Goal: Task Accomplishment & Management: Manage account settings

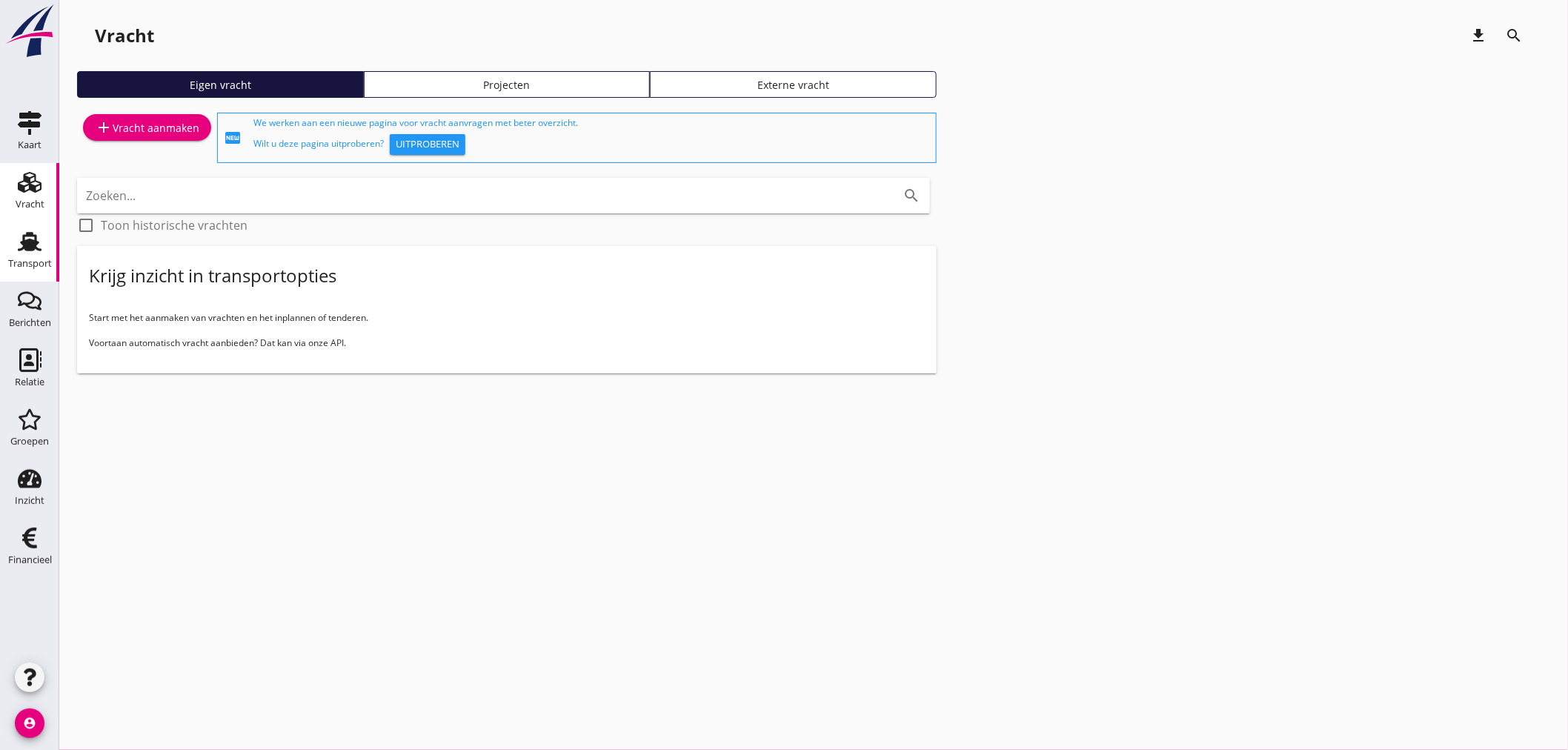
click at [14, 250] on div "Transport" at bounding box center [30, 242] width 36 height 24
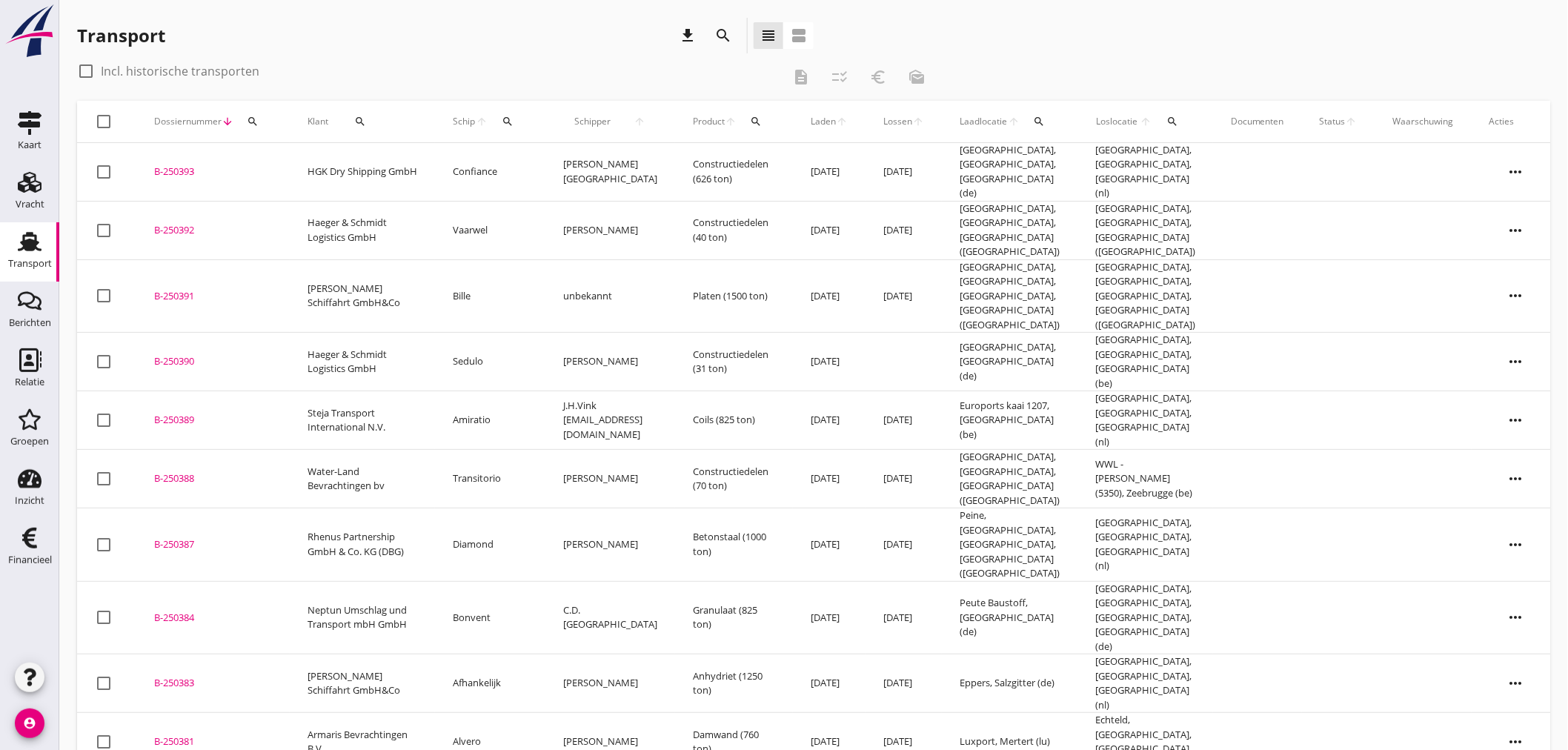
click at [502, 116] on div "search" at bounding box center [507, 122] width 27 height 12
click at [546, 150] on div "Zoek op (scheeps)naam arrow_drop_down" at bounding box center [599, 167] width 195 height 47
click at [546, 156] on input "Zoek op (scheeps)naam" at bounding box center [578, 164] width 154 height 24
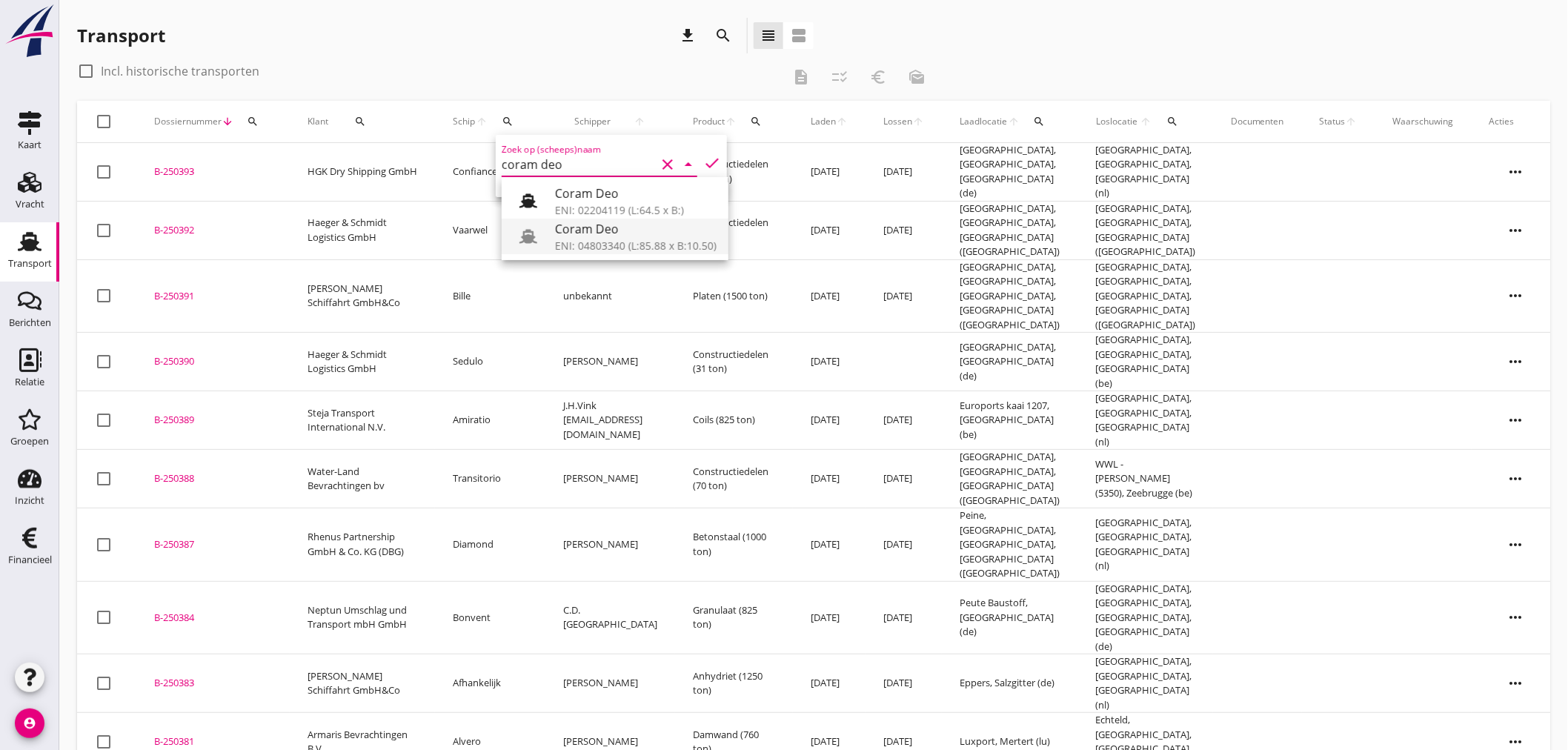
click at [600, 235] on div "Coram Deo" at bounding box center [635, 228] width 162 height 18
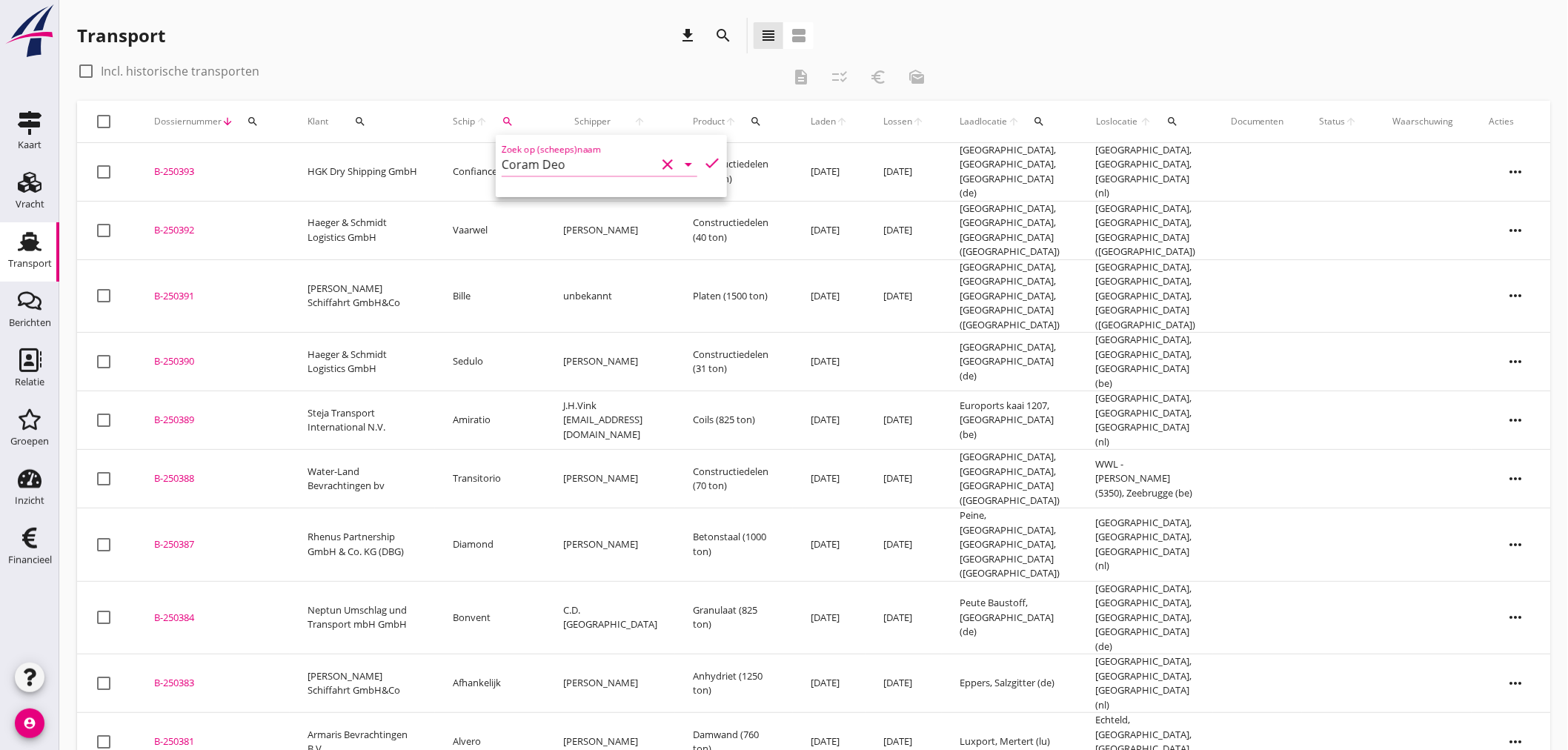
click at [706, 156] on icon "check" at bounding box center [711, 162] width 18 height 18
type input "Coram Deo"
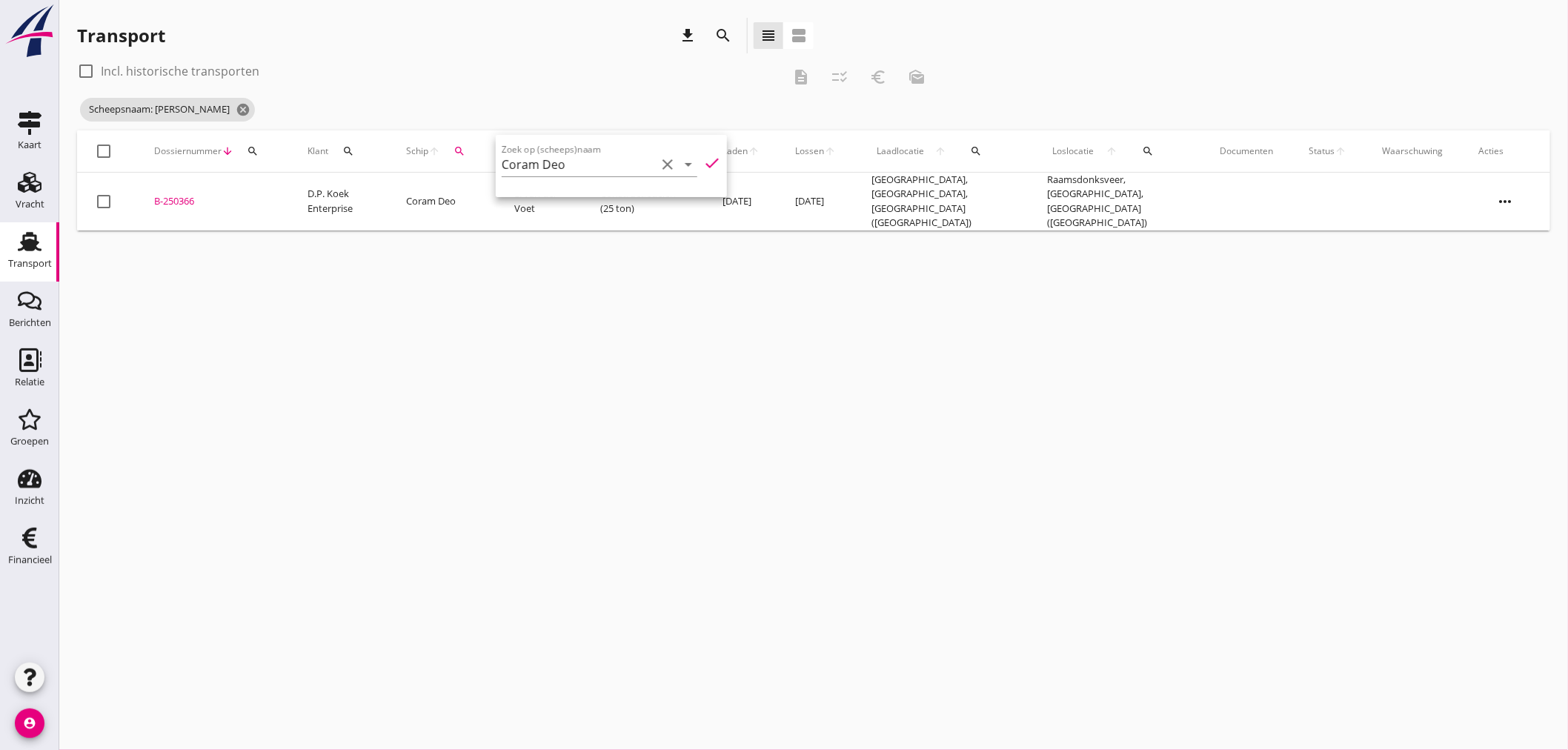
click at [506, 39] on div "Transport download search view_headline view_agenda" at bounding box center [445, 36] width 737 height 36
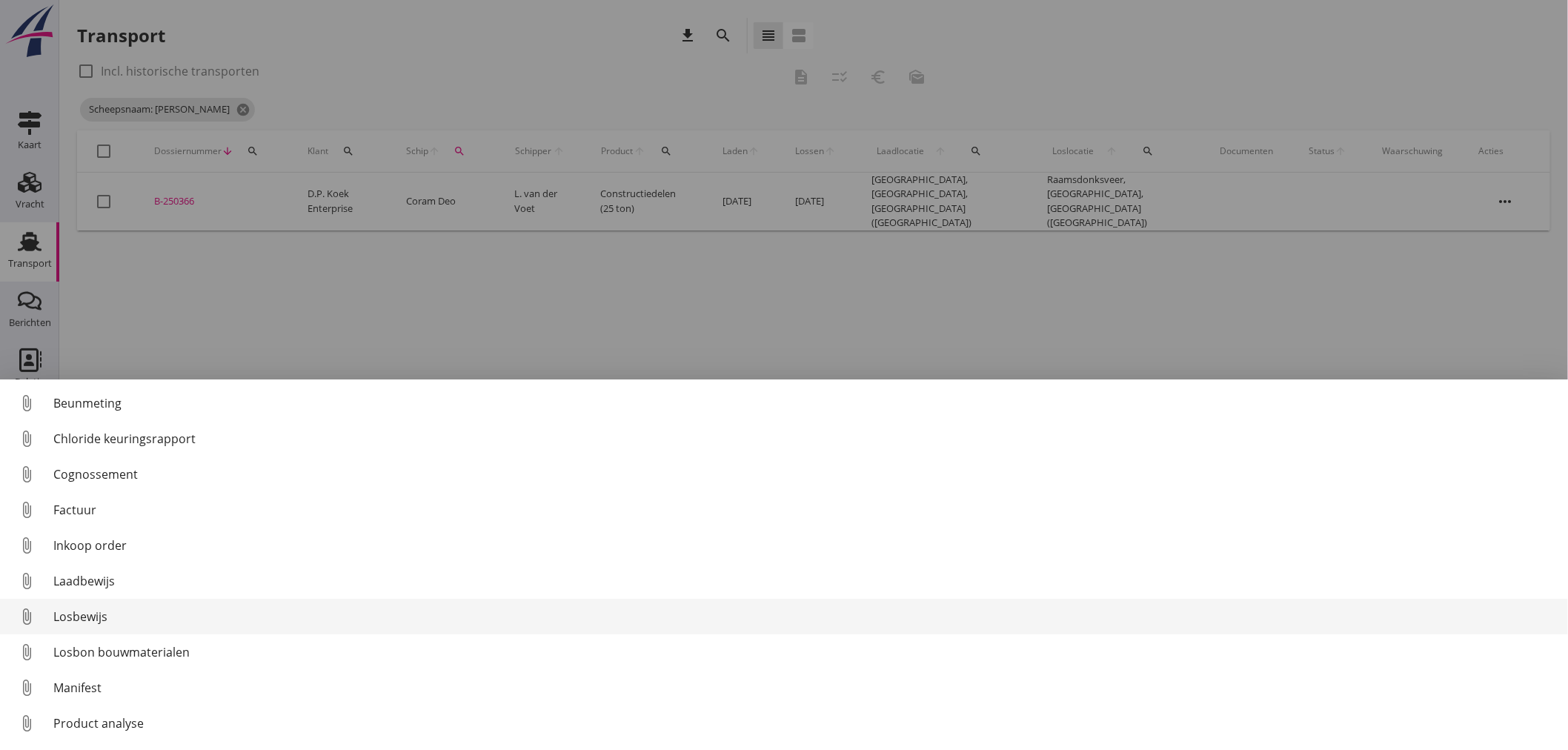
click at [69, 603] on link "attach_file Losbewijs" at bounding box center [784, 616] width 1568 height 36
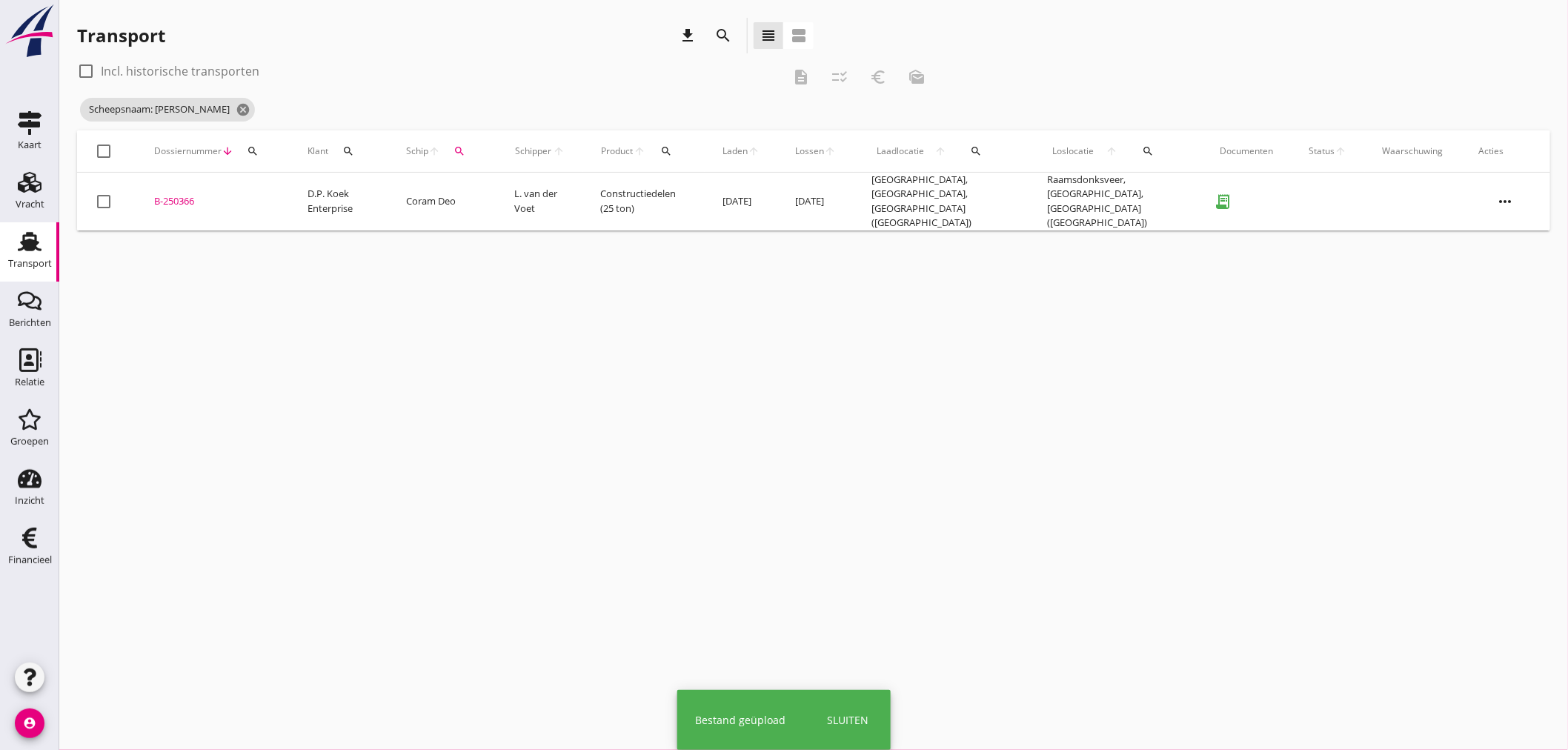
click at [603, 206] on td "Constructiedelen (25 ton)" at bounding box center [644, 201] width 122 height 57
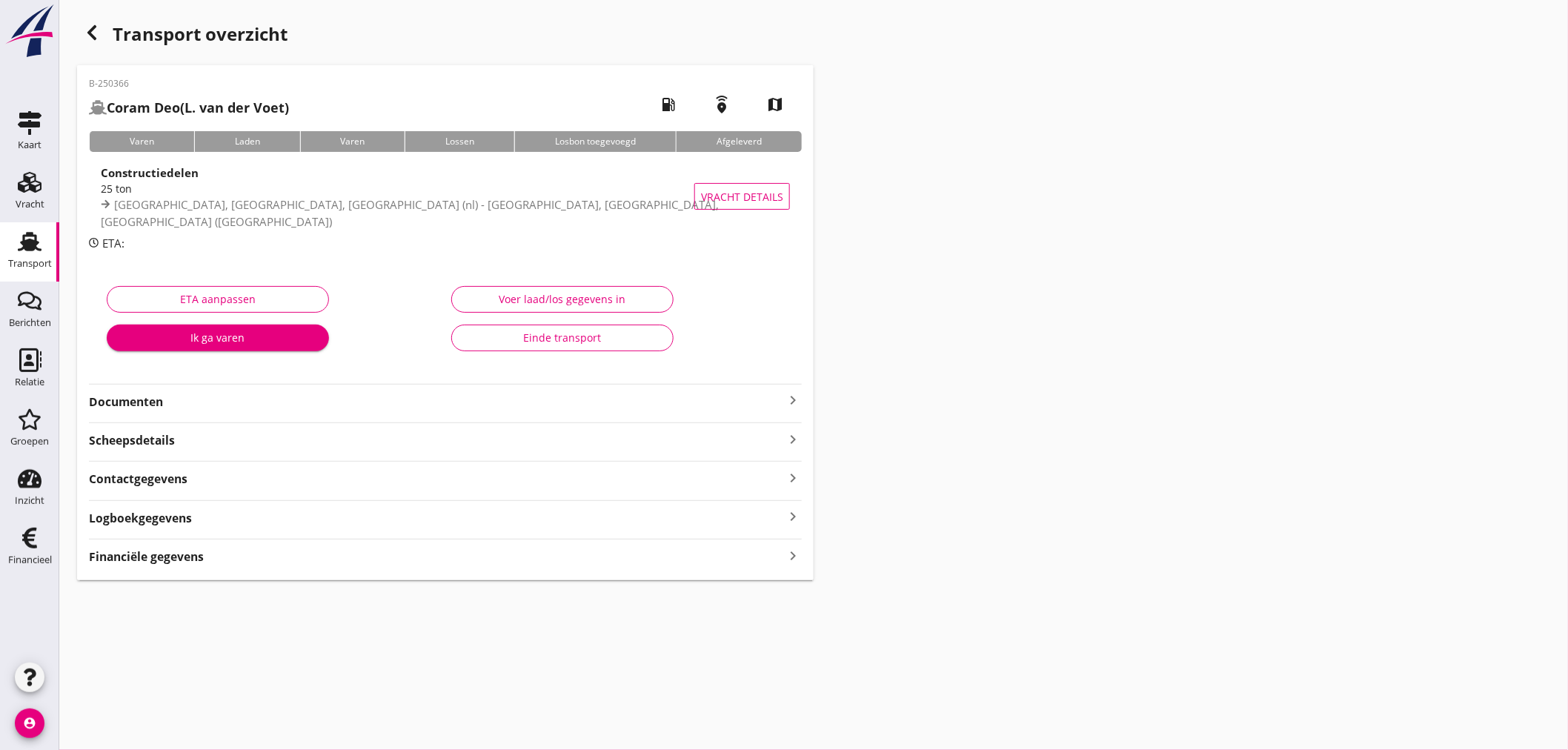
click at [460, 558] on div "Financiële gegevens keyboard_arrow_right" at bounding box center [445, 556] width 713 height 20
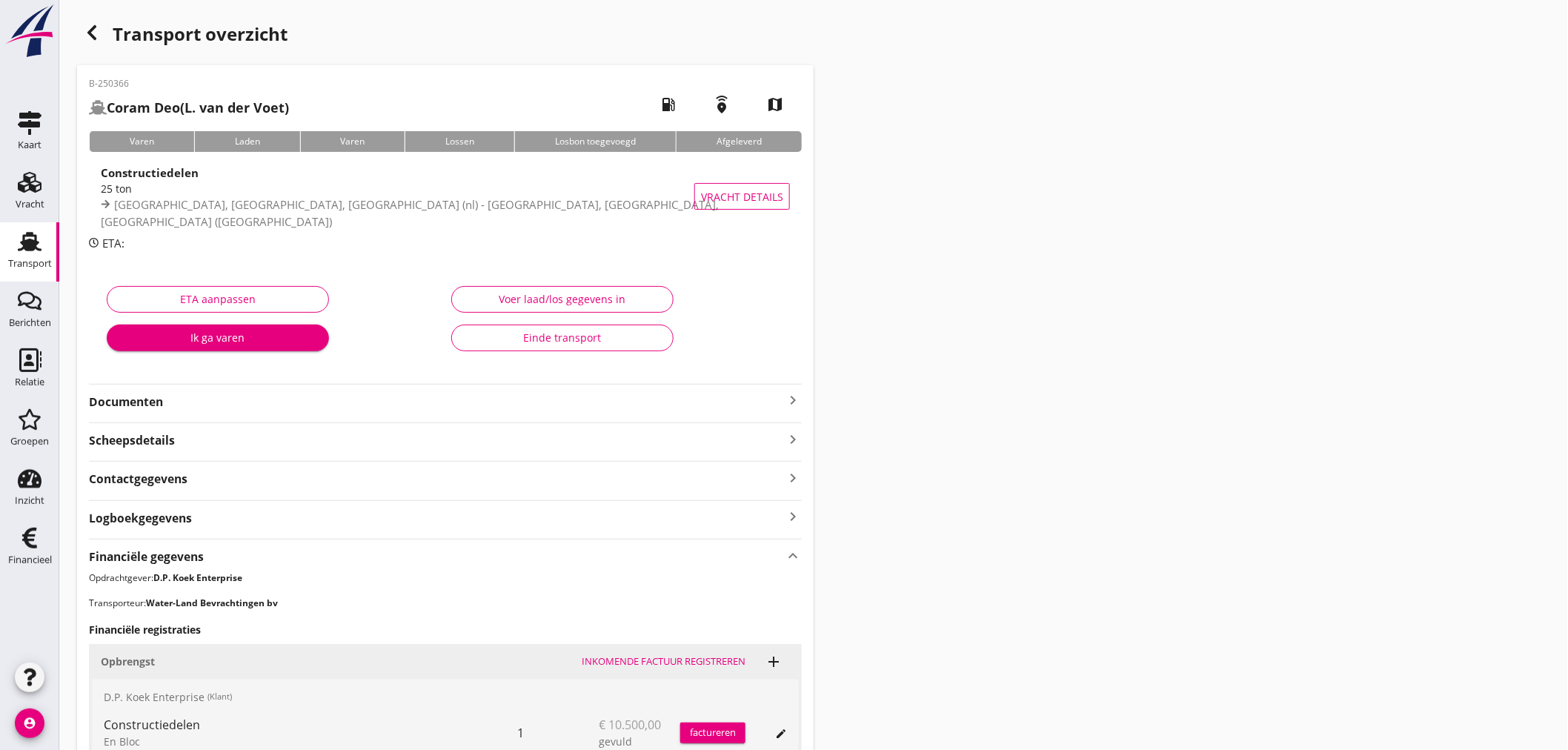
scroll to position [265, 0]
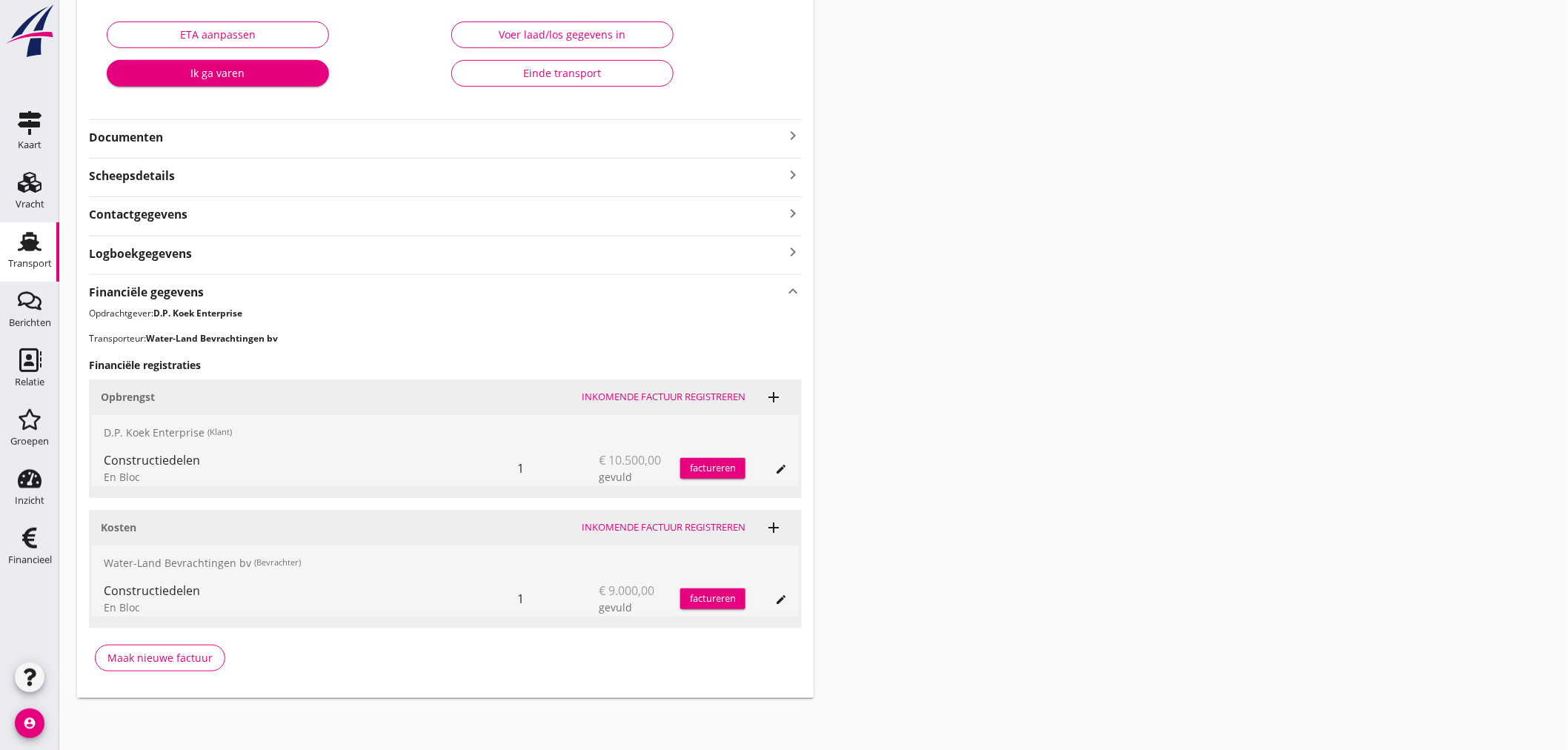
click at [630, 529] on div "Inkomende factuur registreren" at bounding box center [664, 528] width 164 height 15
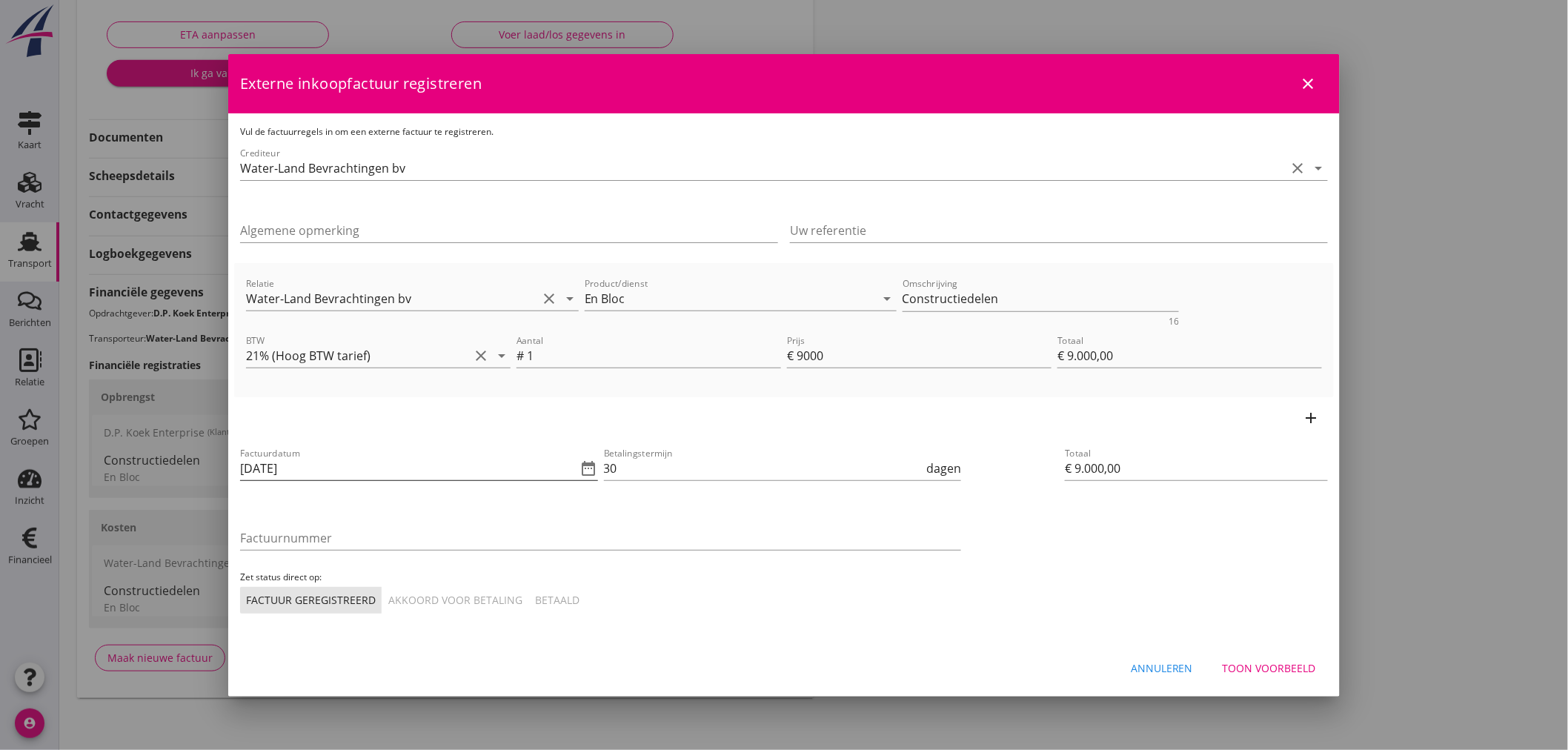
click at [339, 468] on input "[DATE]" at bounding box center [408, 468] width 337 height 24
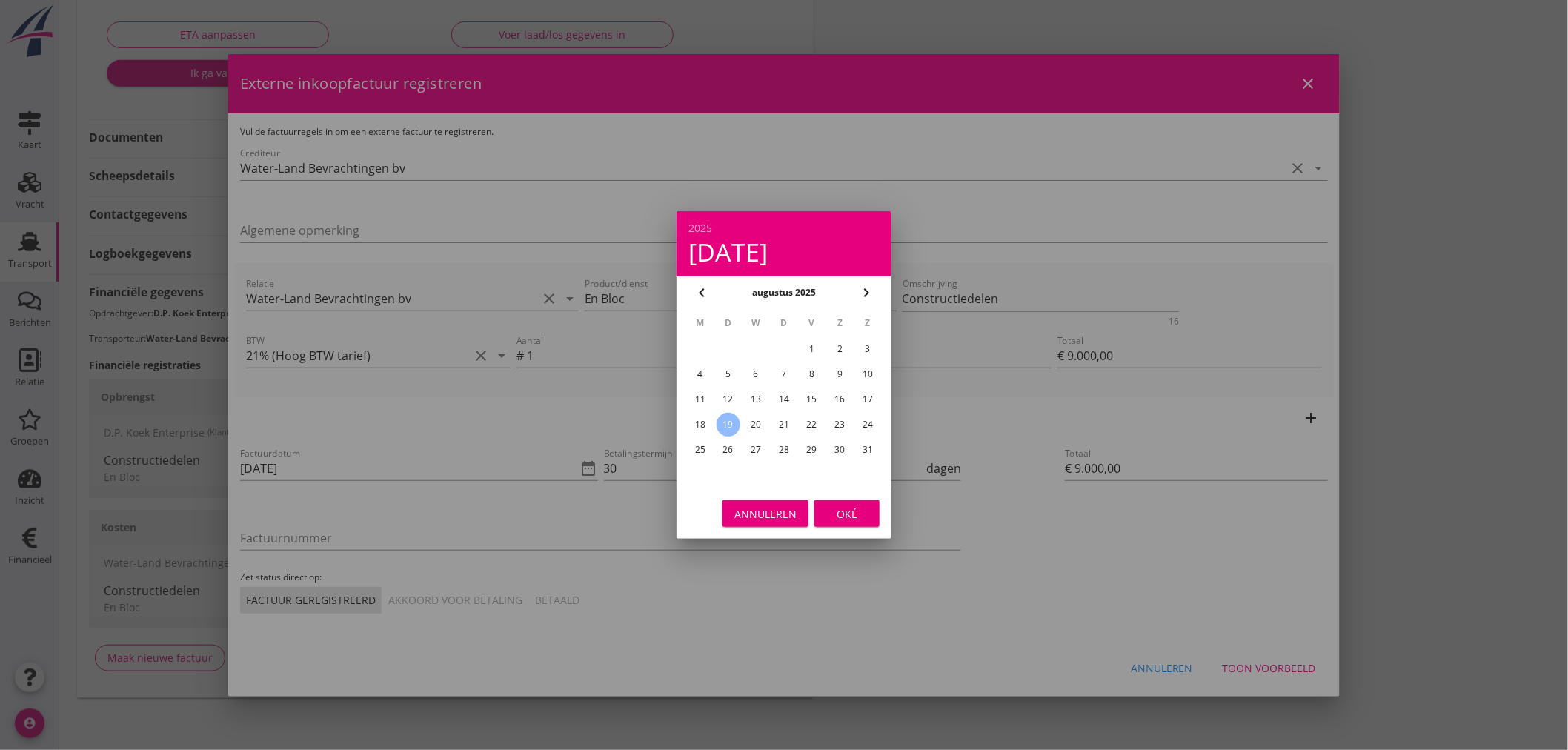
click at [707, 413] on td "18" at bounding box center [700, 424] width 27 height 24
click at [708, 418] on div "18" at bounding box center [700, 424] width 24 height 24
type input "[DATE]"
click at [873, 517] on button "Oké" at bounding box center [847, 513] width 65 height 27
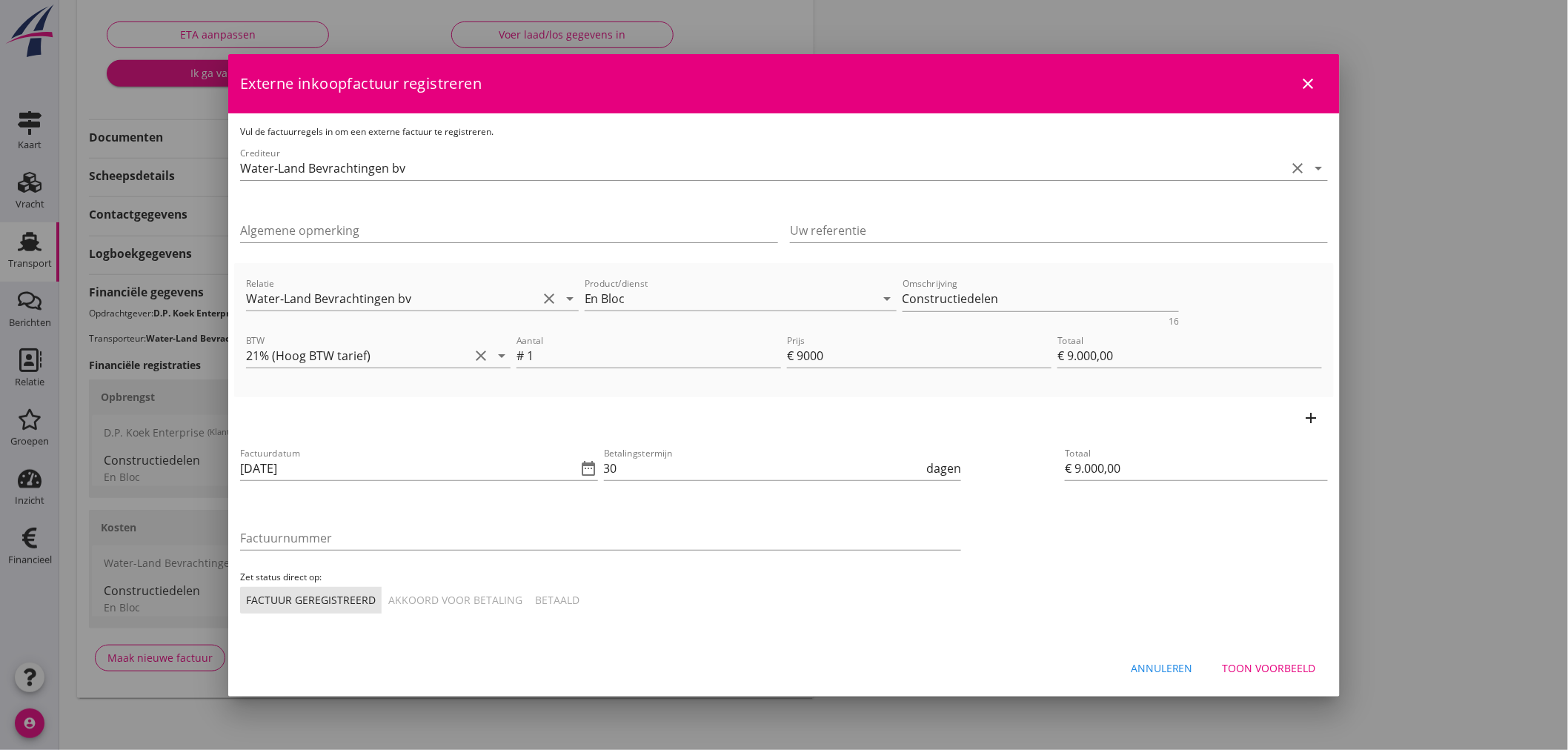
click at [544, 523] on div "Factuurnummer" at bounding box center [600, 540] width 721 height 47
click at [540, 528] on input "Factuurnummer" at bounding box center [600, 538] width 721 height 24
type input "2500688"
click at [674, 457] on input "30" at bounding box center [764, 468] width 320 height 24
type input "3"
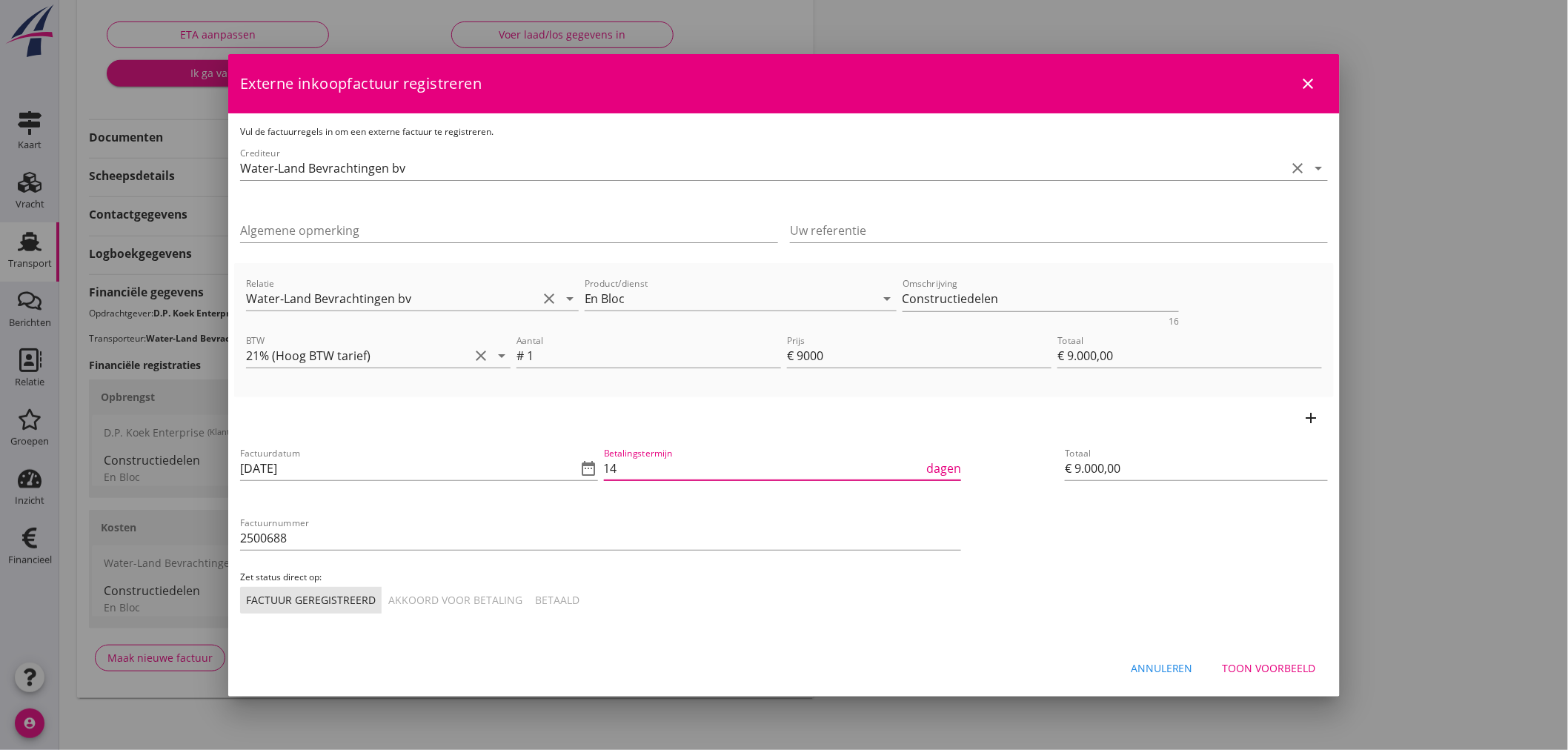
type input "14"
click at [447, 589] on button "Akkoord voor betaling" at bounding box center [455, 600] width 146 height 27
click at [1121, 568] on div "Totaal € 9.000,00" at bounding box center [1196, 529] width 275 height 181
click at [1286, 660] on div "Toon voorbeeld" at bounding box center [1269, 668] width 93 height 15
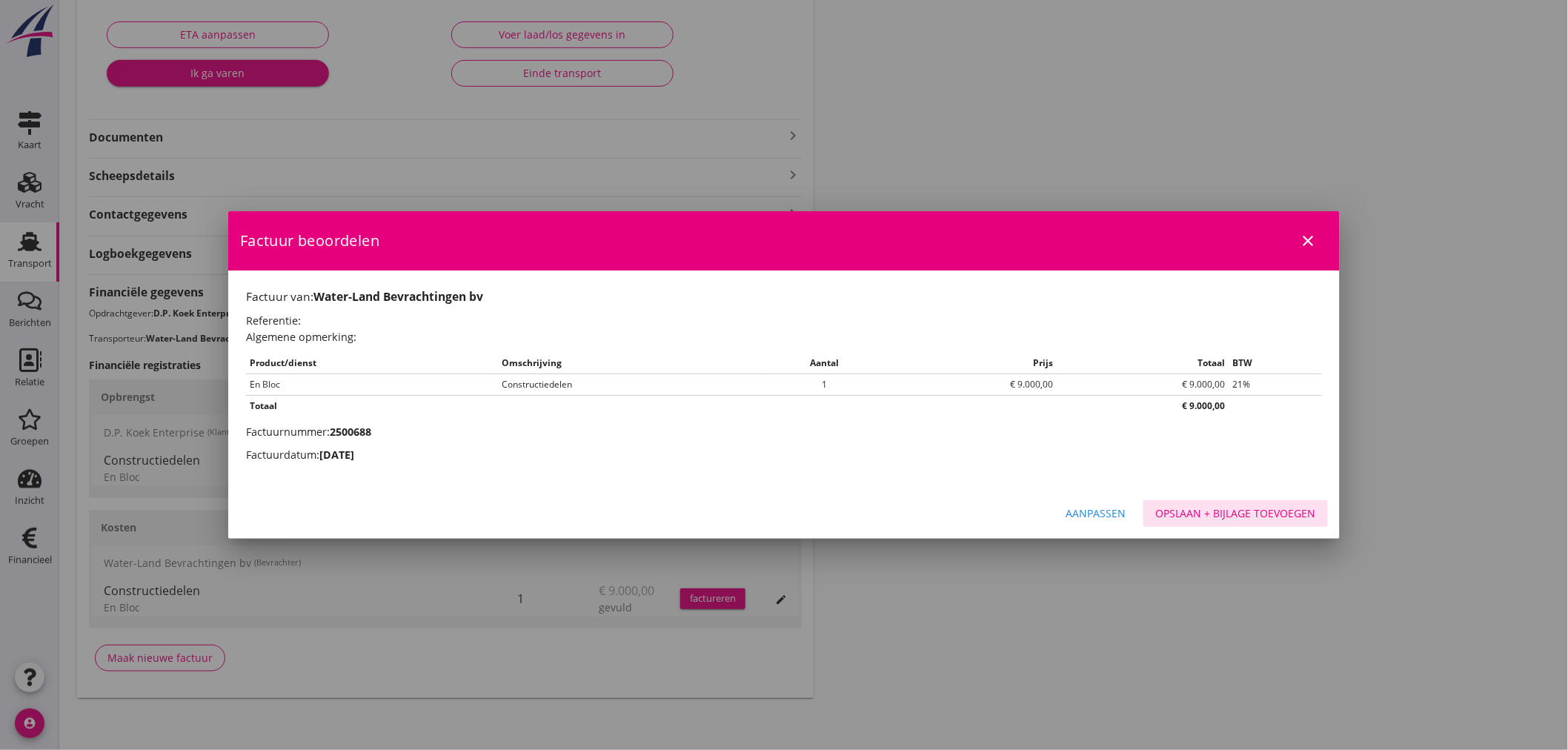
click at [1224, 510] on div "Opslaan + bijlage toevoegen" at bounding box center [1236, 512] width 161 height 15
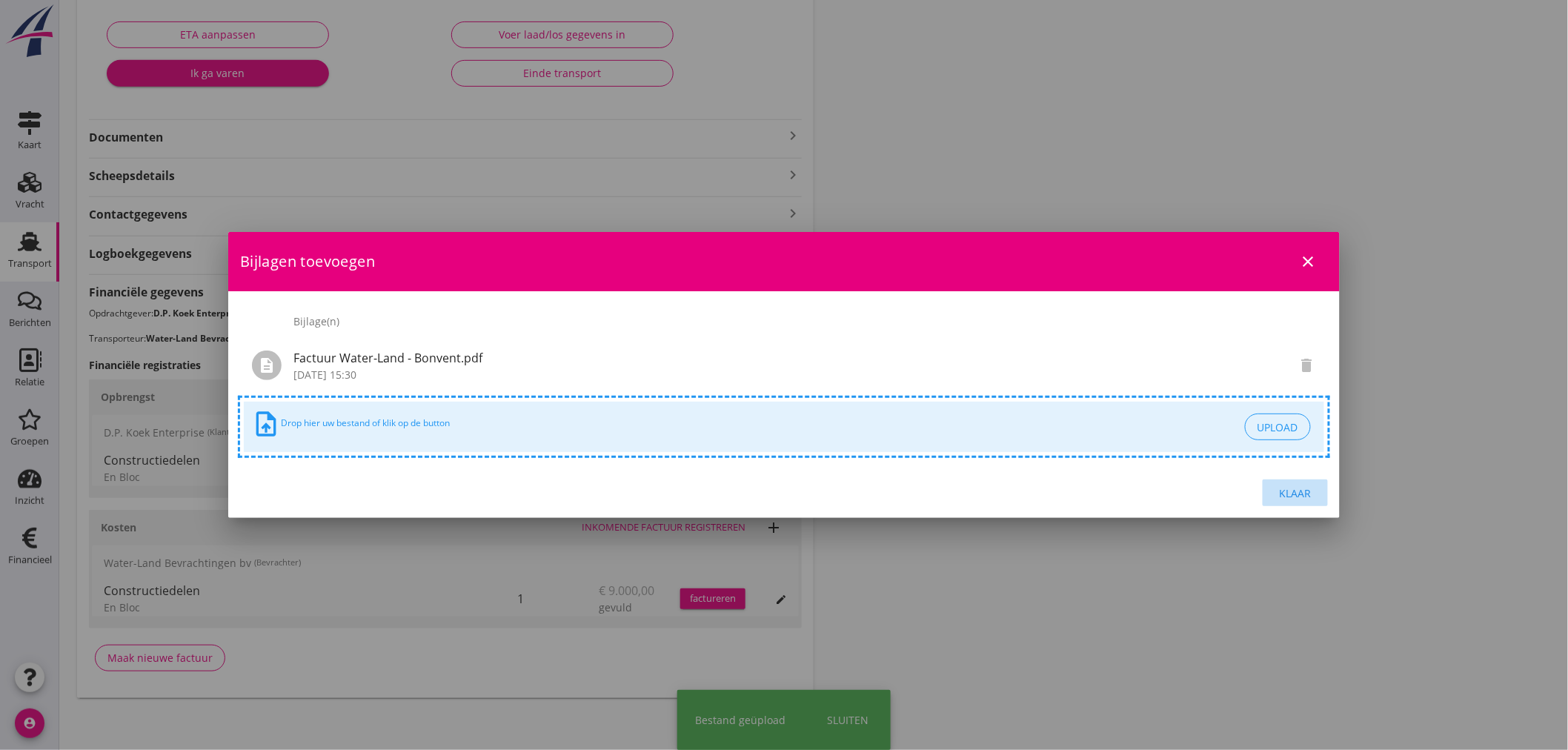
click at [1305, 484] on button "Klaar" at bounding box center [1295, 493] width 65 height 27
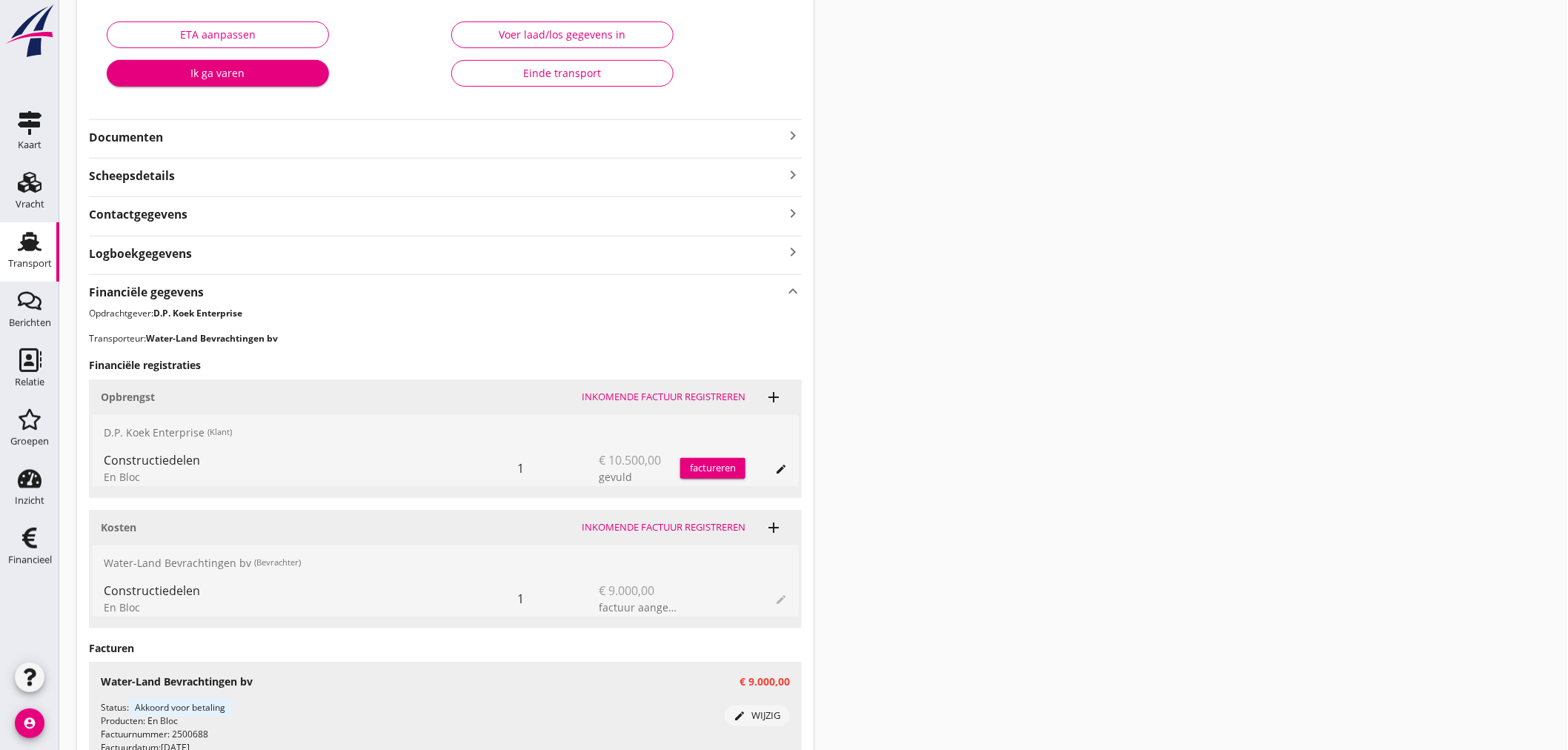
scroll to position [0, 0]
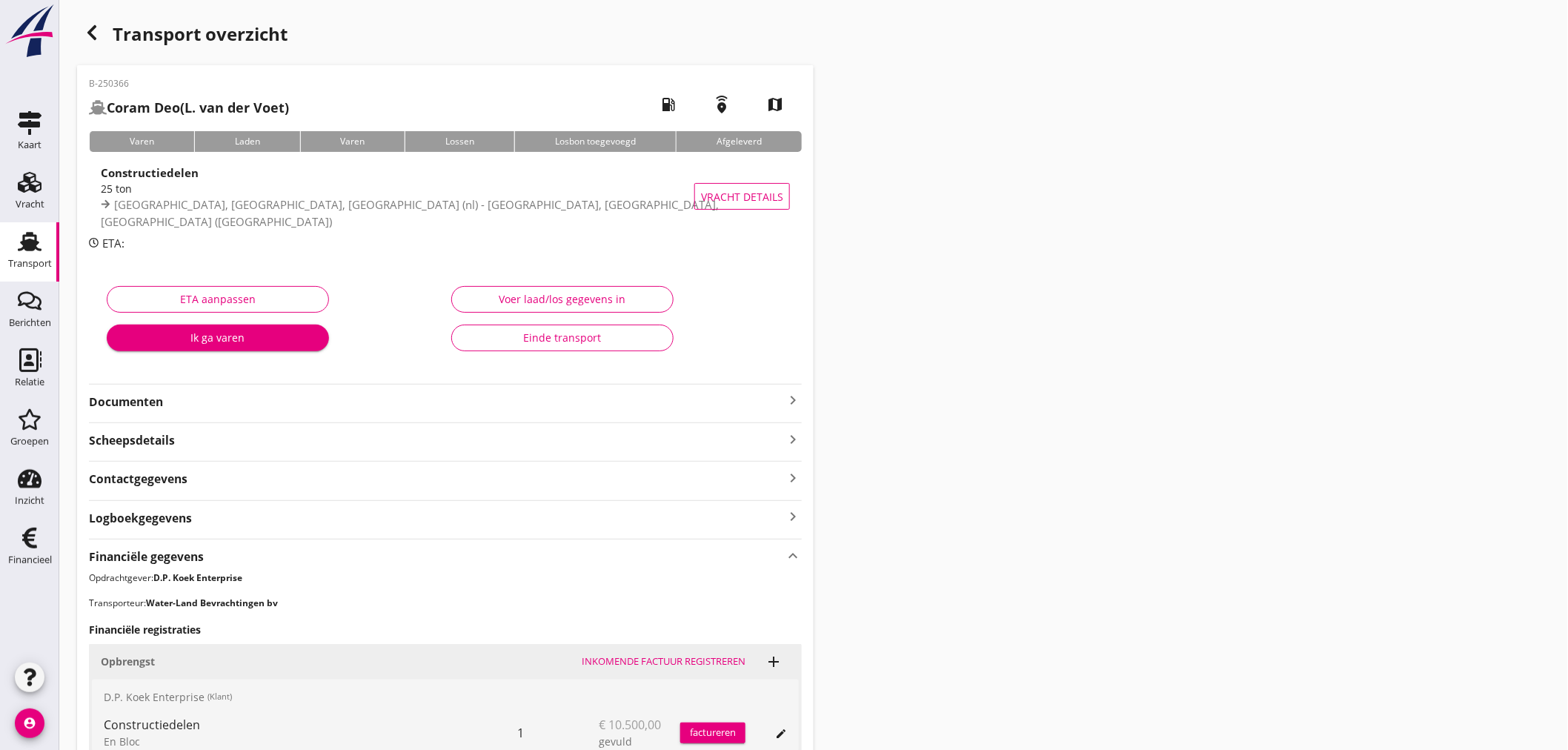
click at [1007, 486] on div "Transport overzicht B-250366 Coram Deo (L. van der Voet) local_gas_station emer…" at bounding box center [814, 566] width 1509 height 1131
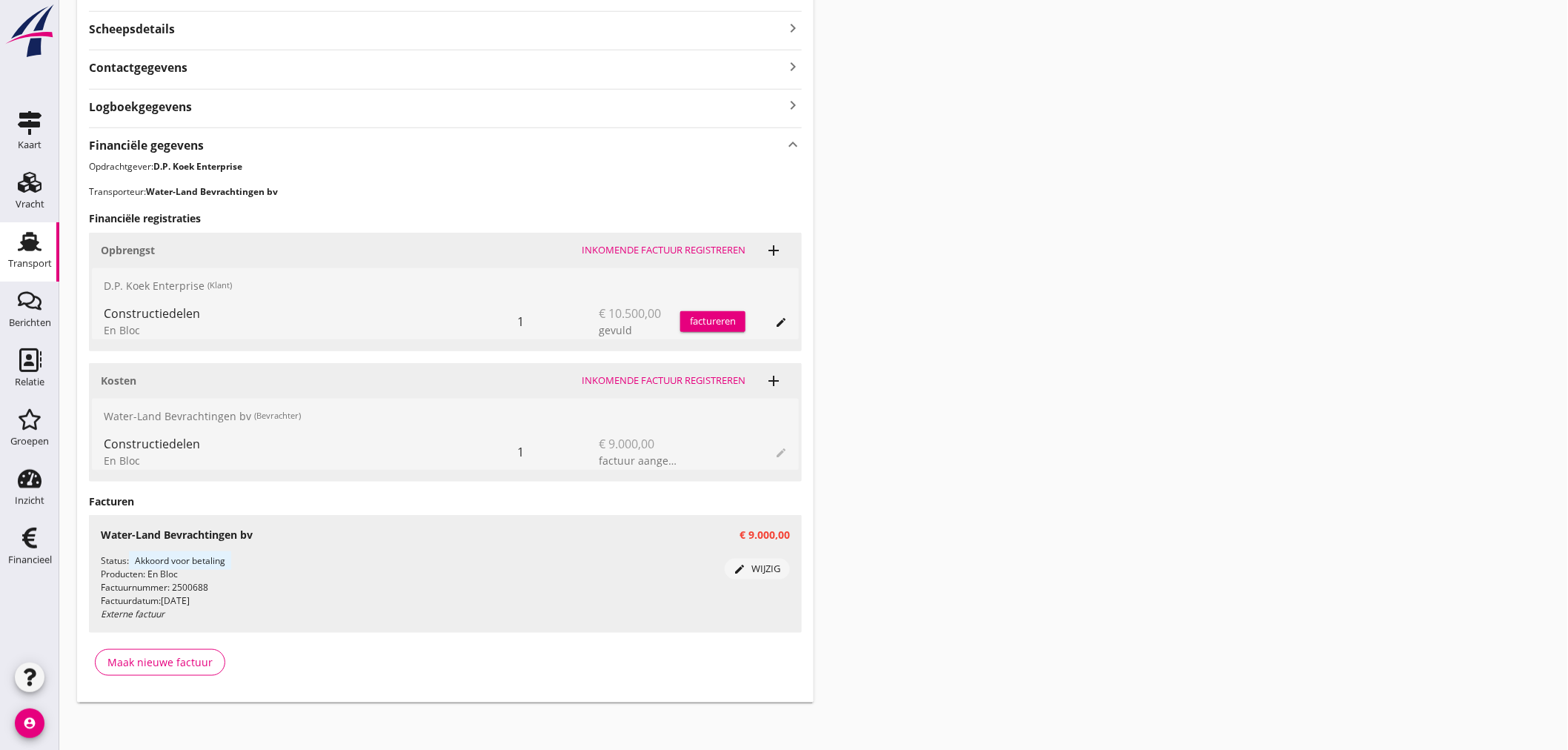
click at [726, 321] on div "factureren" at bounding box center [712, 321] width 65 height 15
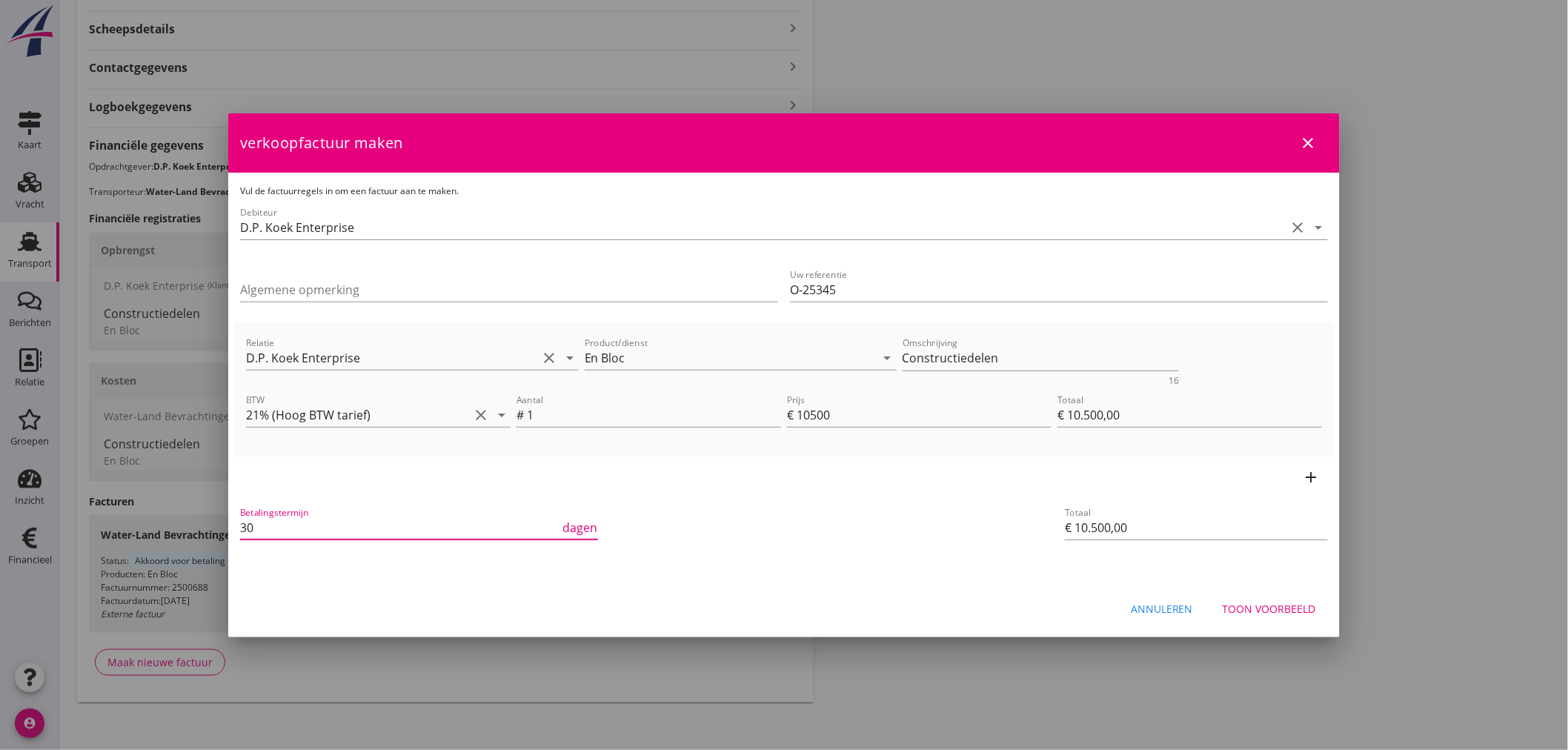
drag, startPoint x: 300, startPoint y: 524, endPoint x: 206, endPoint y: 528, distance: 94.1
click at [206, 528] on div "21% (Hoog BTW tarief) 9% (Laag BTW tarief) 0% (BTW vrij) 0% (BTW verlegd) En Bl…" at bounding box center [784, 172] width 1568 height 1167
type input "14"
click at [724, 501] on div "Betalingstermijn 14 dagen" at bounding box center [600, 528] width 726 height 57
click at [857, 513] on div "Betalingstermijn 14 dagen" at bounding box center [600, 528] width 726 height 57
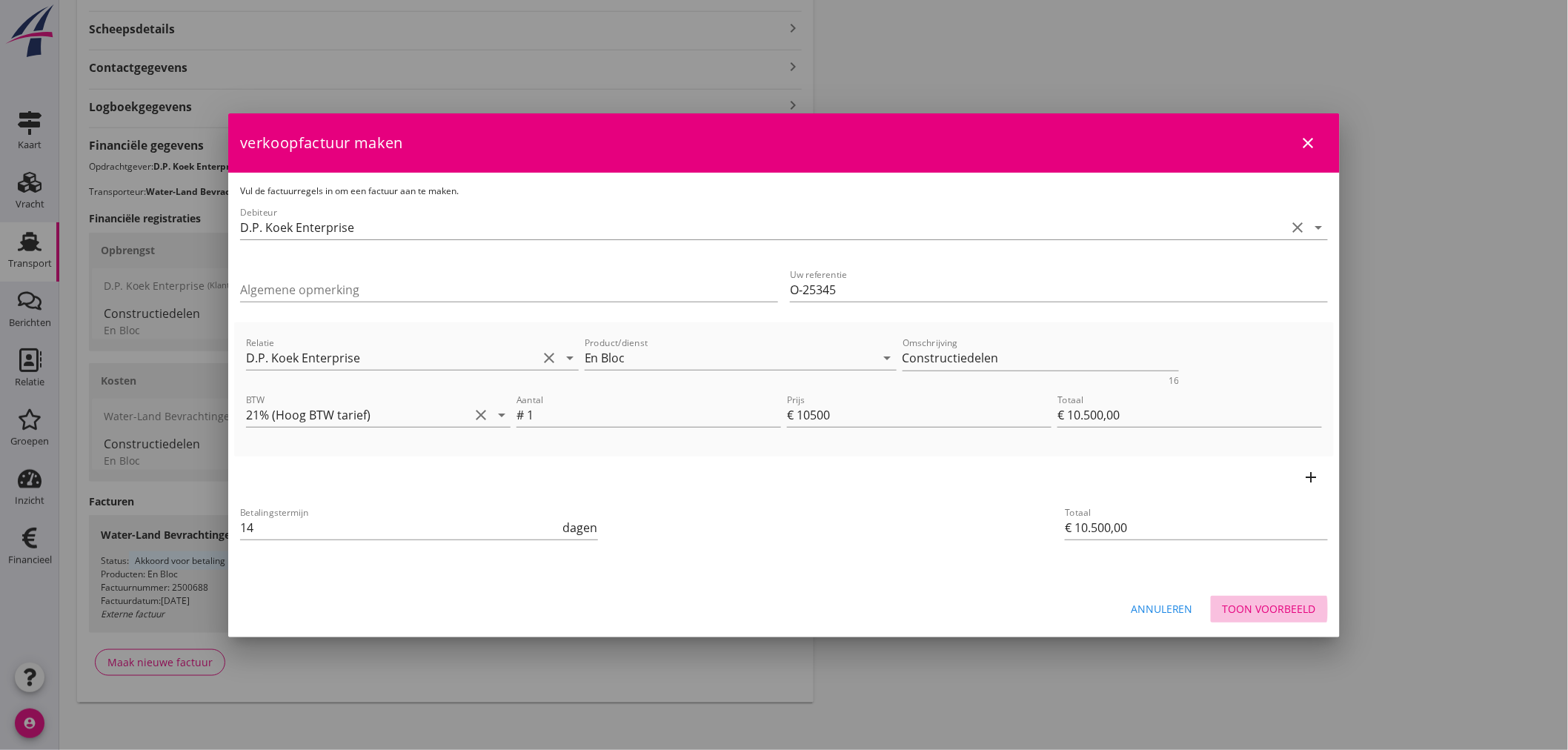
click at [1286, 603] on div "Toon voorbeeld" at bounding box center [1269, 608] width 93 height 15
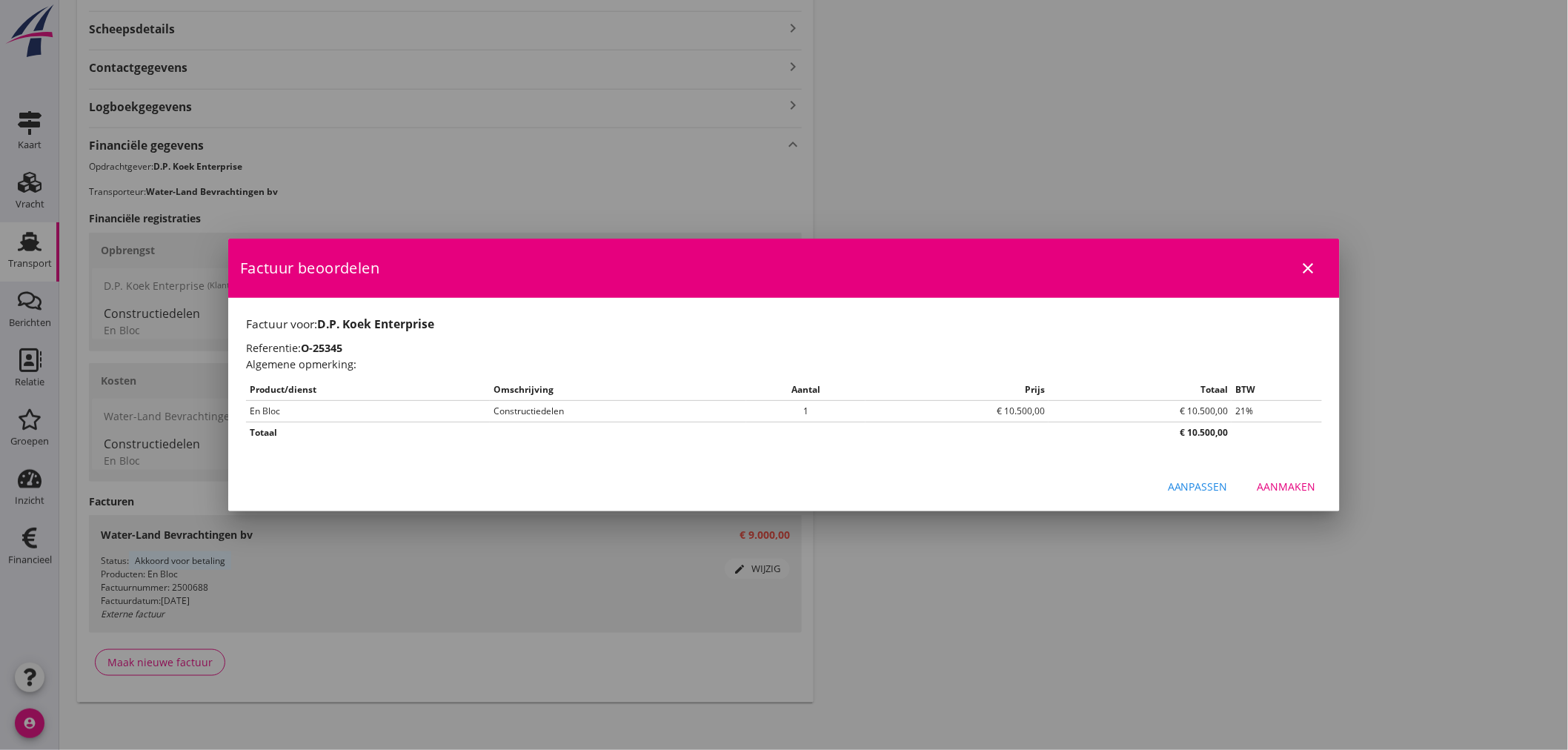
click at [1291, 480] on div "Aanmaken" at bounding box center [1286, 486] width 58 height 15
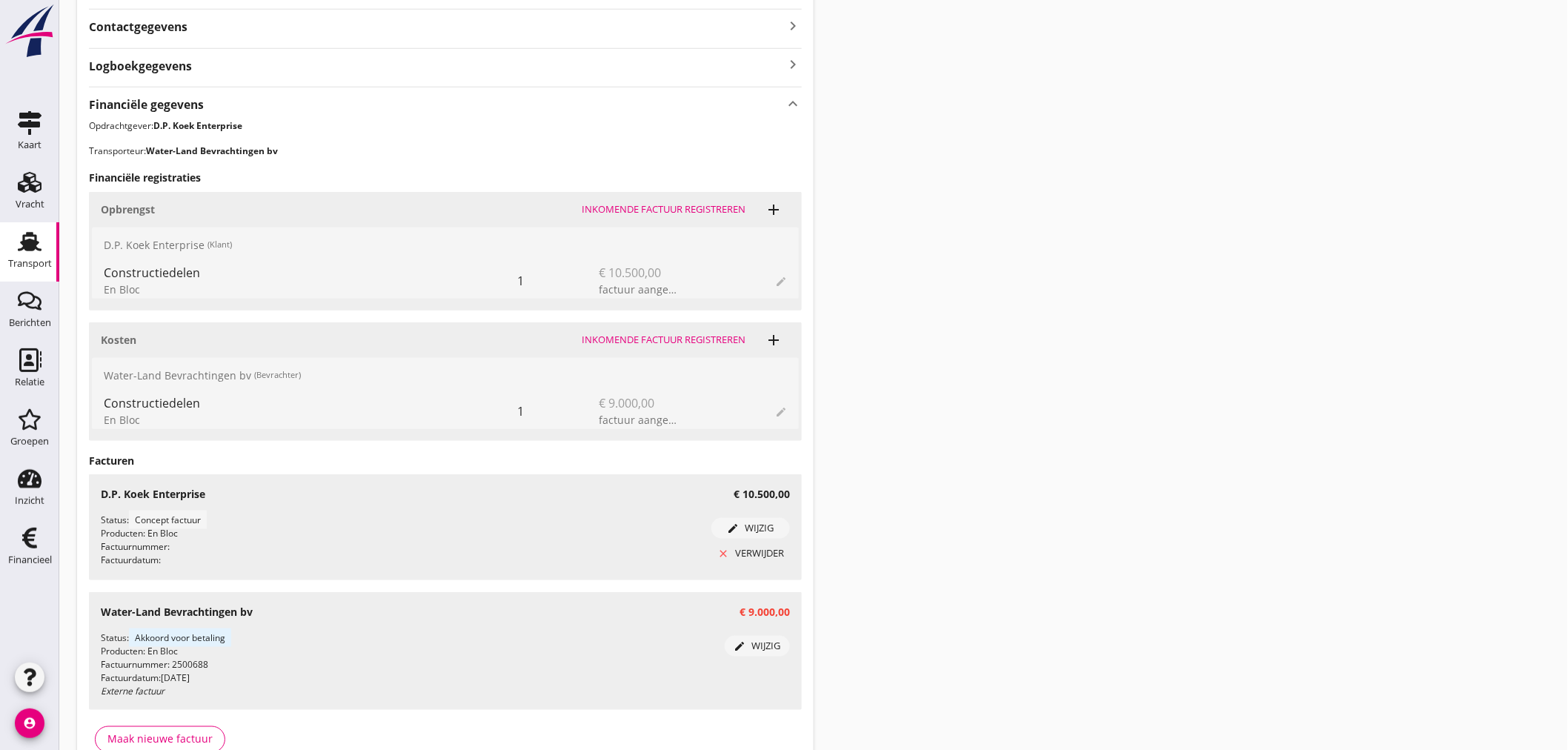
scroll to position [0, 0]
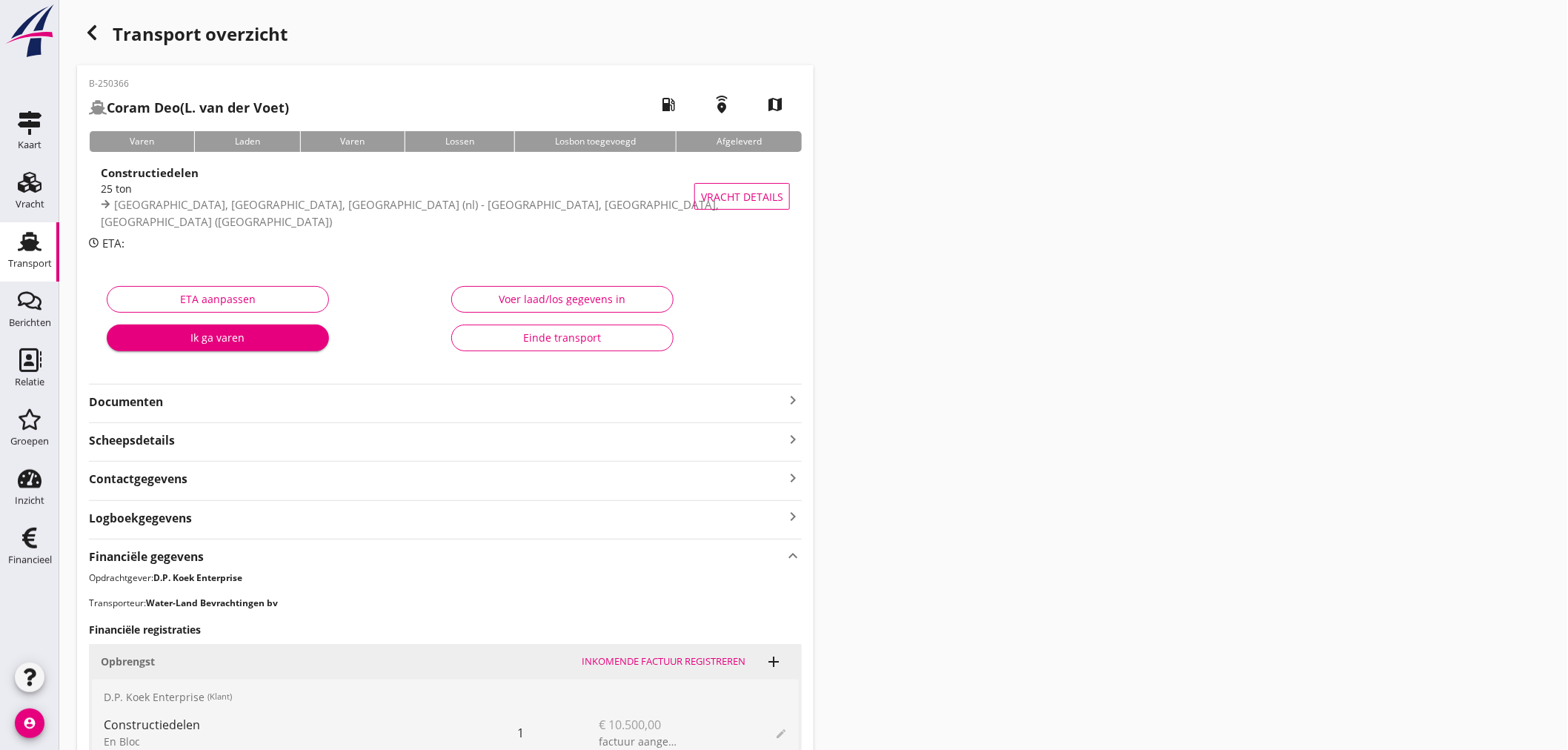
click at [500, 393] on strong "Documenten" at bounding box center [436, 402] width 695 height 17
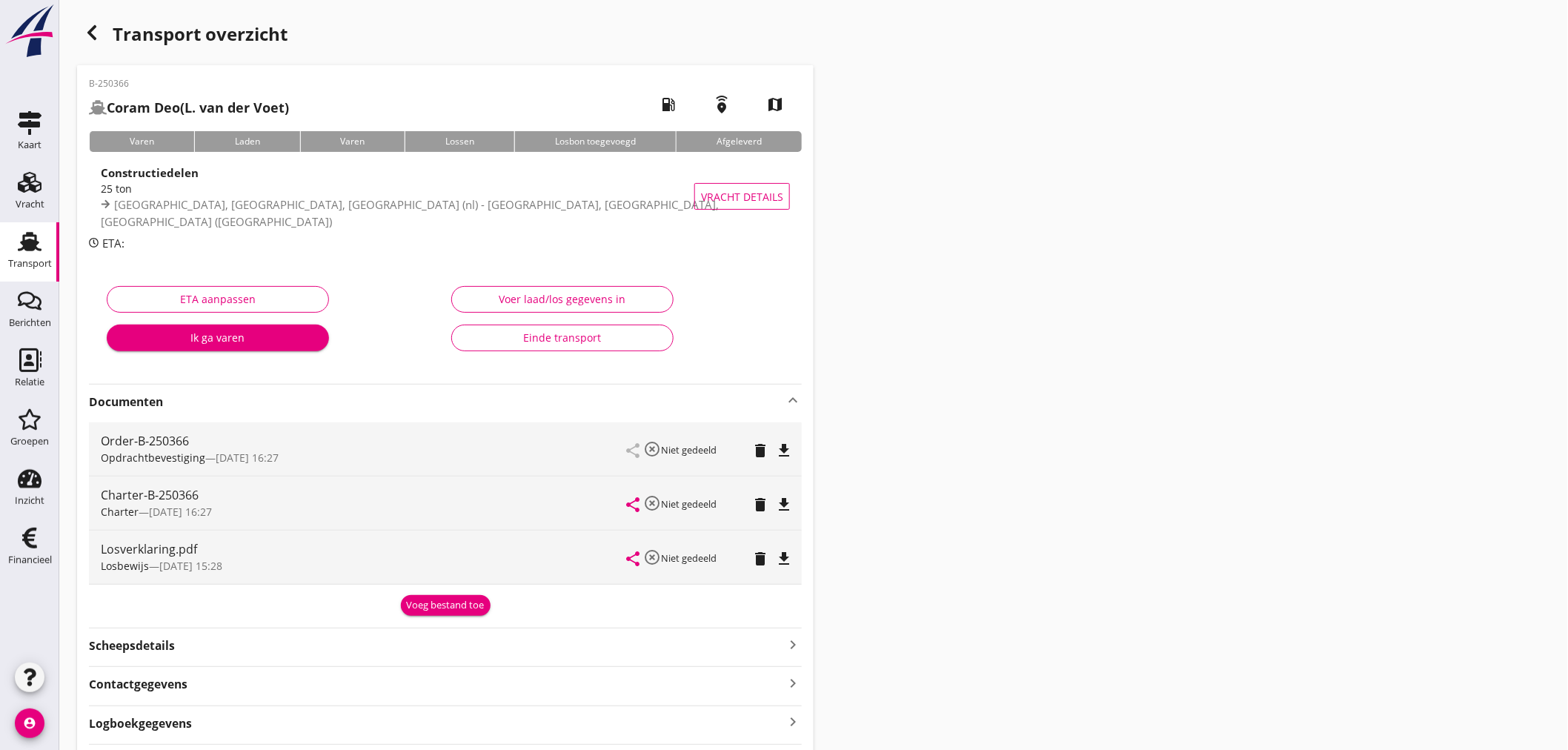
click at [510, 338] on div "Einde transport" at bounding box center [562, 337] width 197 height 15
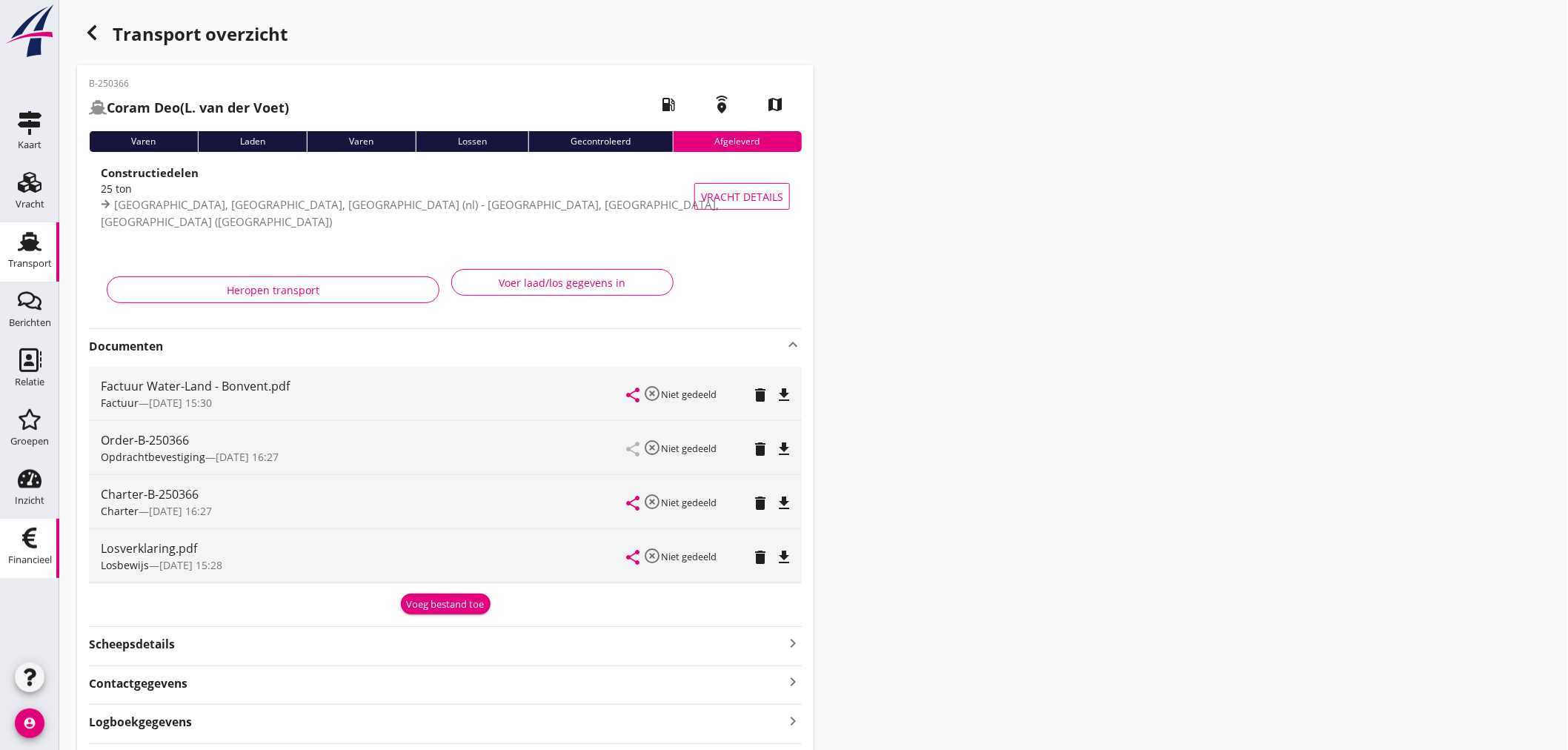
click at [15, 536] on div "Financieel" at bounding box center [30, 538] width 36 height 24
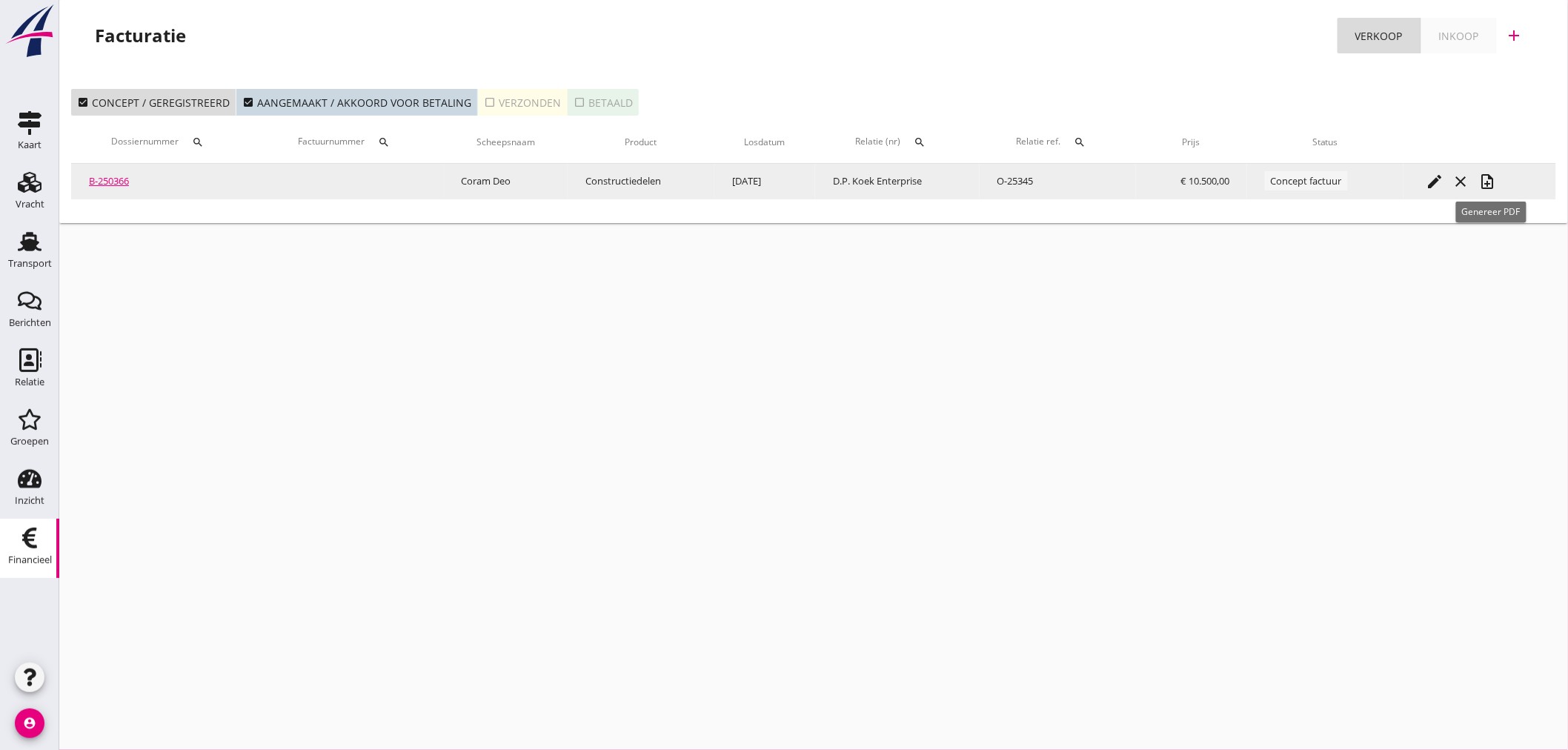
click at [1494, 181] on icon "note_add" at bounding box center [1488, 181] width 18 height 18
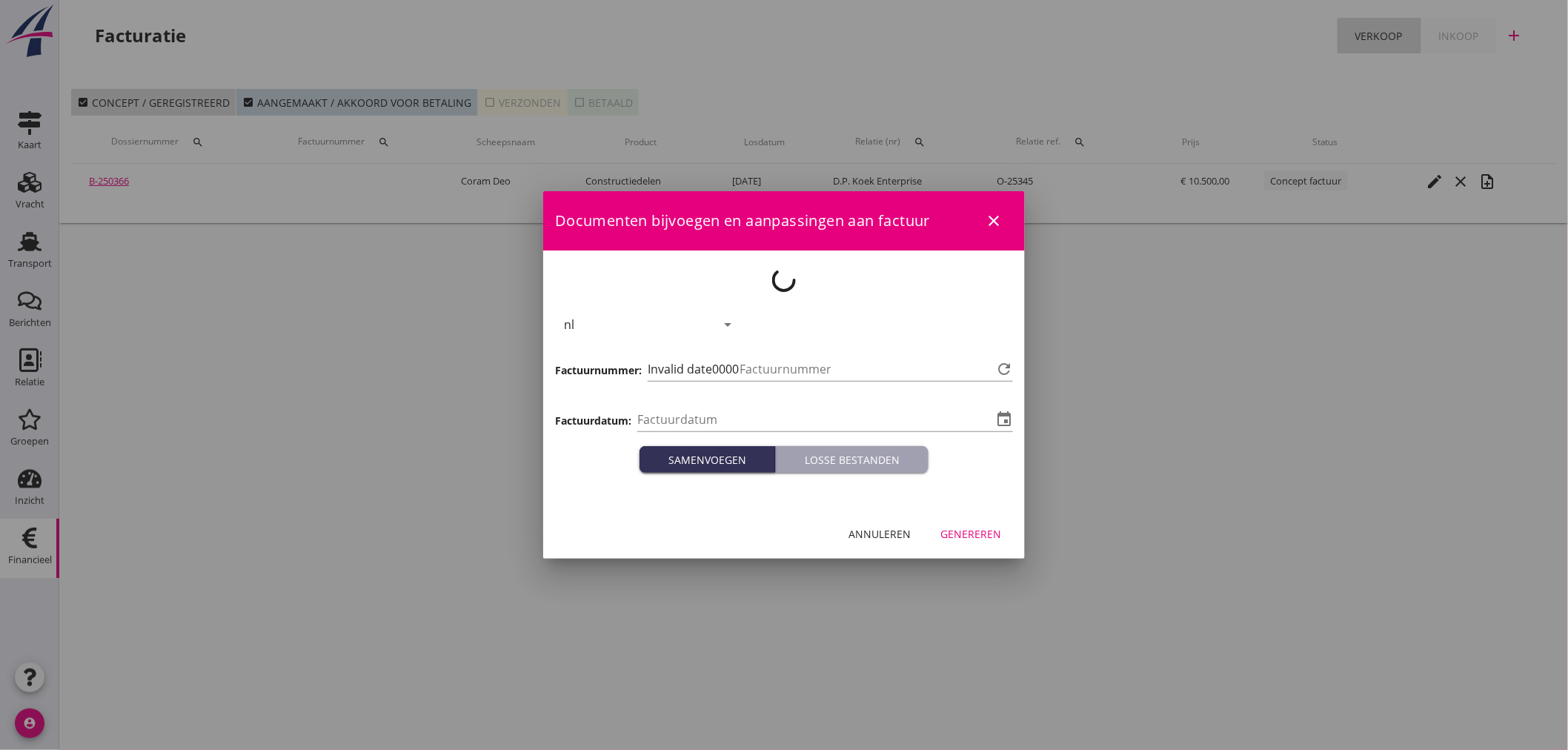
type input "[DATE]"
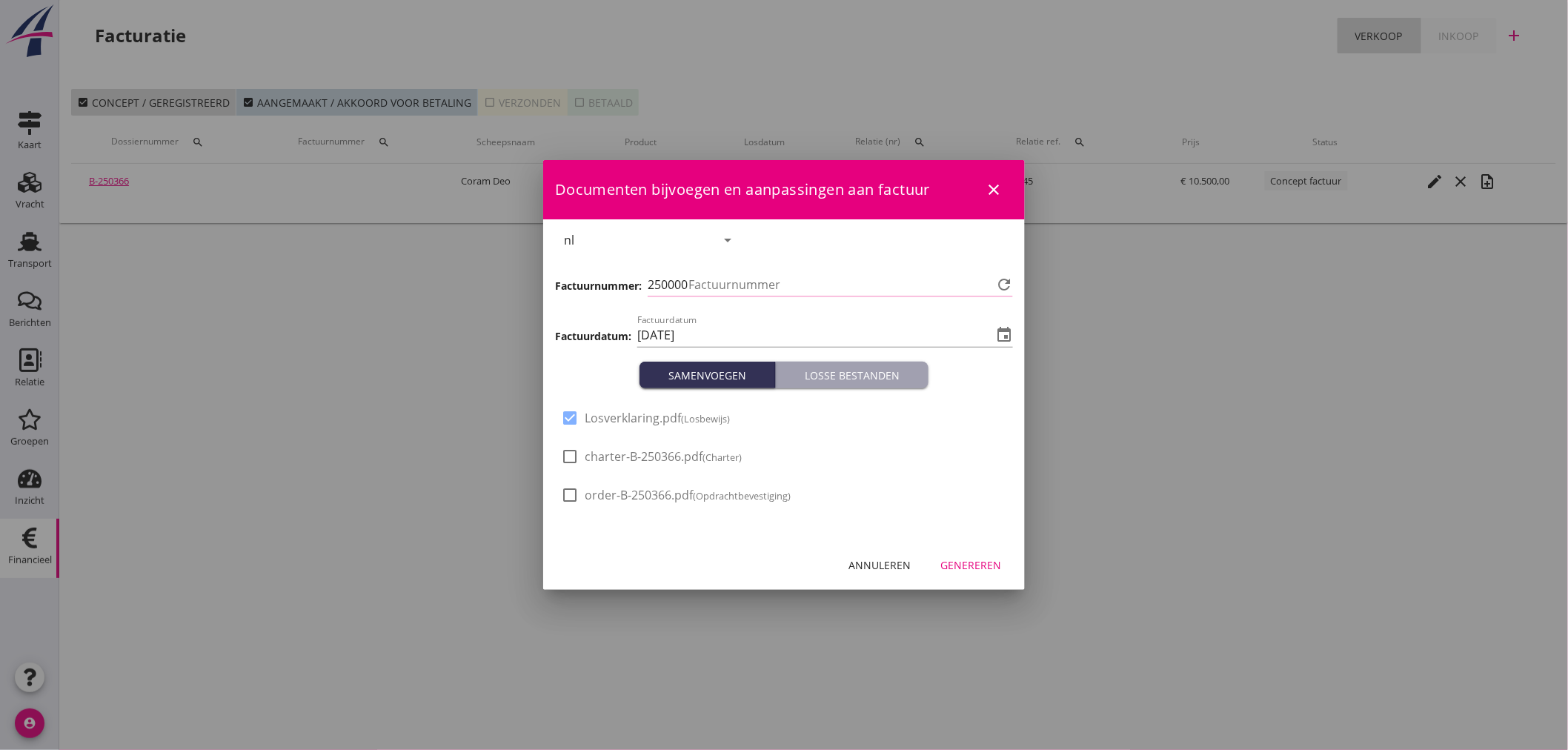
type input "450"
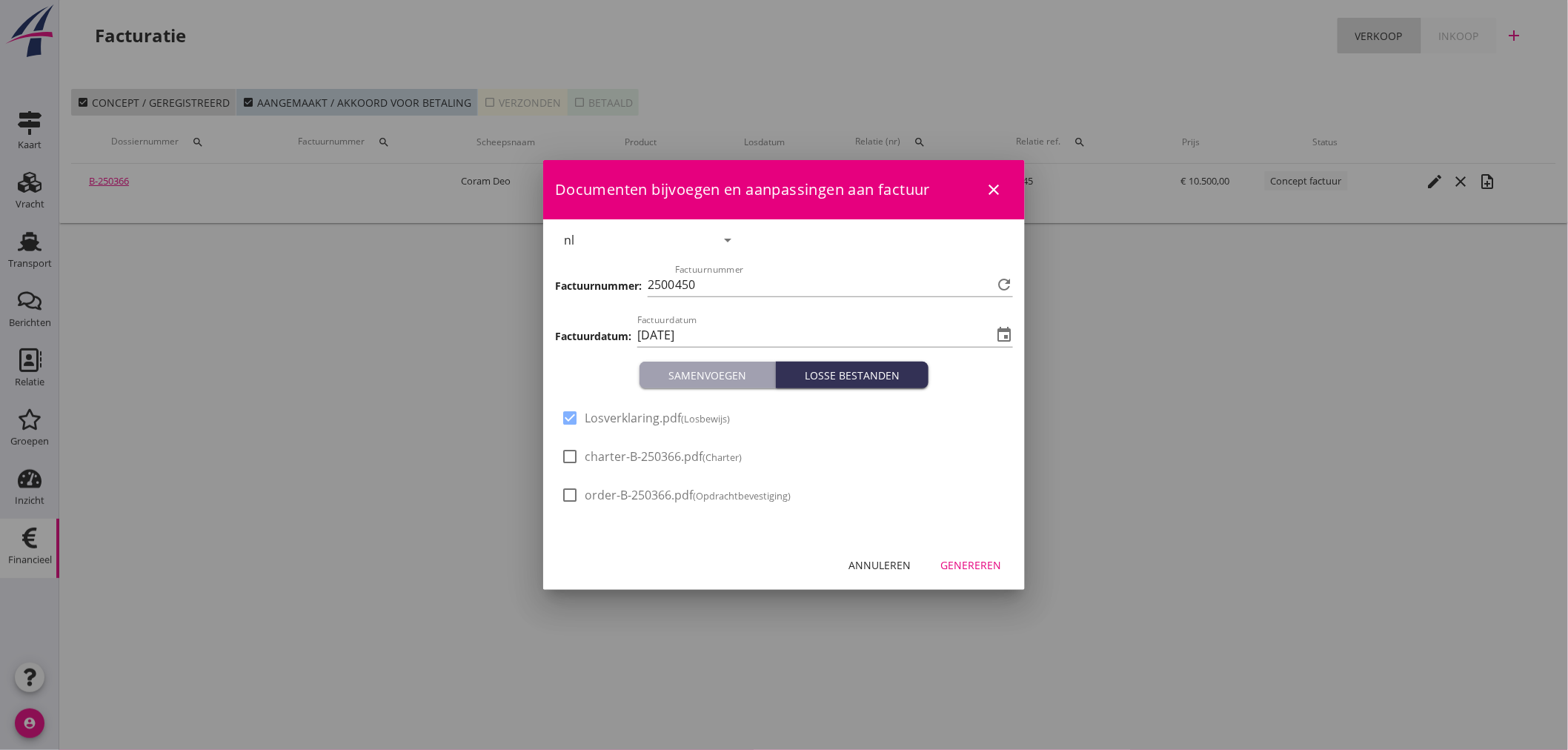
click at [998, 564] on div "Genereren" at bounding box center [971, 565] width 61 height 15
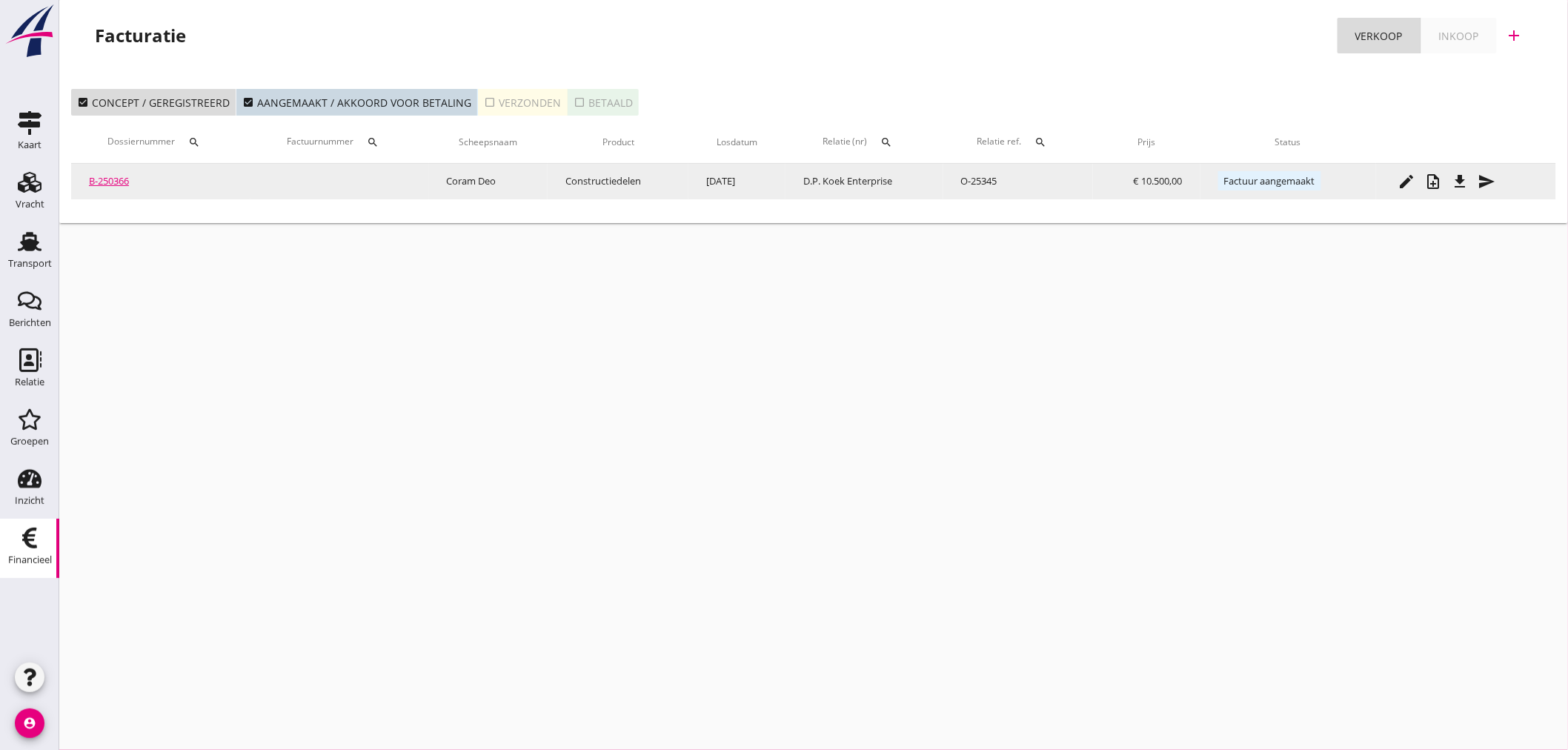
click at [1495, 178] on icon "send" at bounding box center [1487, 181] width 18 height 18
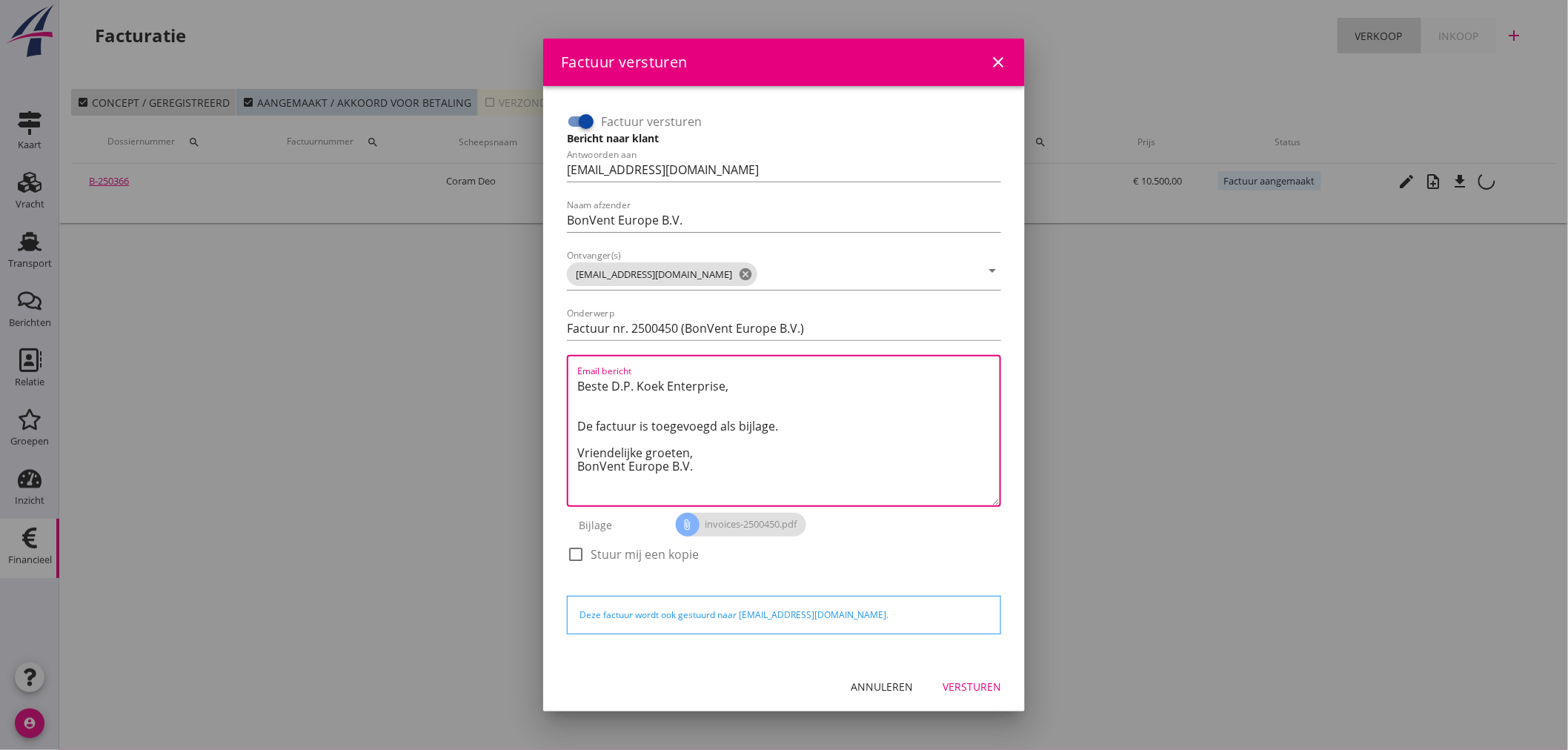
drag, startPoint x: 747, startPoint y: 387, endPoint x: 491, endPoint y: 383, distance: 256.0
click at [491, 383] on div "Factuur versturen close Factuur versturen Bericht naar klant Antwoorden aan [EM…" at bounding box center [784, 375] width 1568 height 750
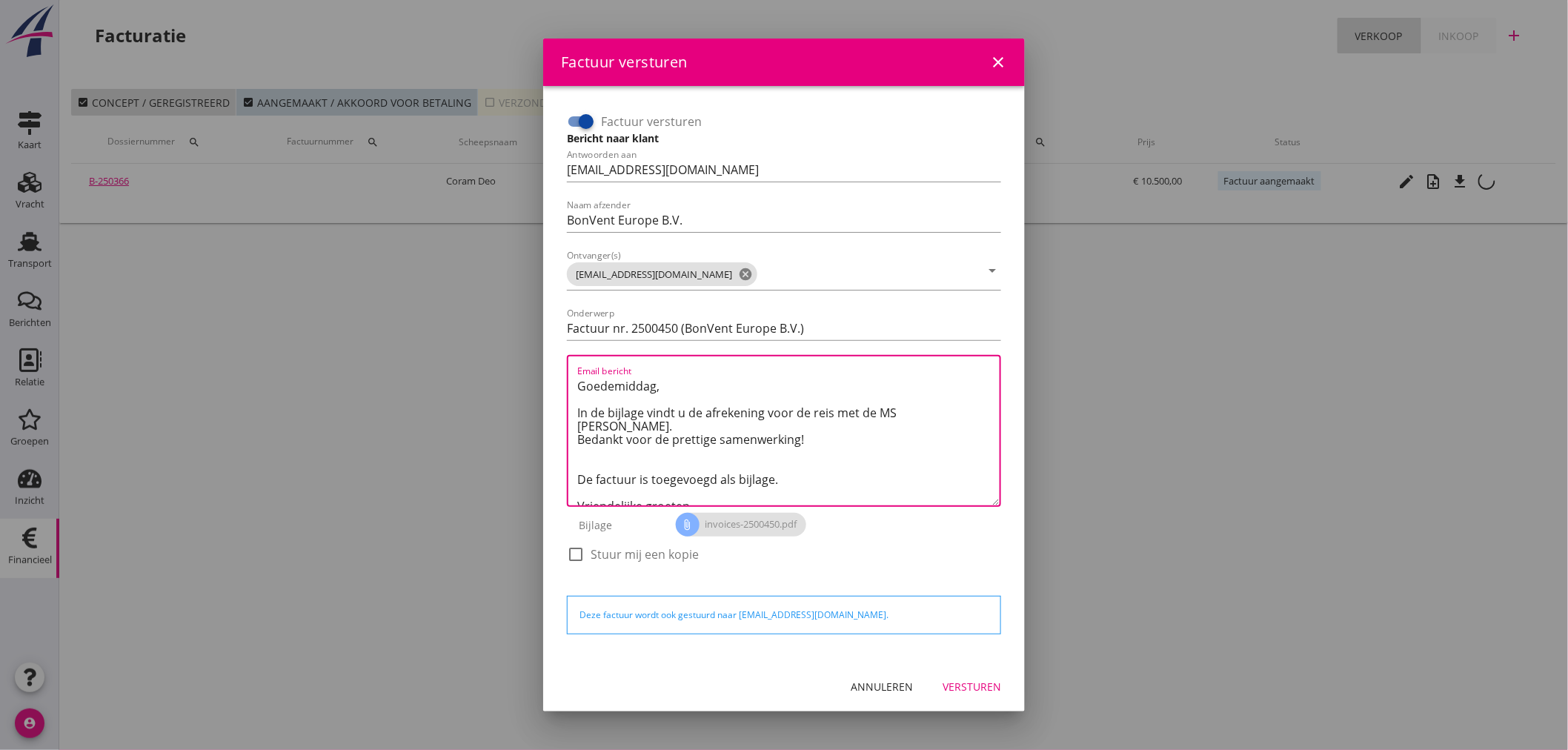
click at [630, 432] on textarea "Goedemiddag, In de bijlage vindt u de afrekening voor de reis met de MS [PERSON…" at bounding box center [787, 439] width 422 height 131
click at [627, 431] on textarea "Goedemiddag, In de bijlage vindt u de afrekening voor de reis met de MS [PERSON…" at bounding box center [787, 439] width 422 height 131
click at [658, 450] on textarea "Goedemiddag, In de bijlage vindt u de afrekening voor de reis met de MS [PERSON…" at bounding box center [787, 439] width 422 height 131
drag, startPoint x: 781, startPoint y: 464, endPoint x: 548, endPoint y: 457, distance: 233.1
click at [548, 457] on div "Factuur versturen Bericht naar klant Antwoorden aan [EMAIL_ADDRESS][DOMAIN_NAME…" at bounding box center [783, 374] width 481 height 575
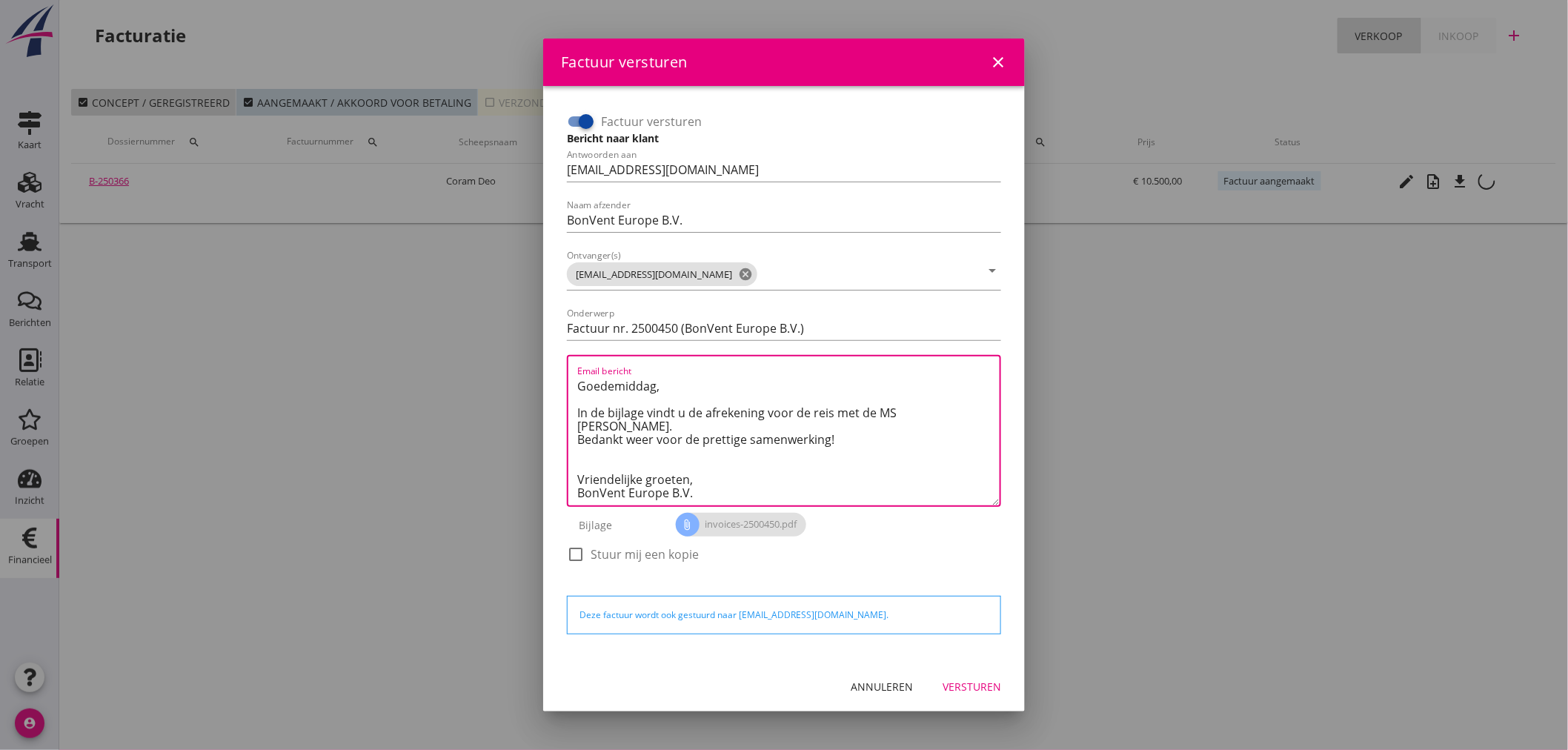
click at [583, 462] on textarea "Goedemiddag, In de bijlage vindt u de afrekening voor de reis met de MS [PERSON…" at bounding box center [787, 439] width 422 height 131
type textarea "Goedemiddag, In de bijlage vindt u de afrekening voor de reis met de MS [PERSON…"
click at [964, 683] on div "Versturen" at bounding box center [971, 686] width 58 height 15
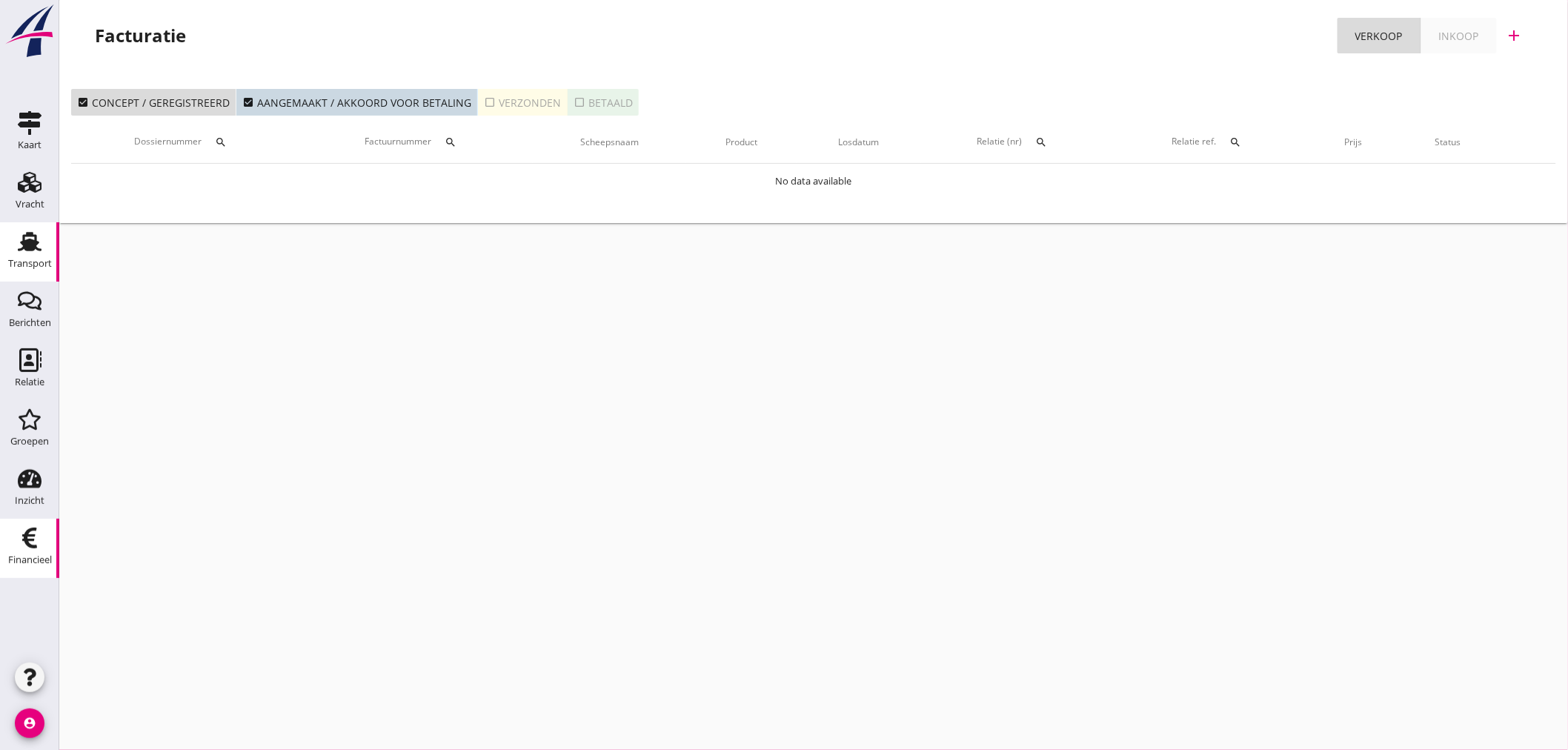
click at [27, 266] on div "Transport" at bounding box center [30, 263] width 44 height 9
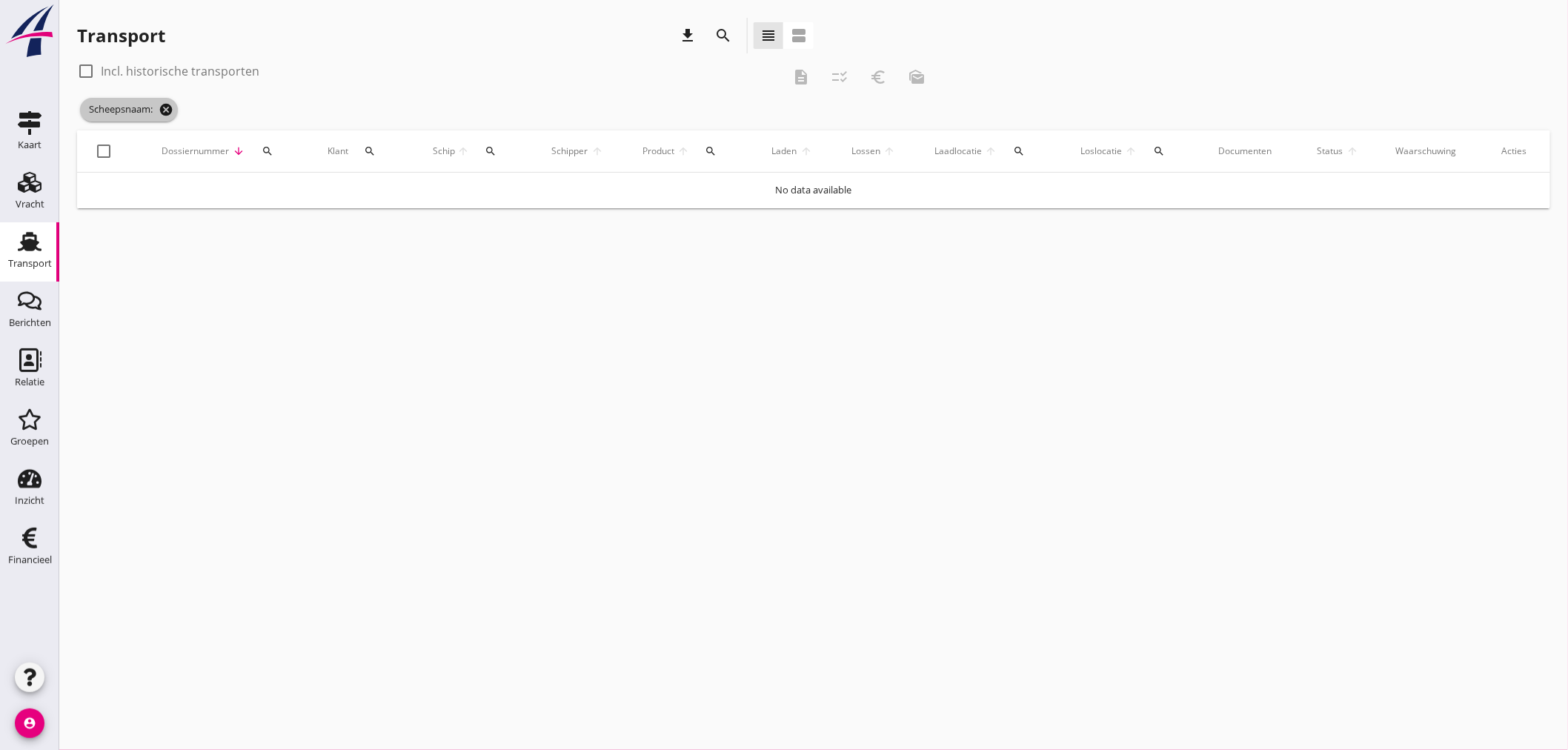
drag, startPoint x: 157, startPoint y: 111, endPoint x: 167, endPoint y: 108, distance: 10.4
click at [157, 111] on span "Scheepsnaam: cancel" at bounding box center [129, 110] width 98 height 24
click at [168, 107] on icon "cancel" at bounding box center [166, 110] width 15 height 15
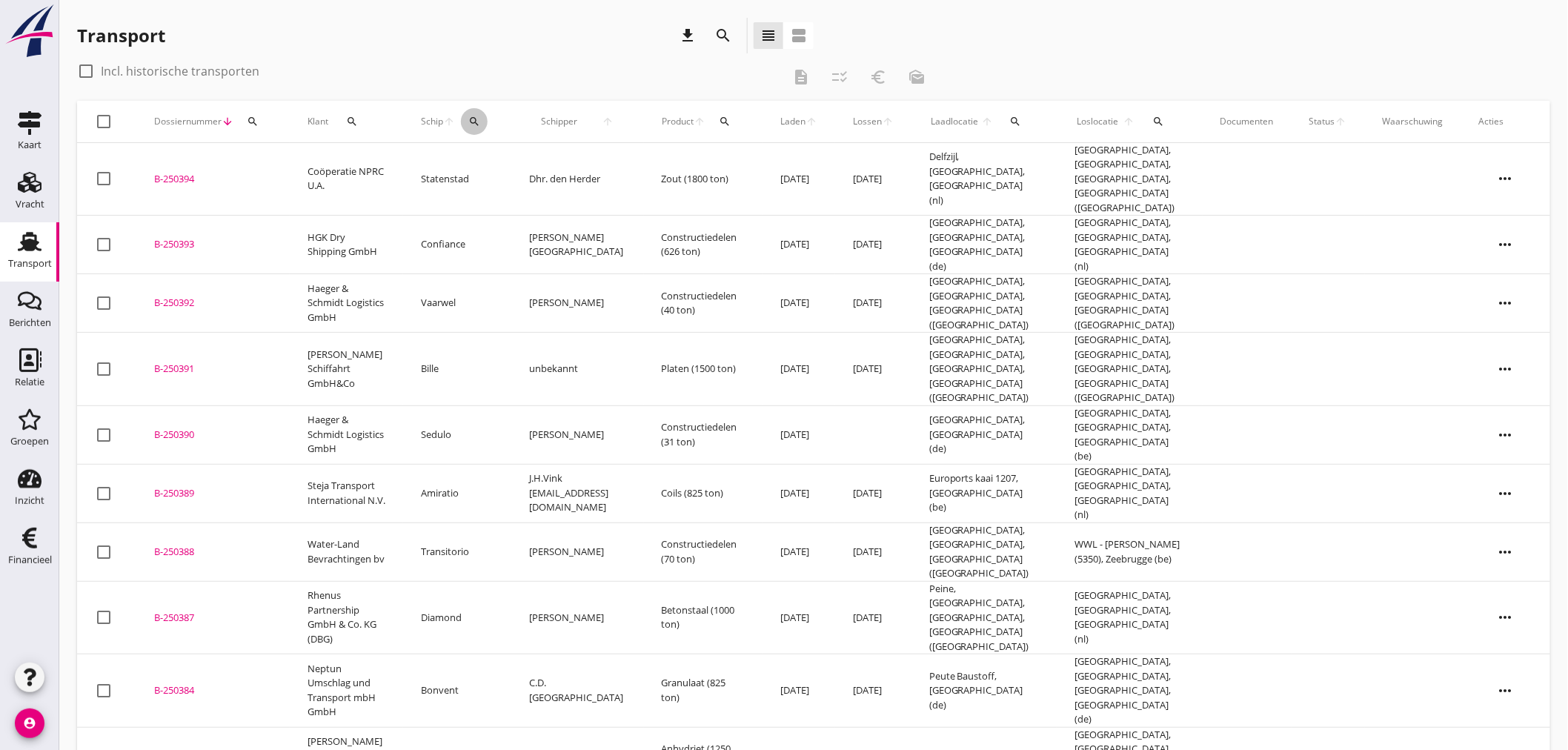
click at [481, 122] on div "search" at bounding box center [474, 122] width 27 height 12
click at [532, 164] on input "Zoek op (scheeps)naam" at bounding box center [541, 164] width 154 height 24
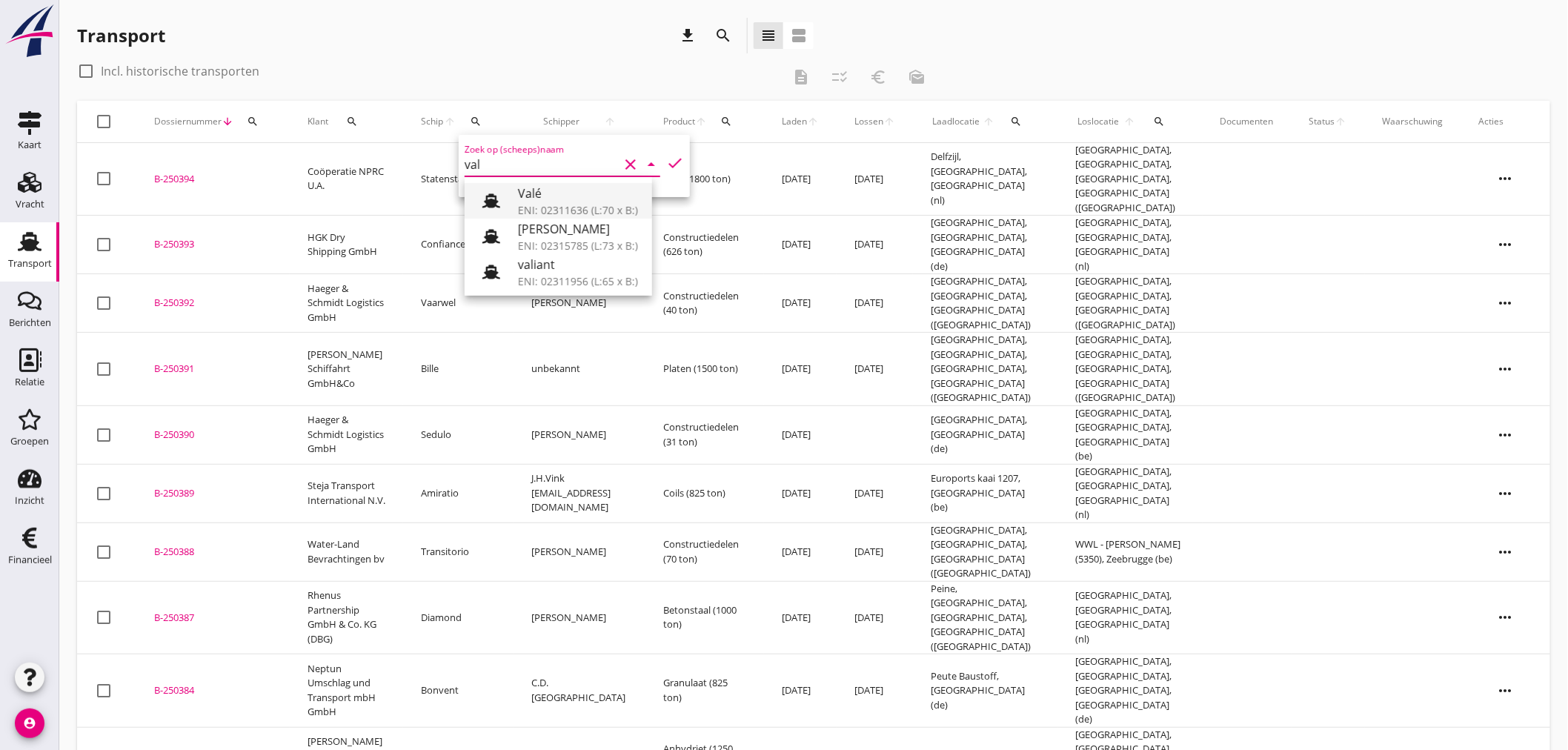
click at [565, 193] on div "Valé" at bounding box center [578, 193] width 123 height 18
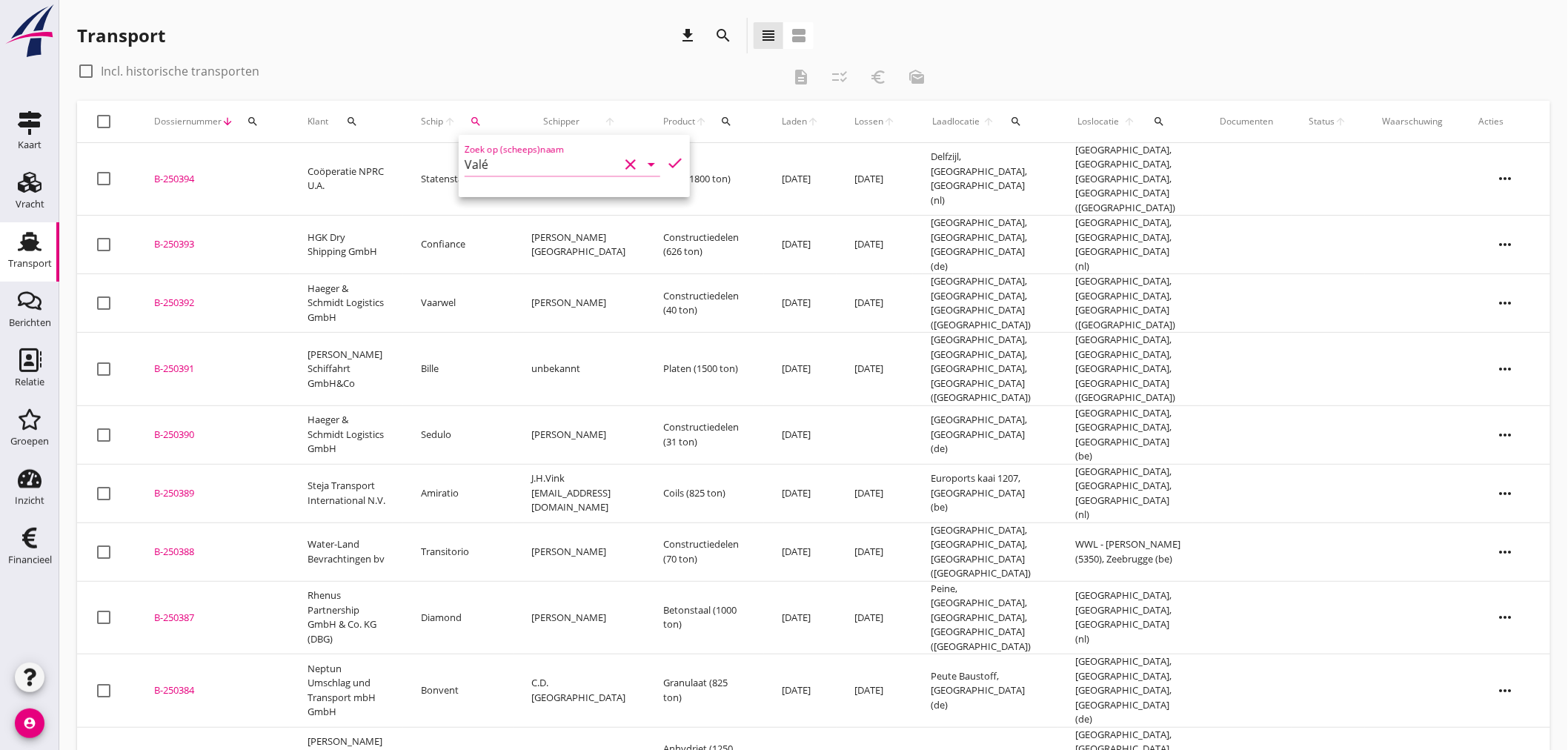
click at [666, 163] on icon "check" at bounding box center [675, 162] width 18 height 18
type input "Valé"
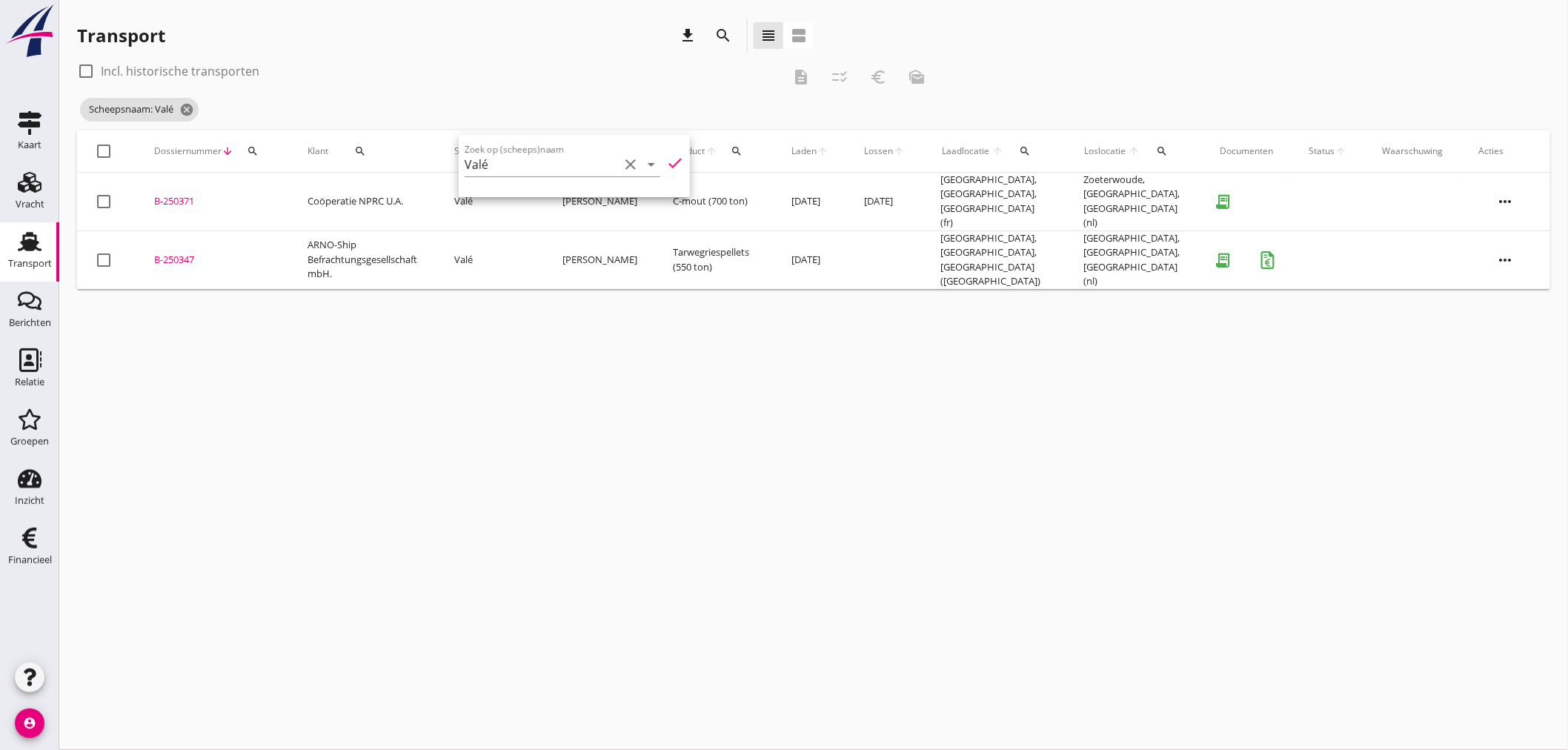
click at [666, 164] on icon "check" at bounding box center [675, 162] width 18 height 18
click at [865, 402] on div "cancel You are impersonating another user. Transport download search view_headl…" at bounding box center [814, 375] width 1509 height 750
click at [433, 190] on td "Coöperatie NPRC U.A." at bounding box center [364, 201] width 147 height 58
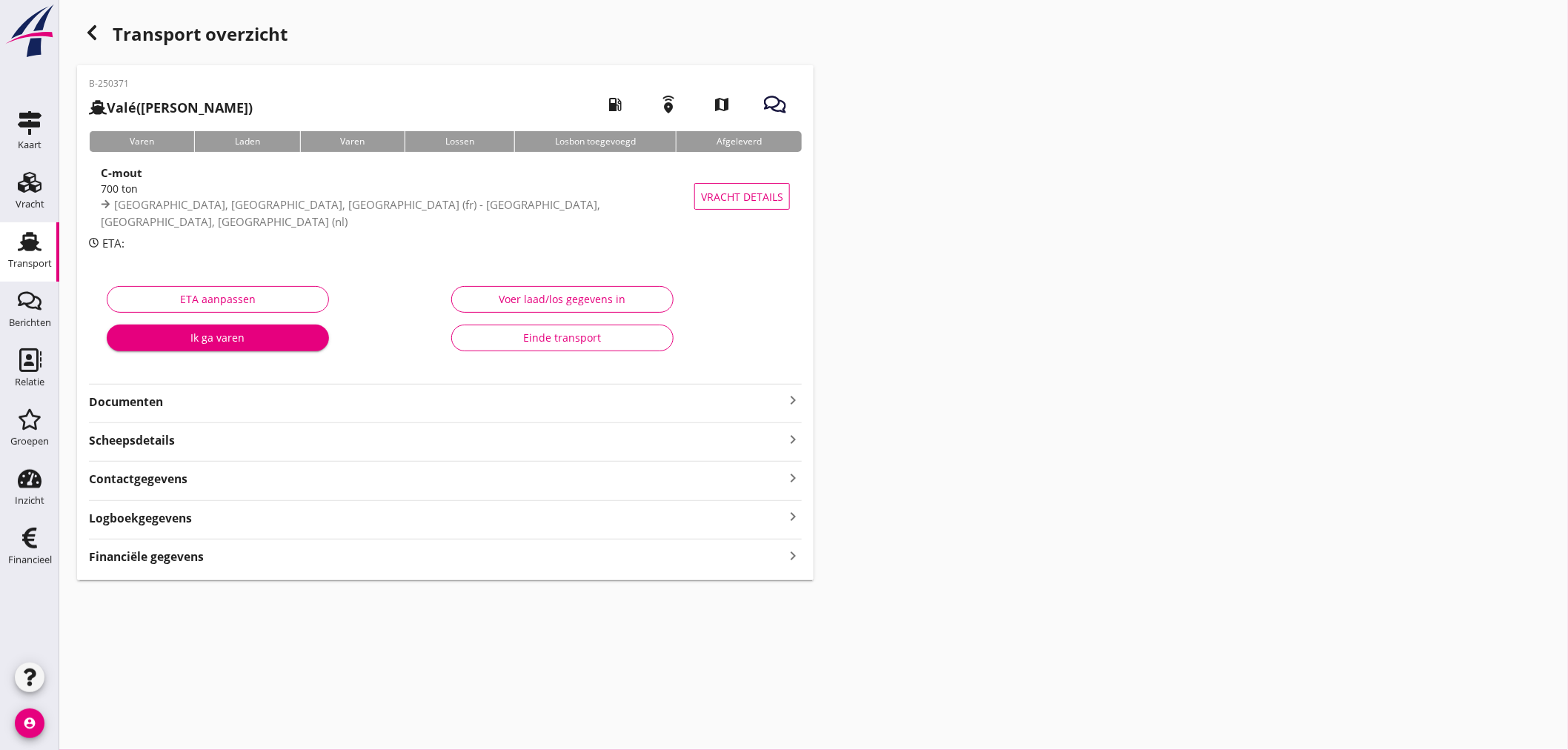
click at [176, 397] on strong "Documenten" at bounding box center [436, 402] width 695 height 17
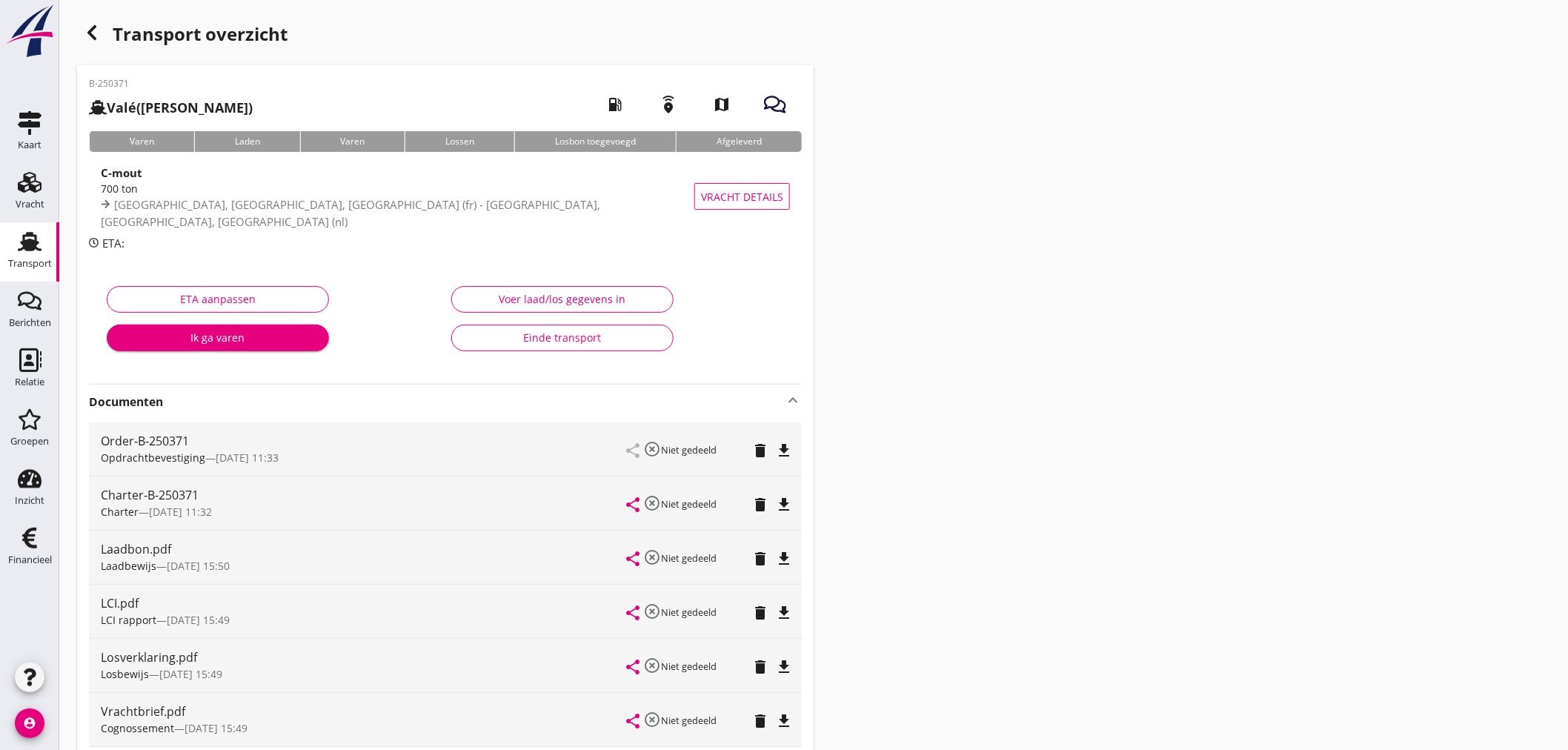
scroll to position [252, 0]
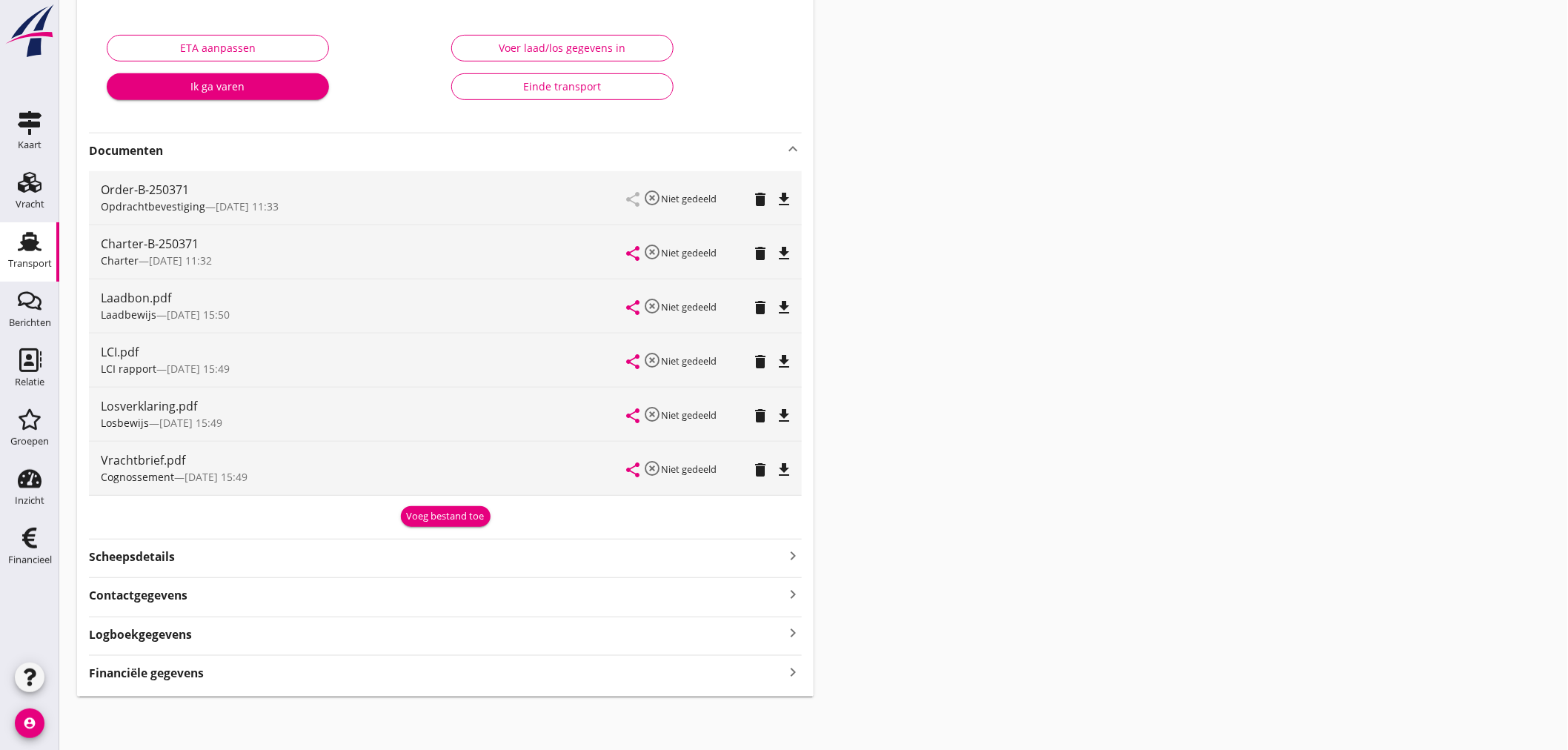
click at [414, 663] on div "Financiële gegevens keyboard_arrow_right" at bounding box center [445, 671] width 713 height 20
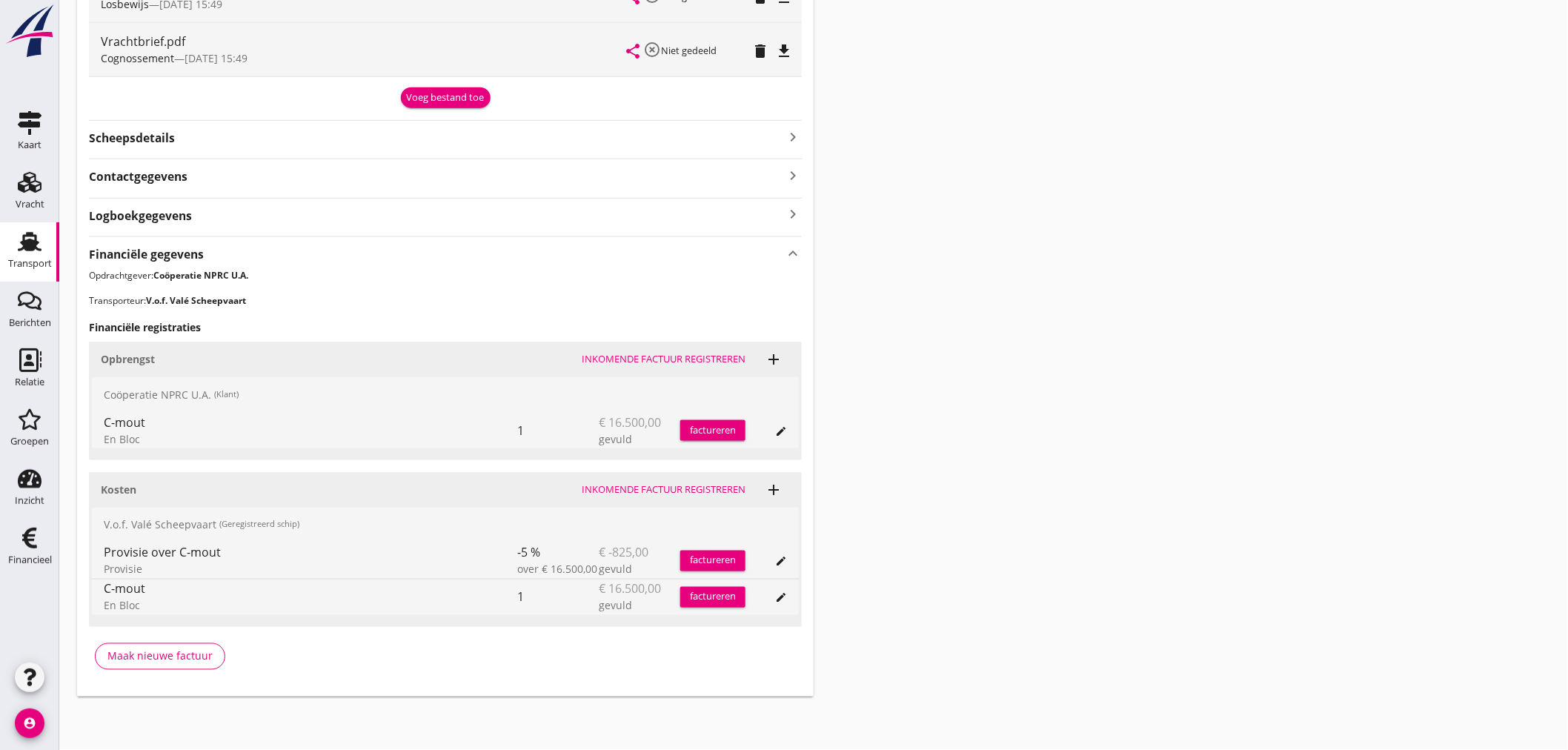
click at [632, 489] on div "Inkomende factuur registreren" at bounding box center [664, 490] width 164 height 15
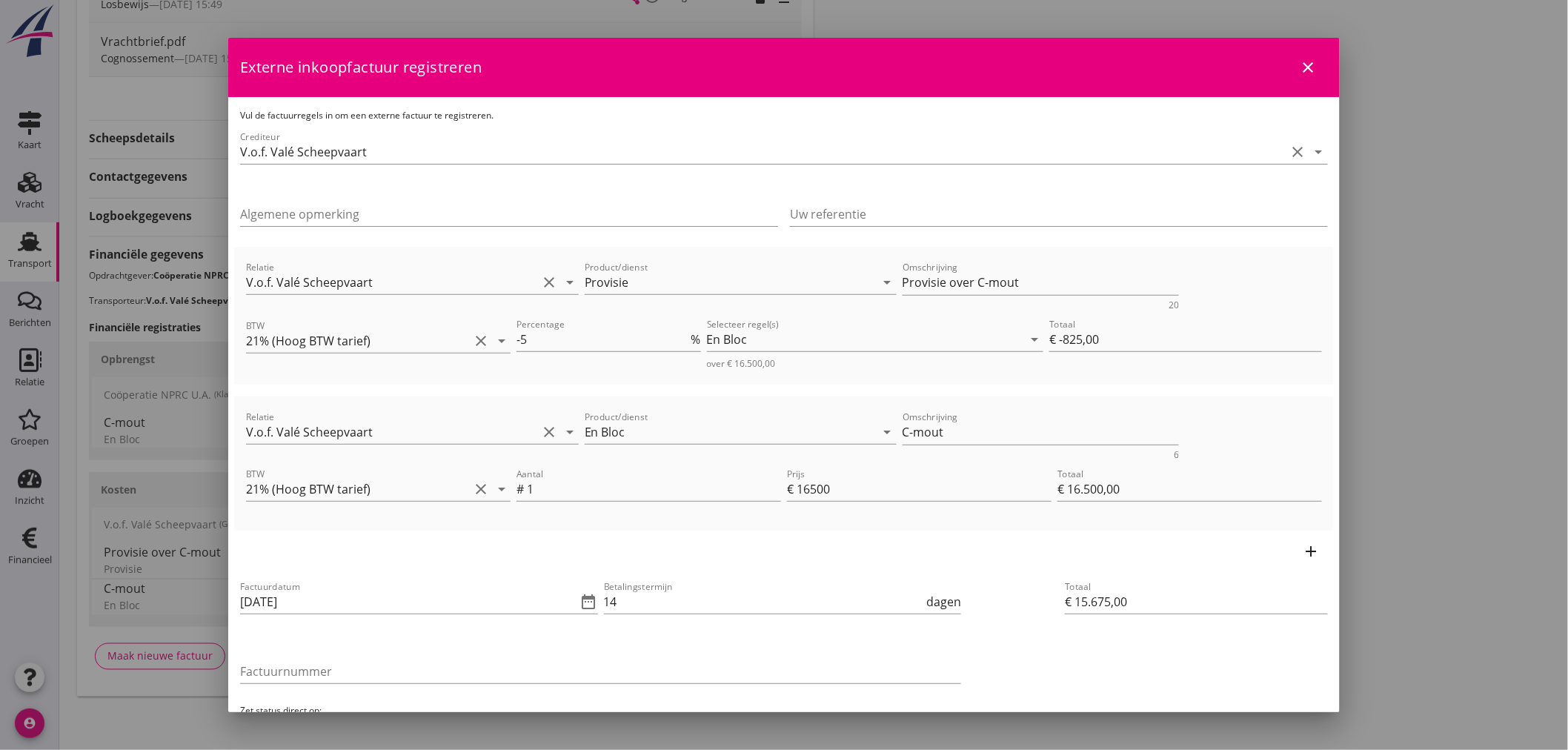
scroll to position [82, 0]
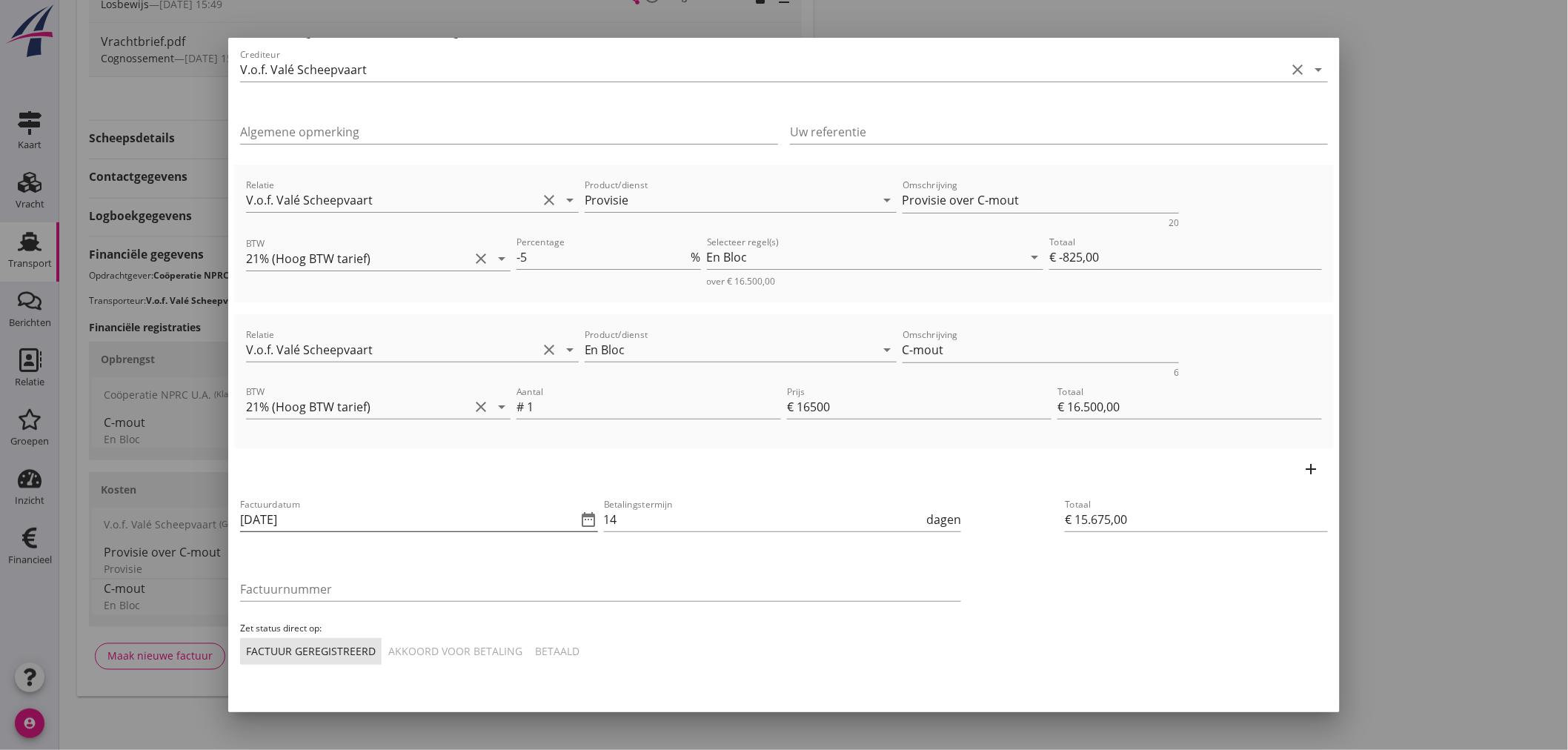
click at [583, 523] on icon "date_range" at bounding box center [589, 519] width 18 height 18
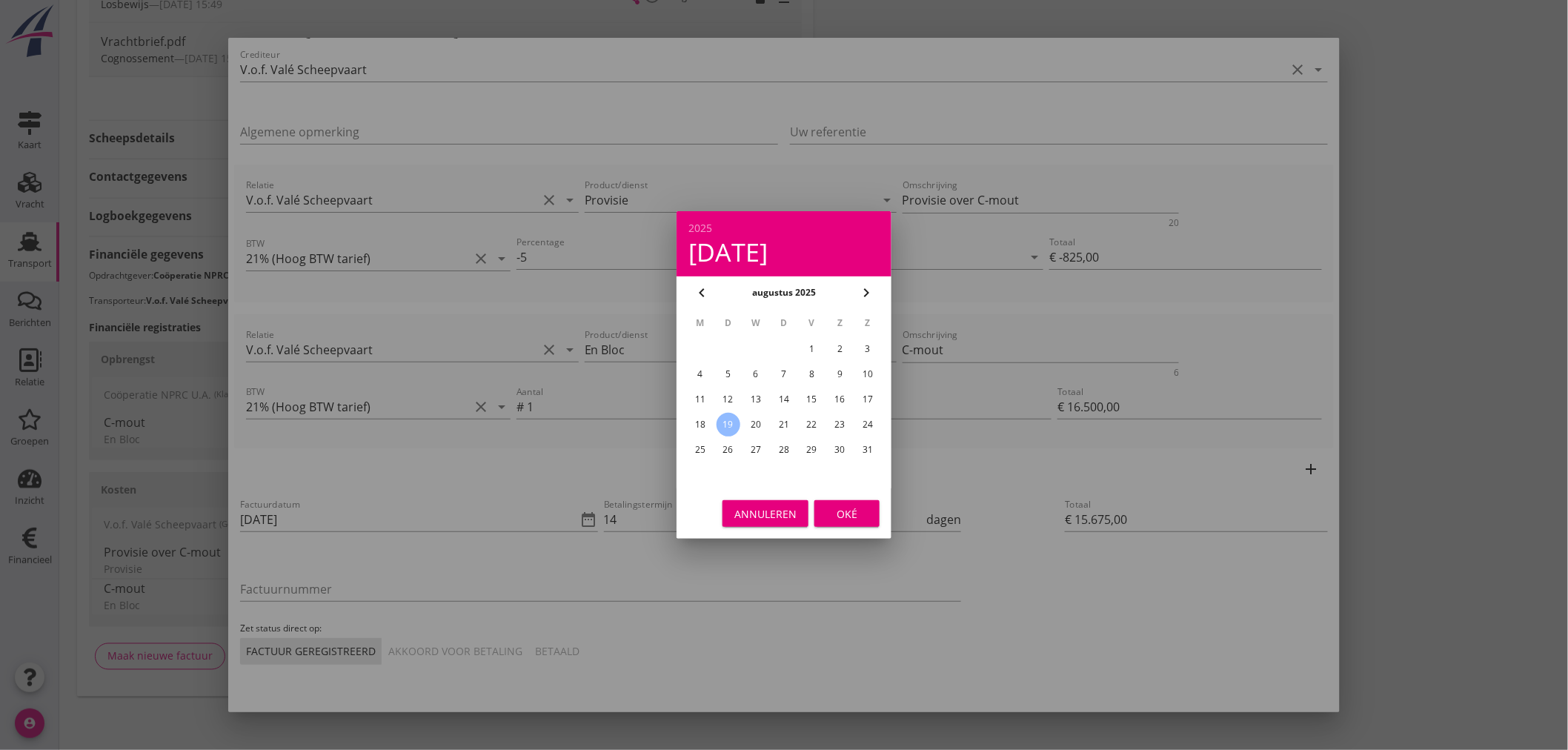
click at [700, 419] on div "18" at bounding box center [700, 424] width 24 height 24
type input "[DATE]"
click at [847, 506] on div "Oké" at bounding box center [847, 513] width 41 height 15
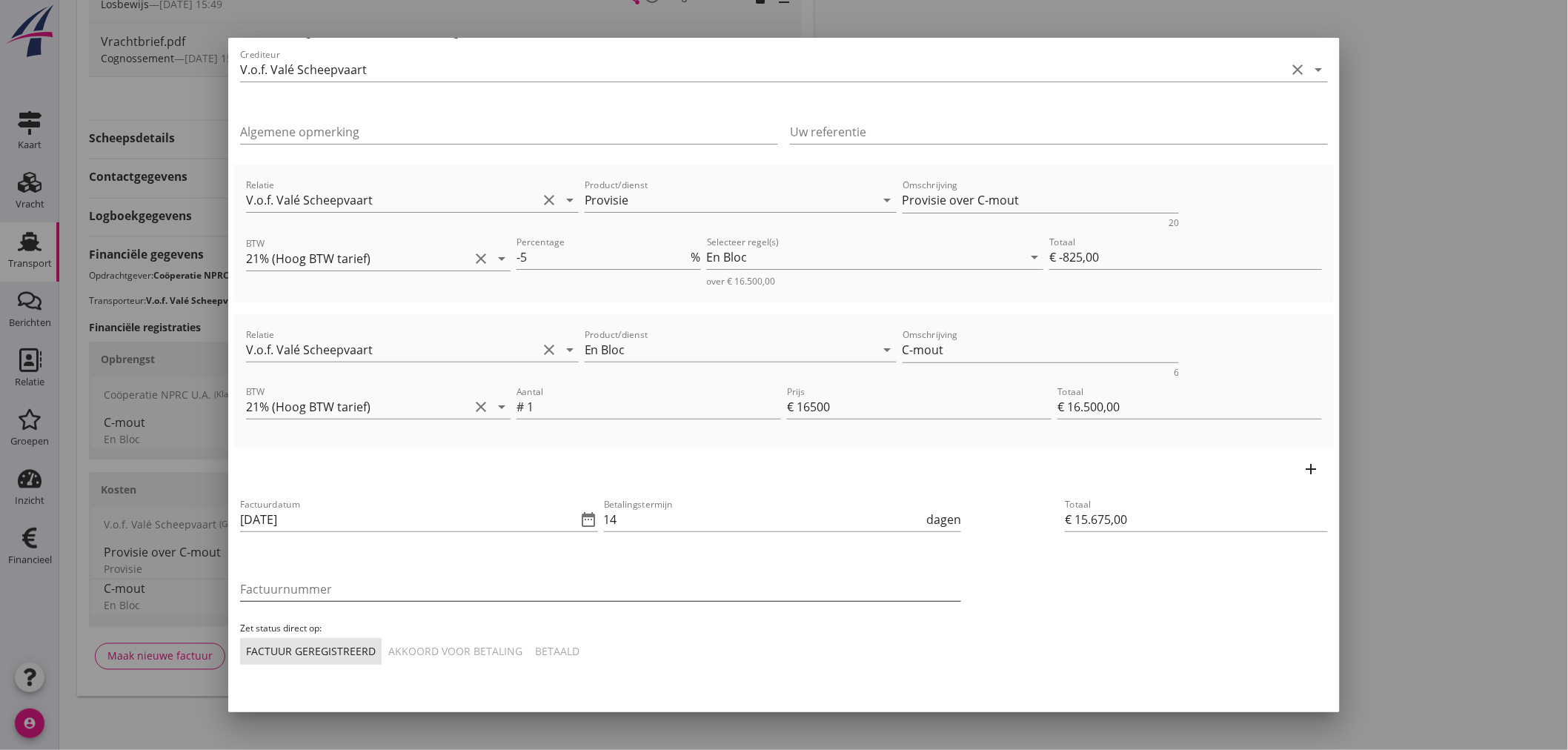
click at [361, 578] on input "Factuurnummer" at bounding box center [600, 589] width 721 height 24
type input "202532"
click at [461, 643] on div "Akkoord voor betaling" at bounding box center [455, 650] width 134 height 15
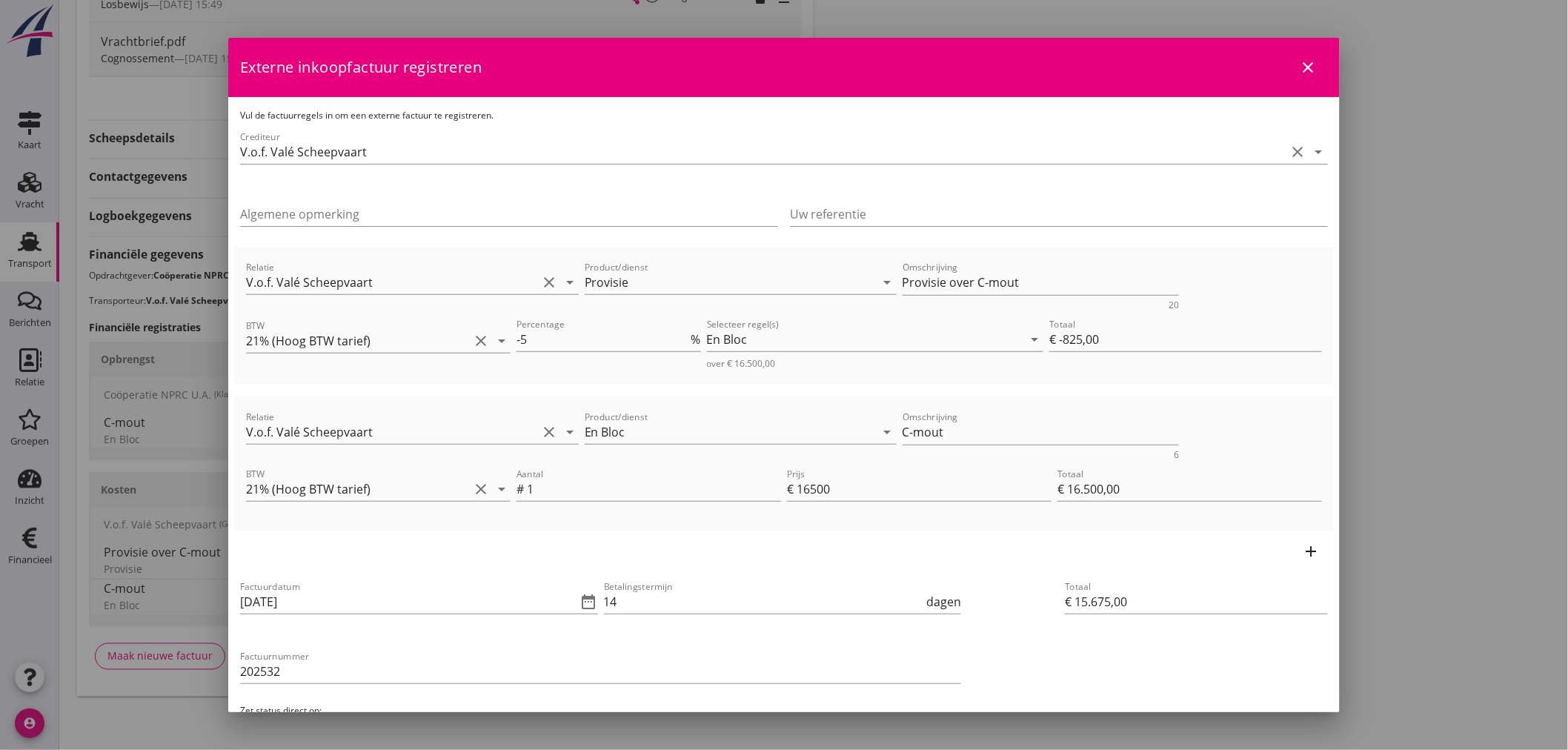
scroll to position [116, 0]
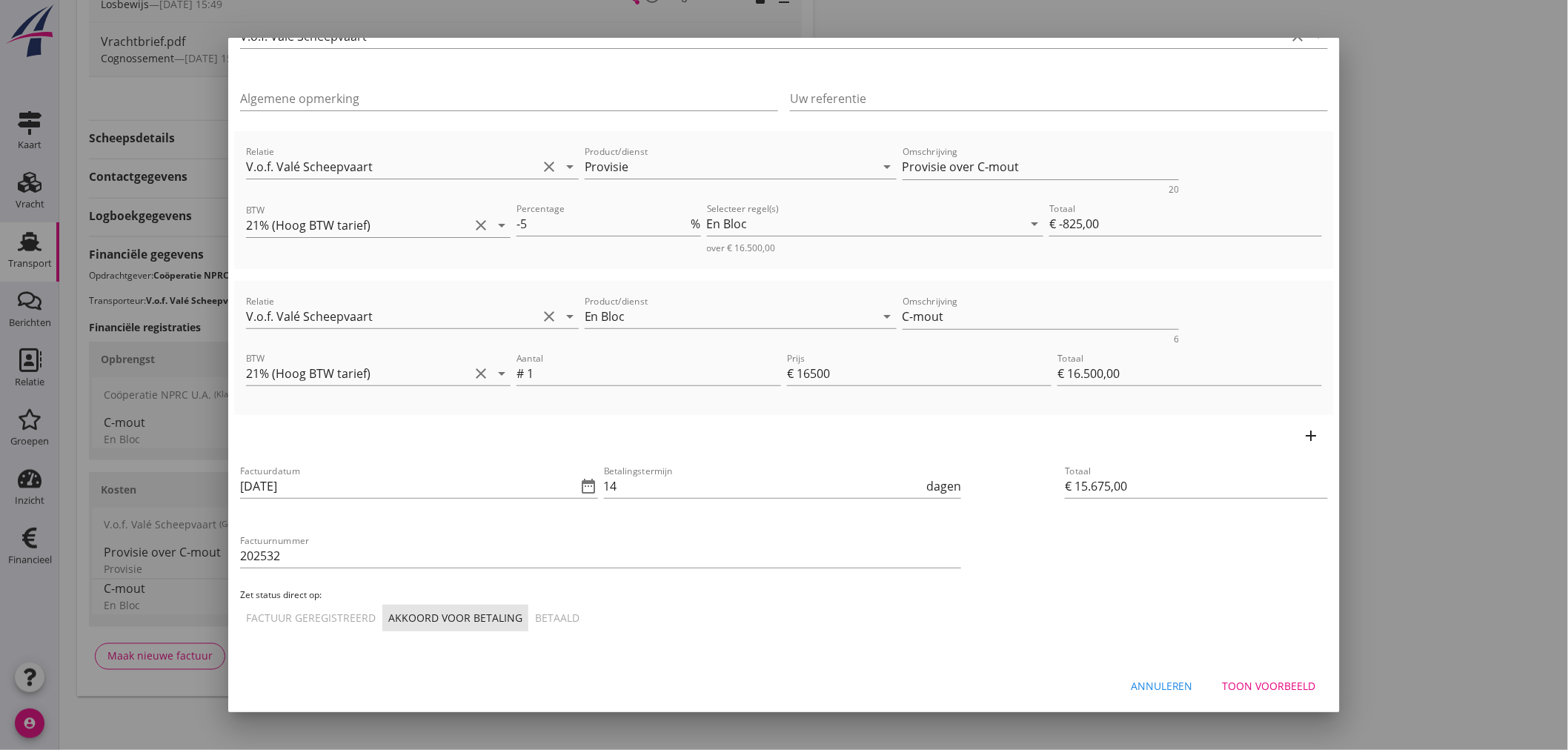
click at [1267, 683] on div "Toon voorbeeld" at bounding box center [1269, 686] width 93 height 15
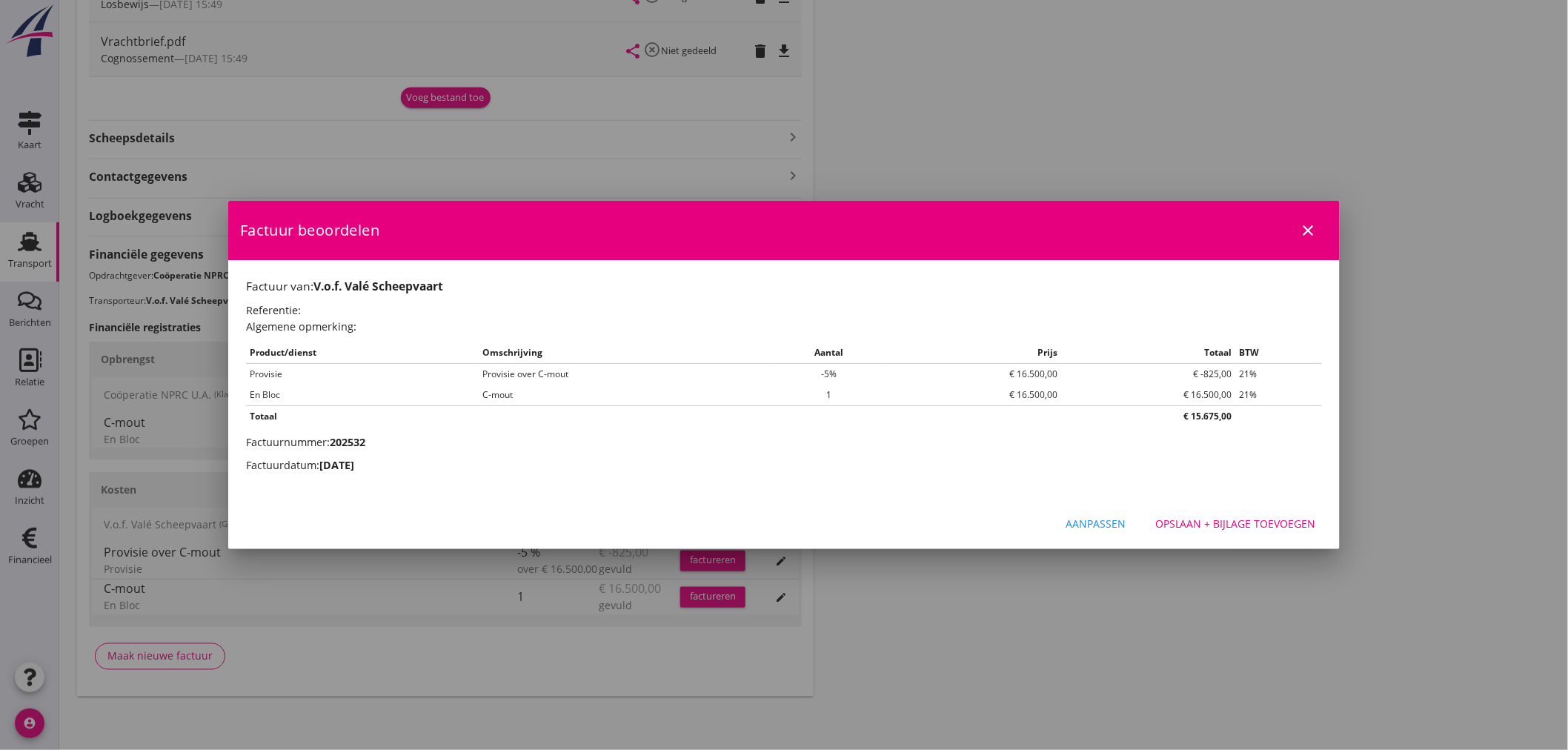
scroll to position [0, 0]
click at [1218, 530] on div "Opslaan + bijlage toevoegen" at bounding box center [1236, 523] width 161 height 15
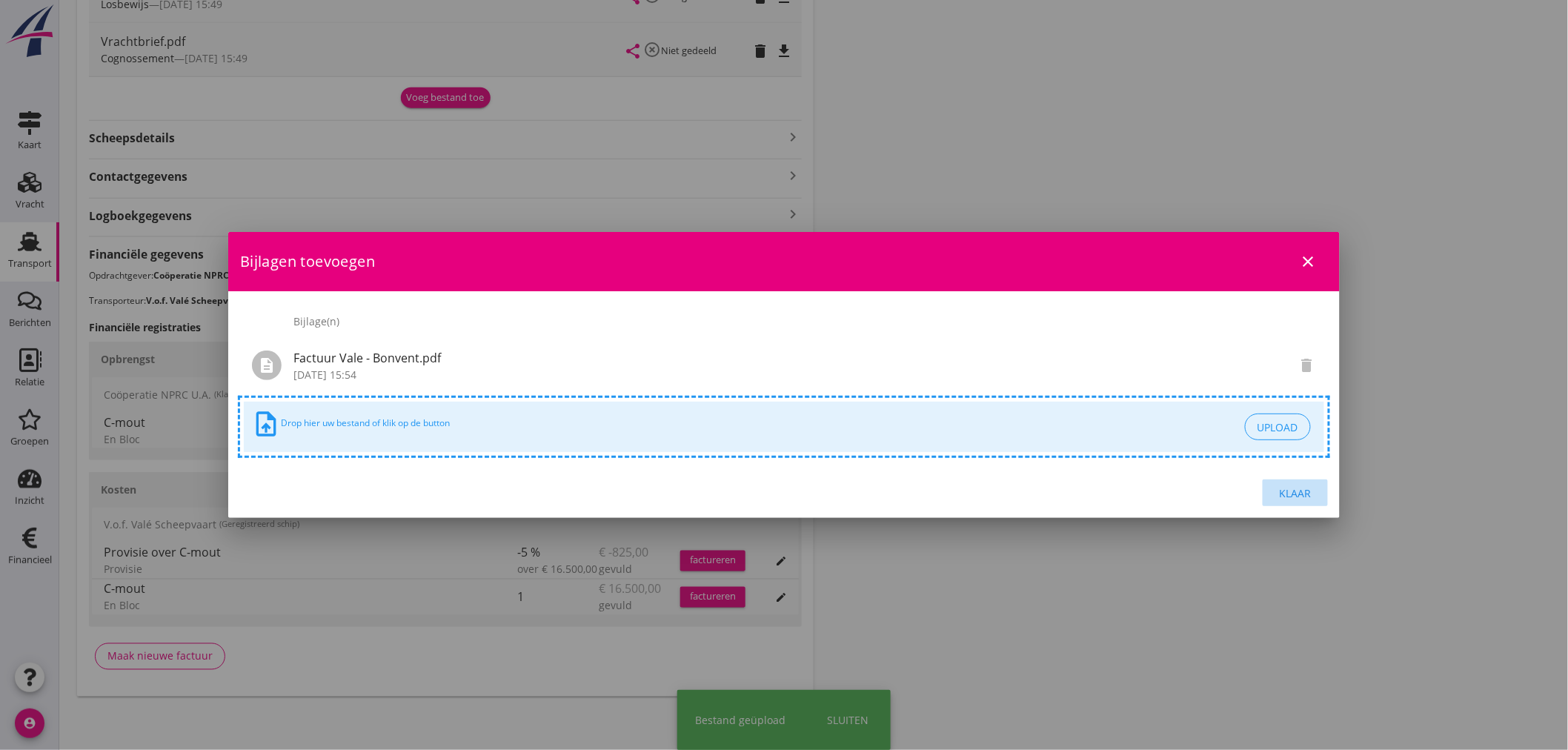
click at [1294, 489] on div "Klaar" at bounding box center [1295, 493] width 41 height 15
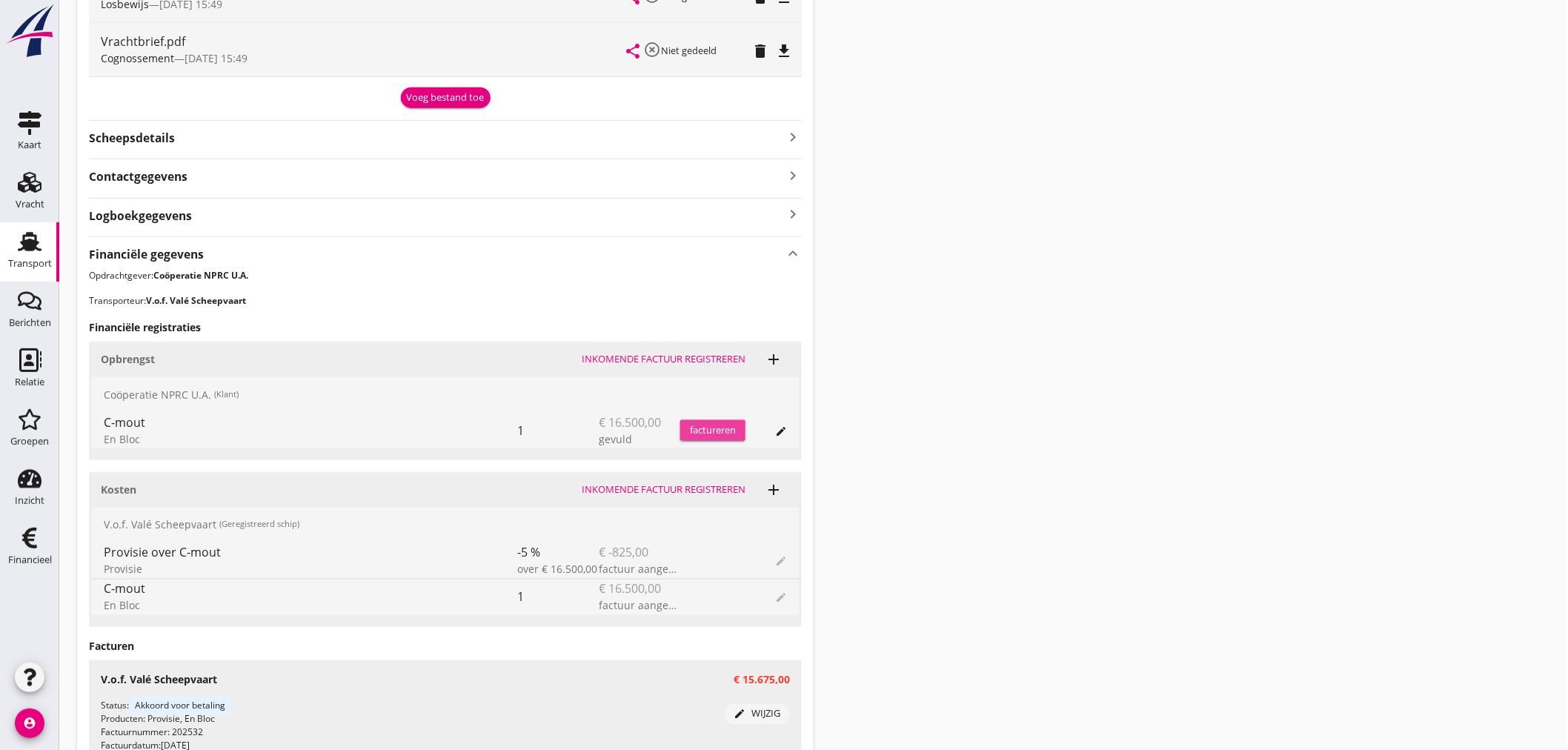
click at [716, 432] on div "factureren" at bounding box center [712, 430] width 65 height 15
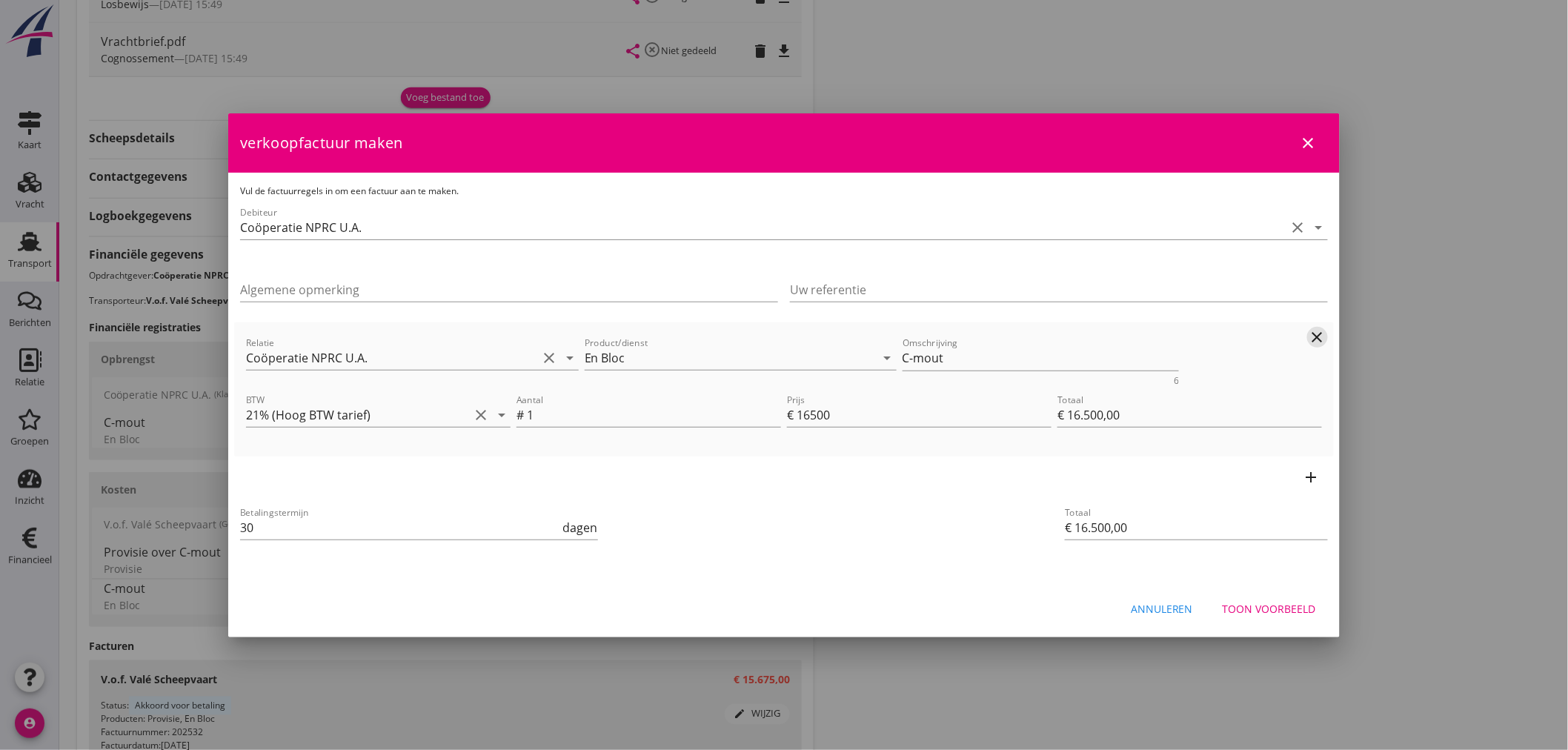
click at [1315, 331] on icon "clear" at bounding box center [1317, 337] width 18 height 18
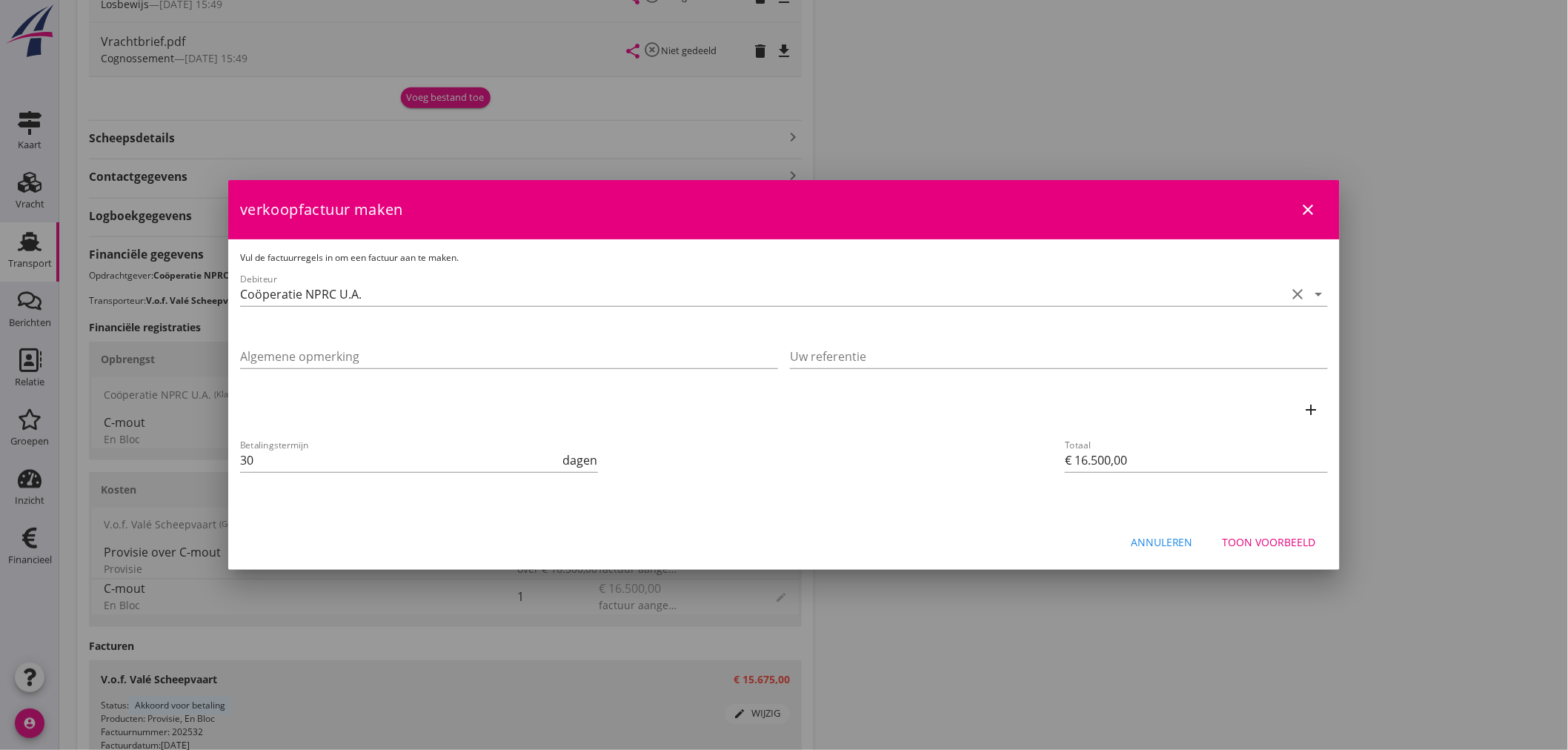
click at [1306, 402] on icon "add" at bounding box center [1311, 409] width 18 height 18
type input "€ 0,00"
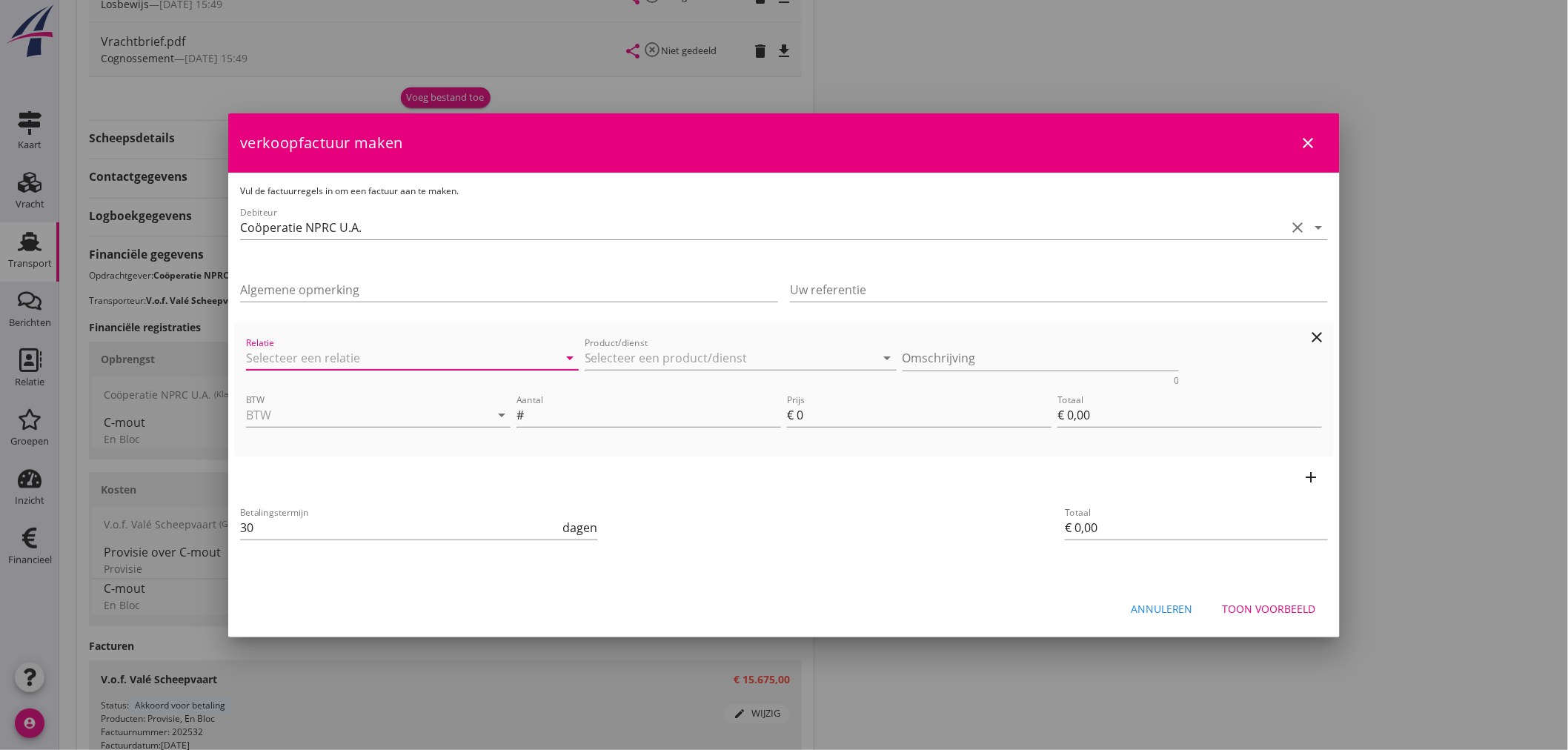
click at [304, 347] on input "Relatie" at bounding box center [392, 358] width 291 height 24
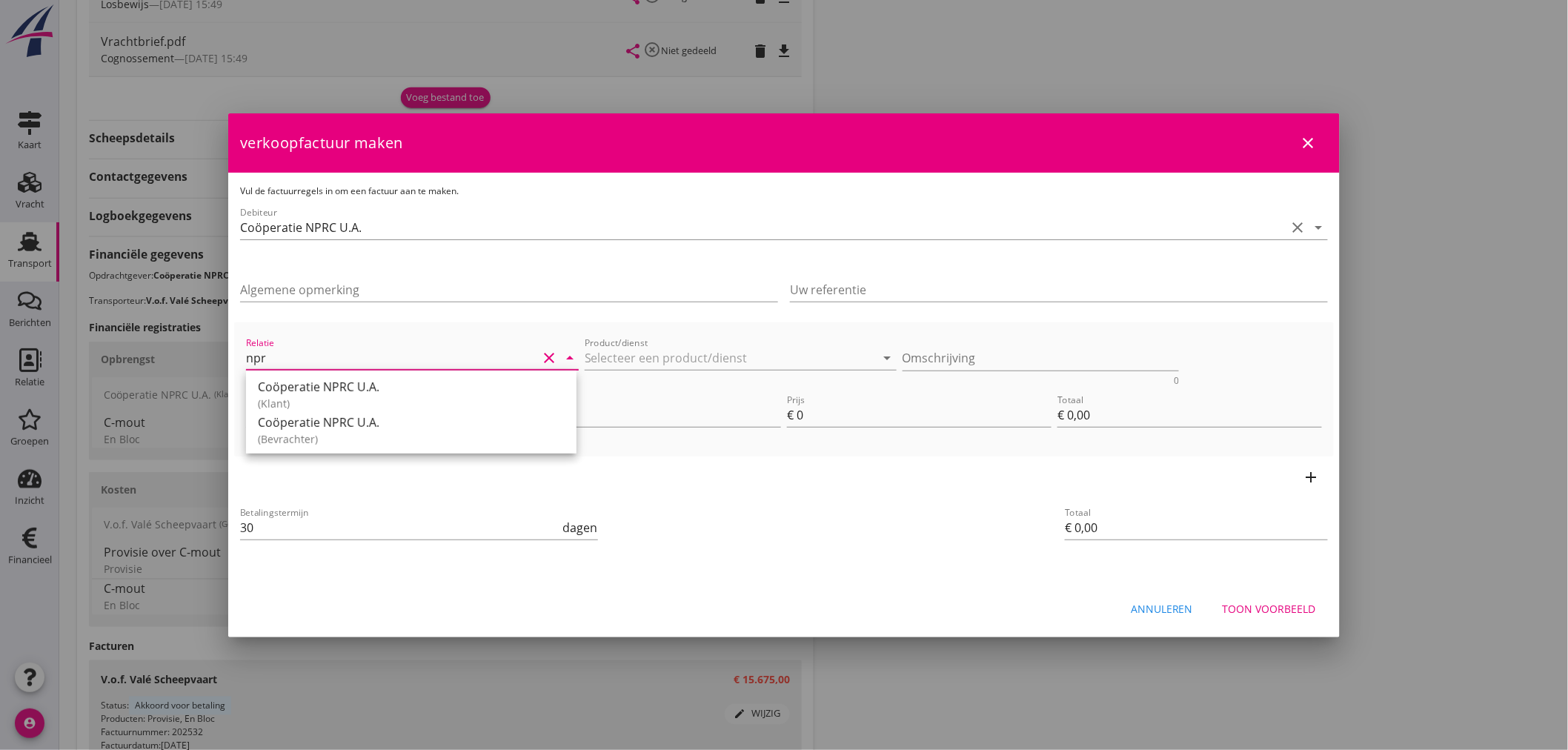
click at [352, 386] on div "Coöperatie NPRC U.A." at bounding box center [411, 386] width 307 height 18
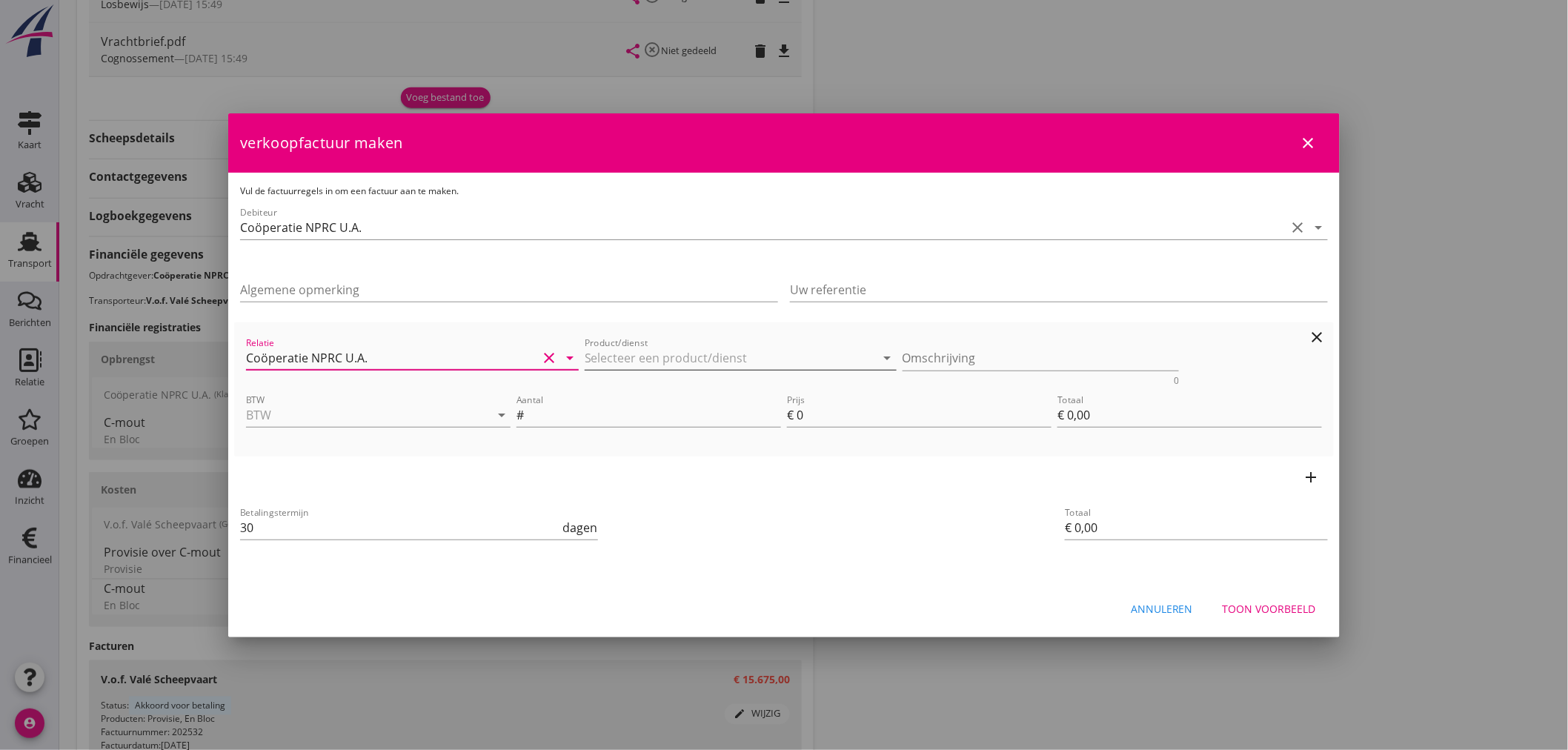
type input "Coöperatie NPRC U.A."
click at [685, 361] on input "Product/dienst" at bounding box center [730, 358] width 291 height 24
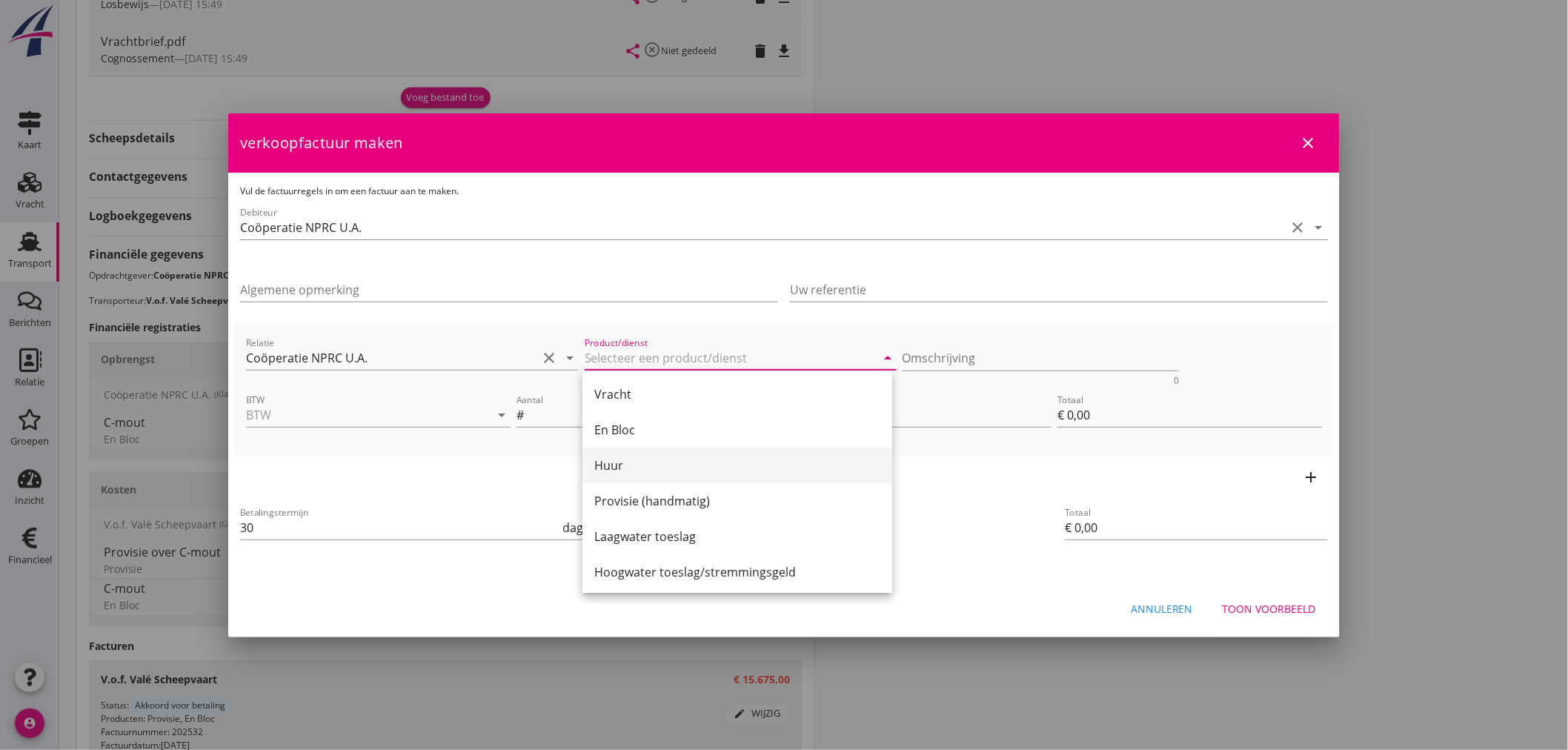
scroll to position [82, 0]
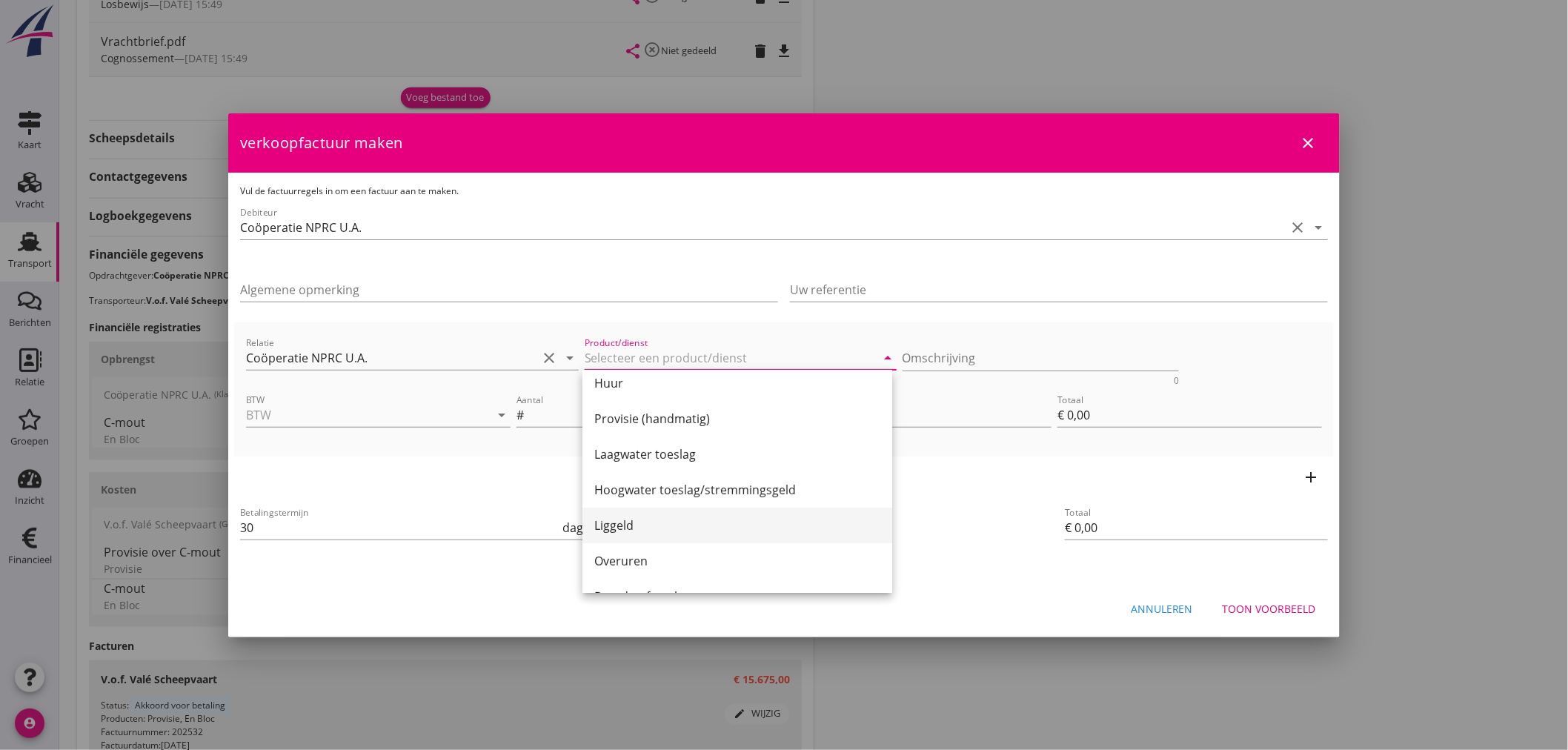
click at [648, 528] on div "Liggeld" at bounding box center [737, 525] width 286 height 18
type input "Liggeld"
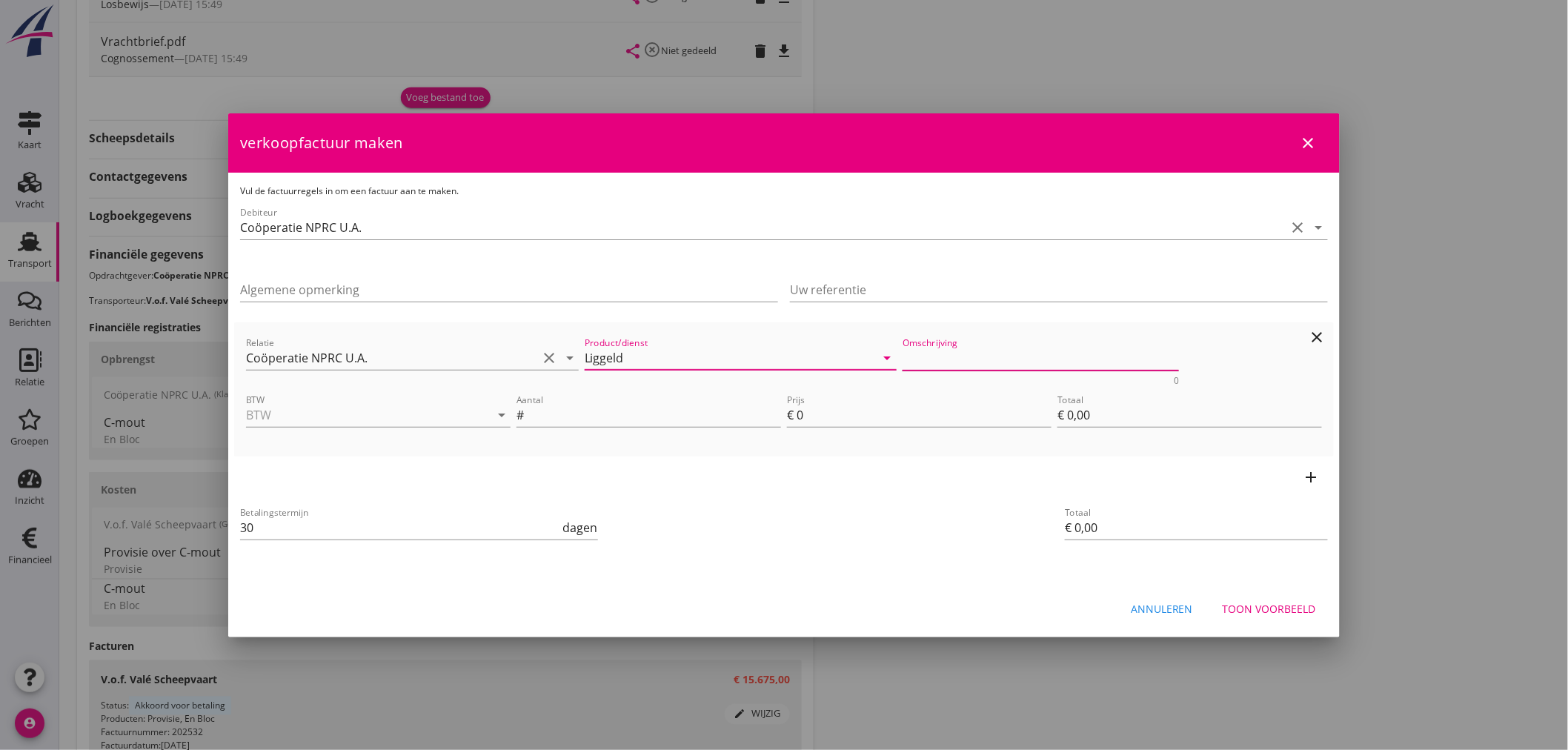
click at [929, 366] on textarea "Omschrijving" at bounding box center [1041, 358] width 277 height 25
type textarea "Lieggeld"
drag, startPoint x: 817, startPoint y: 419, endPoint x: 776, endPoint y: 421, distance: 41.0
click at [776, 421] on div "Aantal # Prijs € 0 Totaal € 0,00" at bounding box center [918, 416] width 811 height 57
type input "23.103"
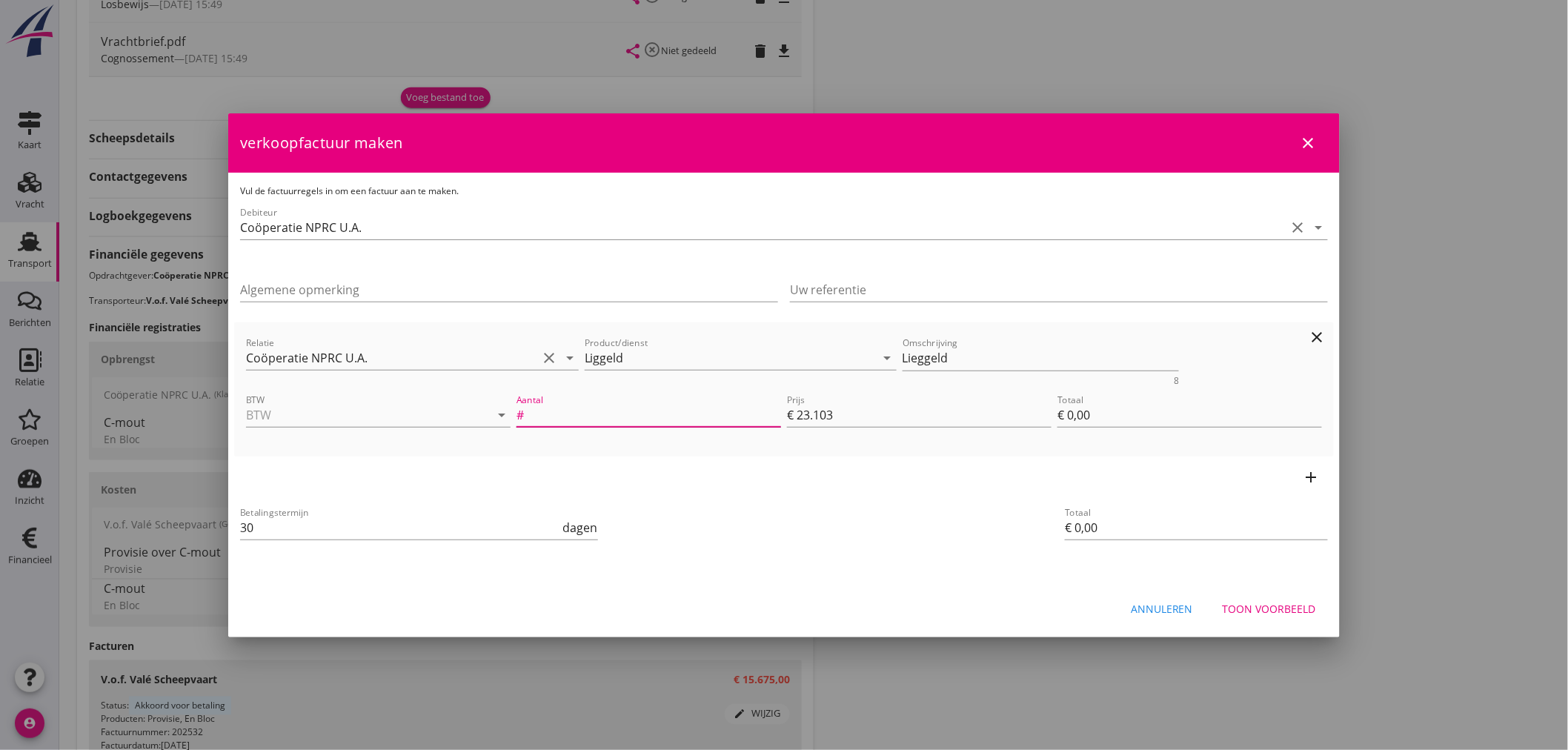
click at [643, 408] on input "Aantal" at bounding box center [654, 415] width 254 height 24
type input "€ 23,10"
type input "1"
type input "€ 23,10"
type input "13"
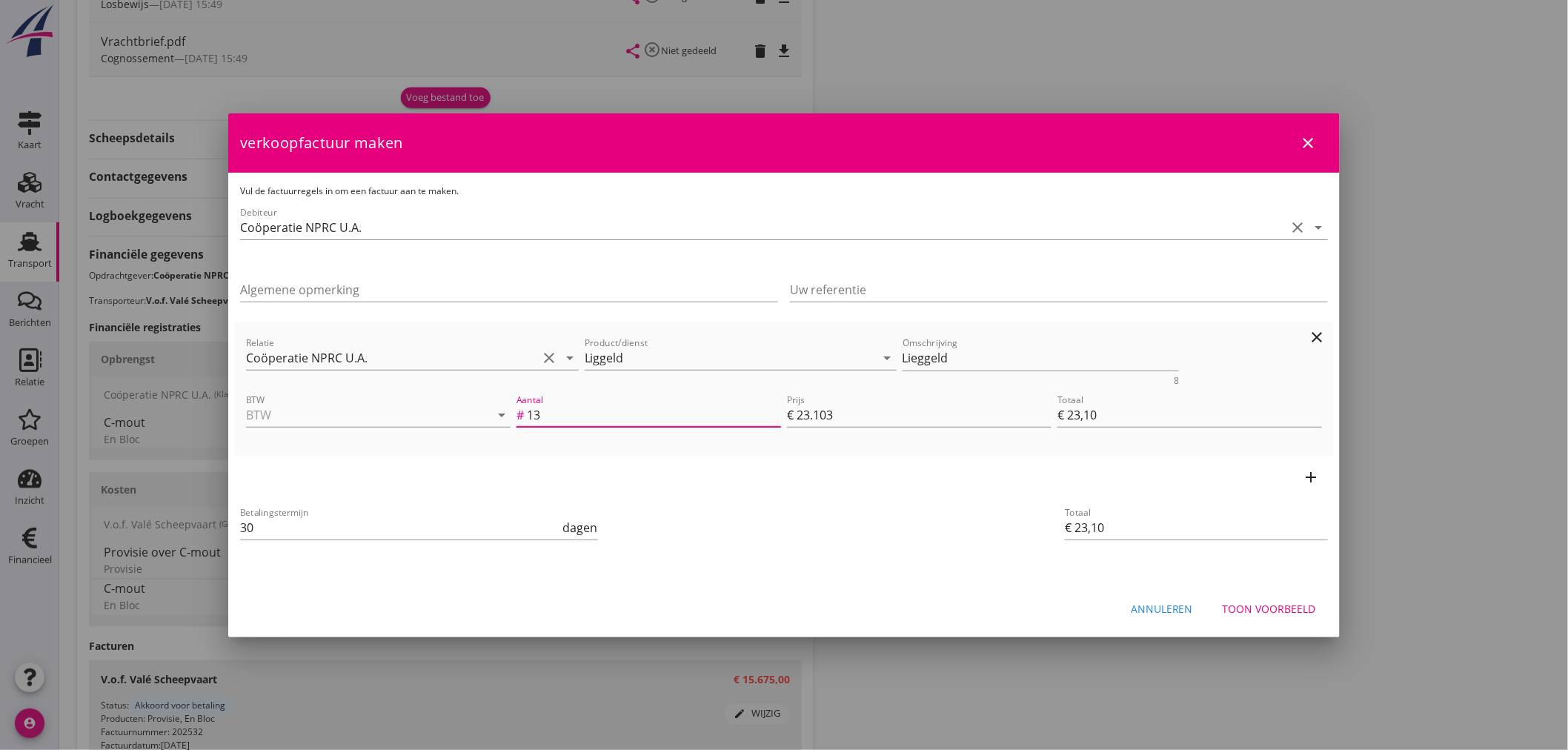
type input "€ 300,34"
type input "13"
click at [736, 486] on div "add" at bounding box center [784, 477] width 1099 height 41
click at [840, 417] on input "23.103" at bounding box center [924, 415] width 255 height 24
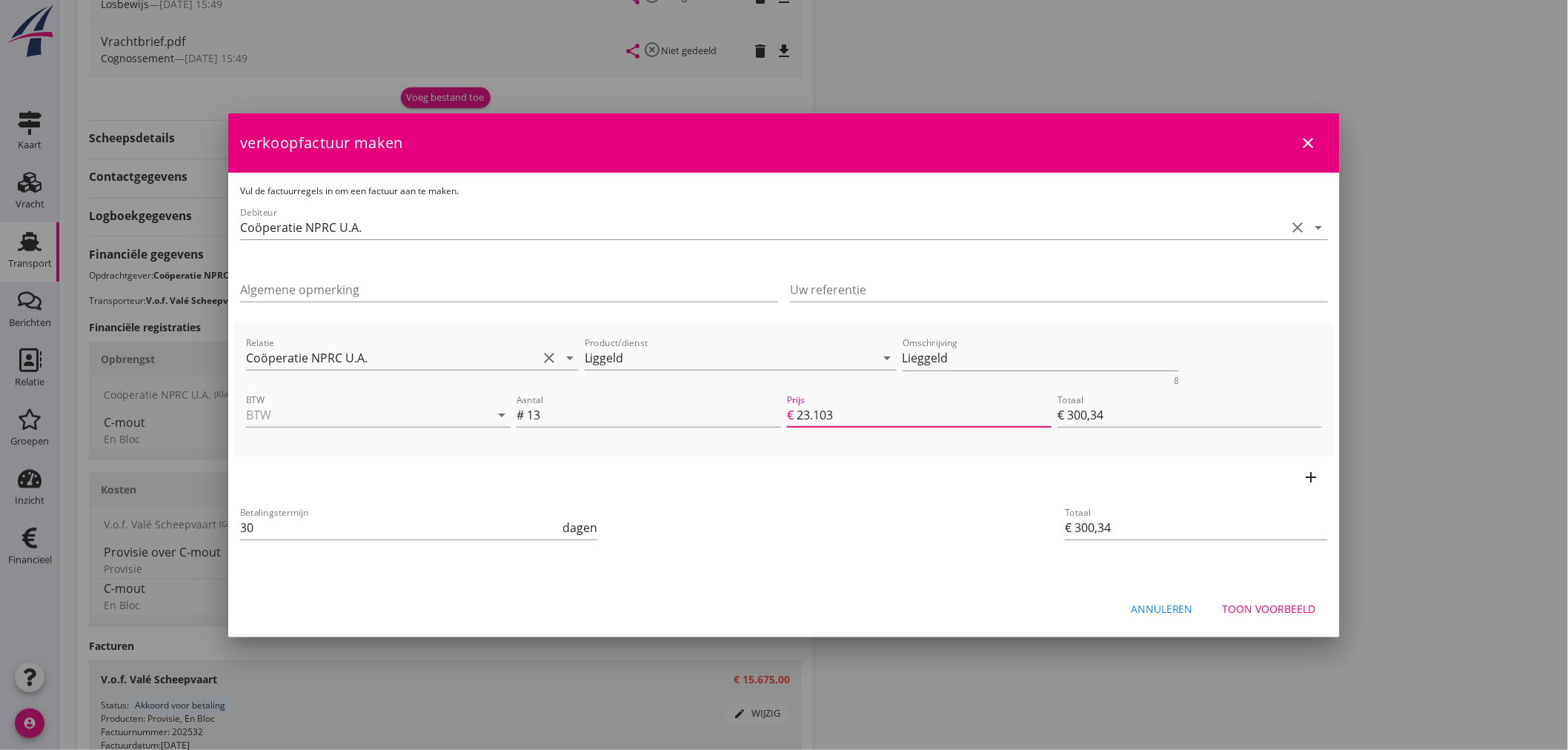
type input "€ 300,30"
type input "23.10"
type input "€ 300,30"
type input "23.10"
click at [765, 539] on div "Betalingstermijn 30 dagen" at bounding box center [600, 528] width 726 height 57
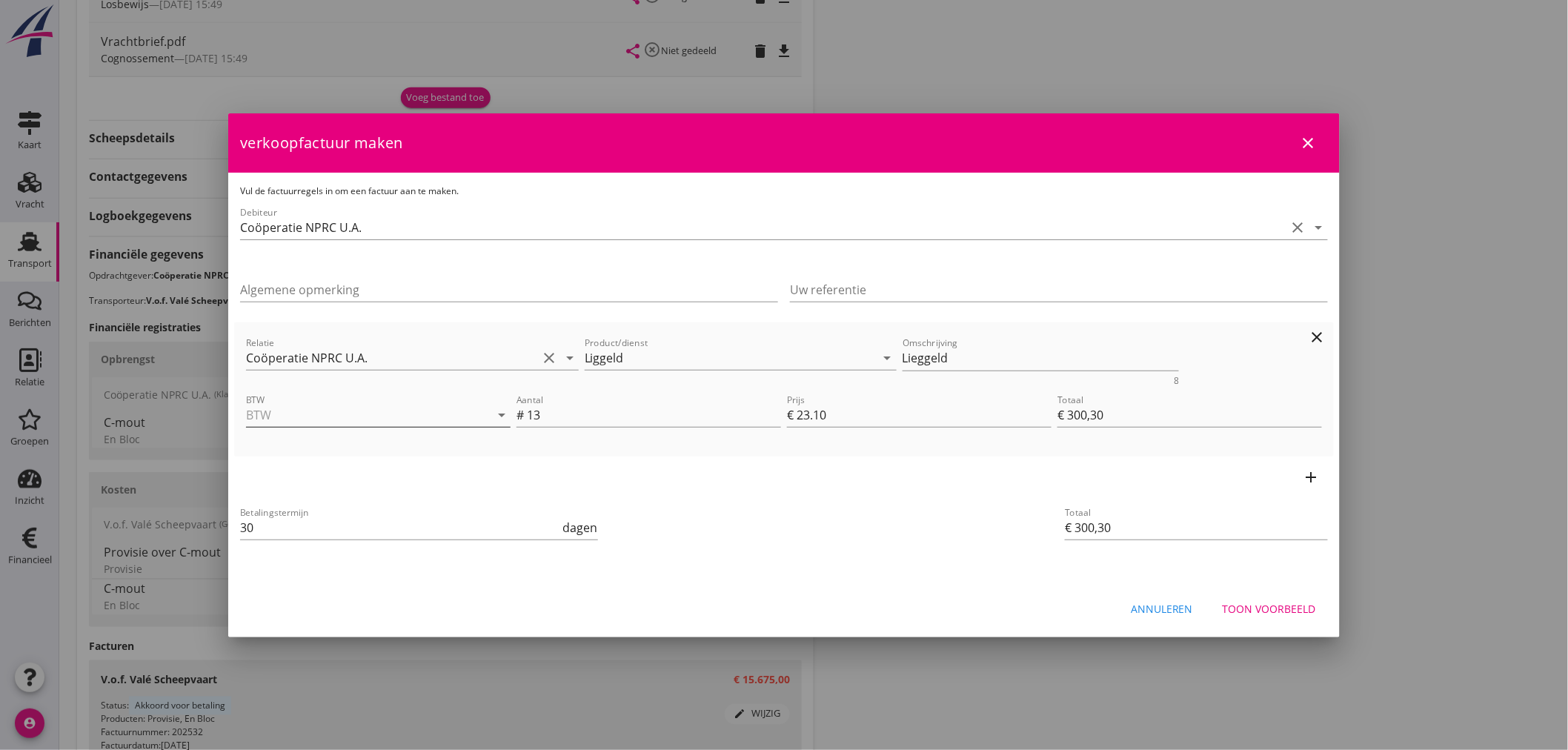
click at [396, 409] on input "BTW" at bounding box center [358, 415] width 223 height 24
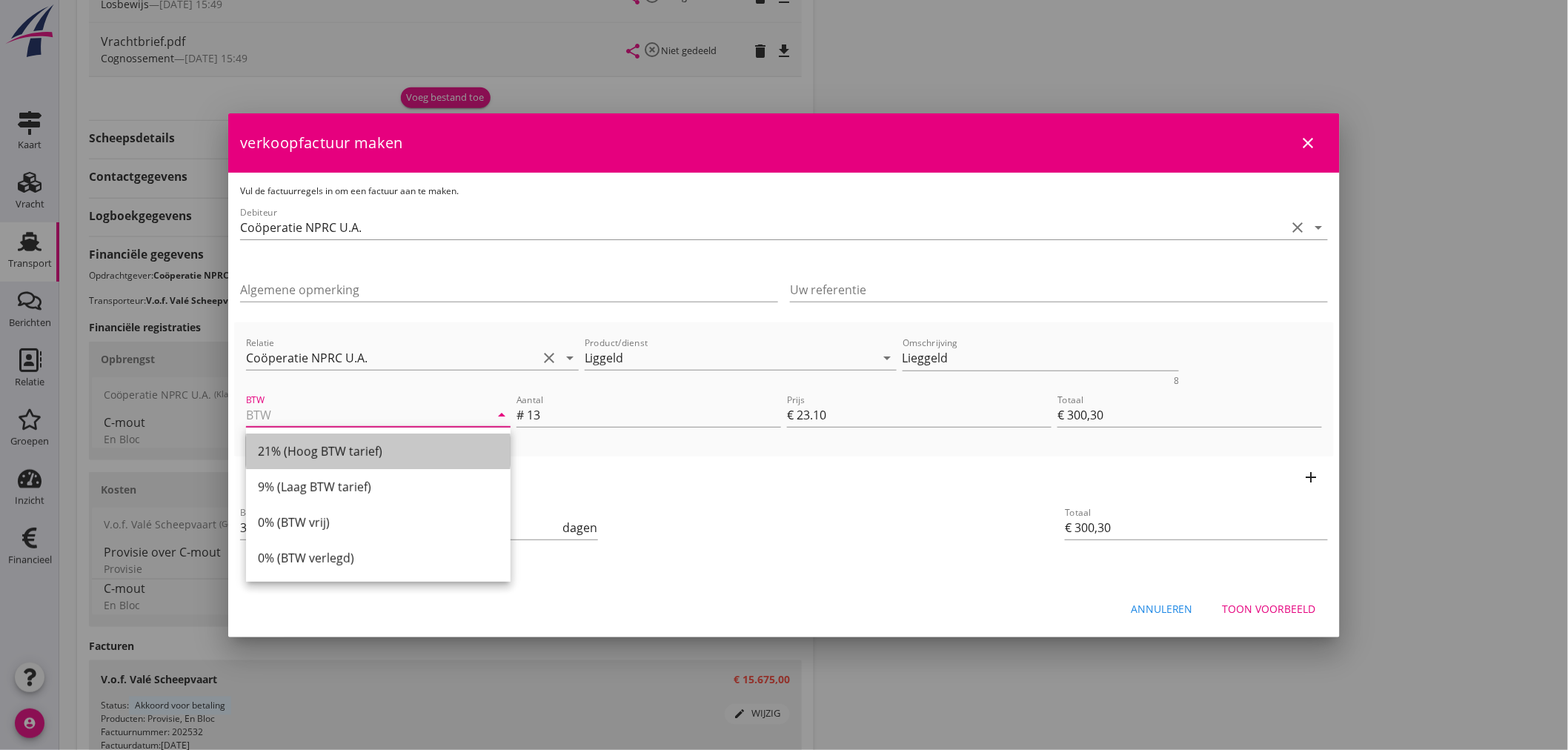
click at [351, 455] on div "21% (Hoog BTW tarief)" at bounding box center [378, 451] width 241 height 18
type input "21% (Hoog BTW tarief)"
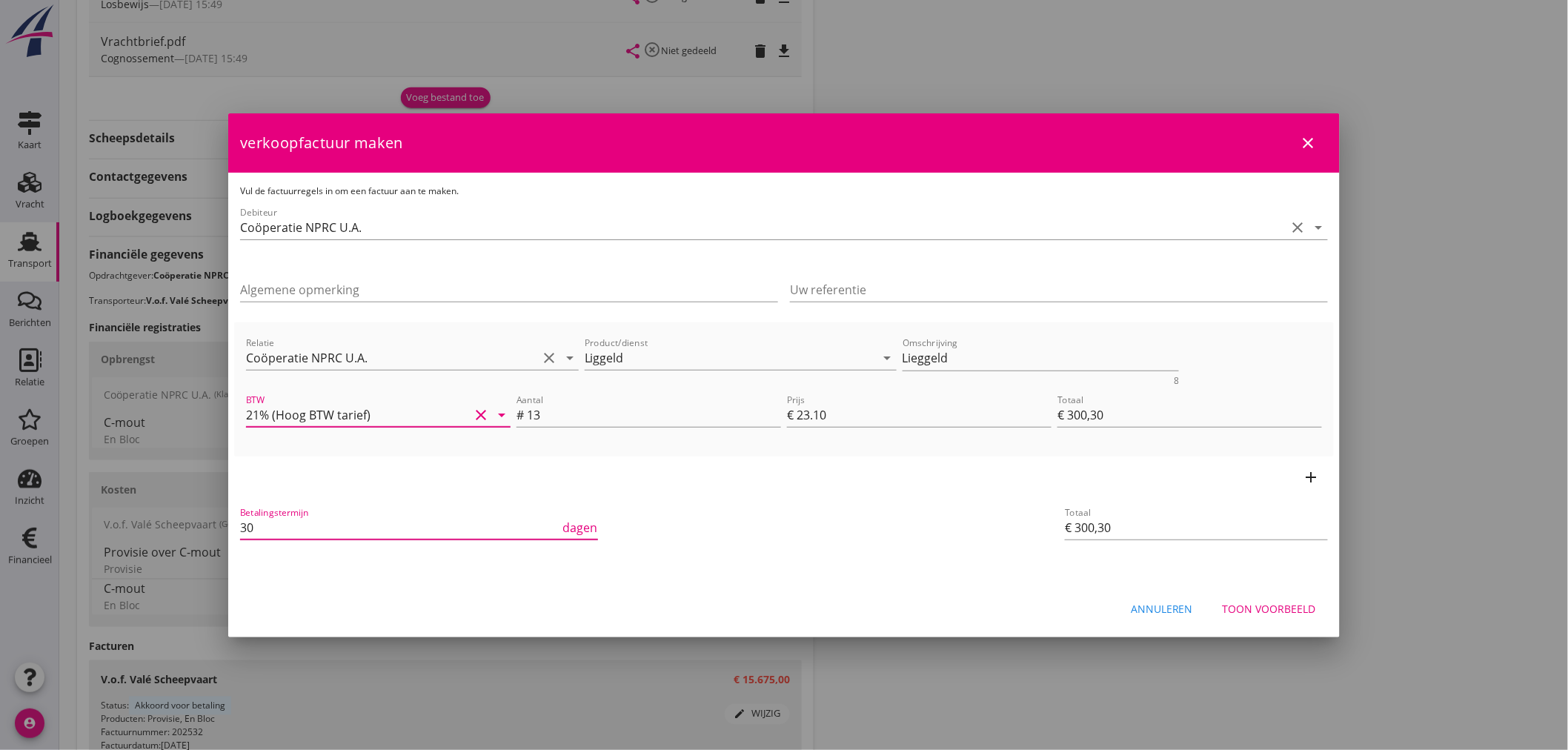
drag, startPoint x: 320, startPoint y: 523, endPoint x: 207, endPoint y: 529, distance: 113.2
click at [207, 529] on div "21% (Hoog BTW tarief) 9% (Laag BTW tarief) 0% (BTW vrij) 0% (BTW verlegd) Ligge…" at bounding box center [784, 115] width 1568 height 1570
type input "14"
click at [951, 498] on div "Betalingstermijn 14 dagen" at bounding box center [600, 529] width 732 height 63
drag, startPoint x: 961, startPoint y: 354, endPoint x: 909, endPoint y: 357, distance: 52.1
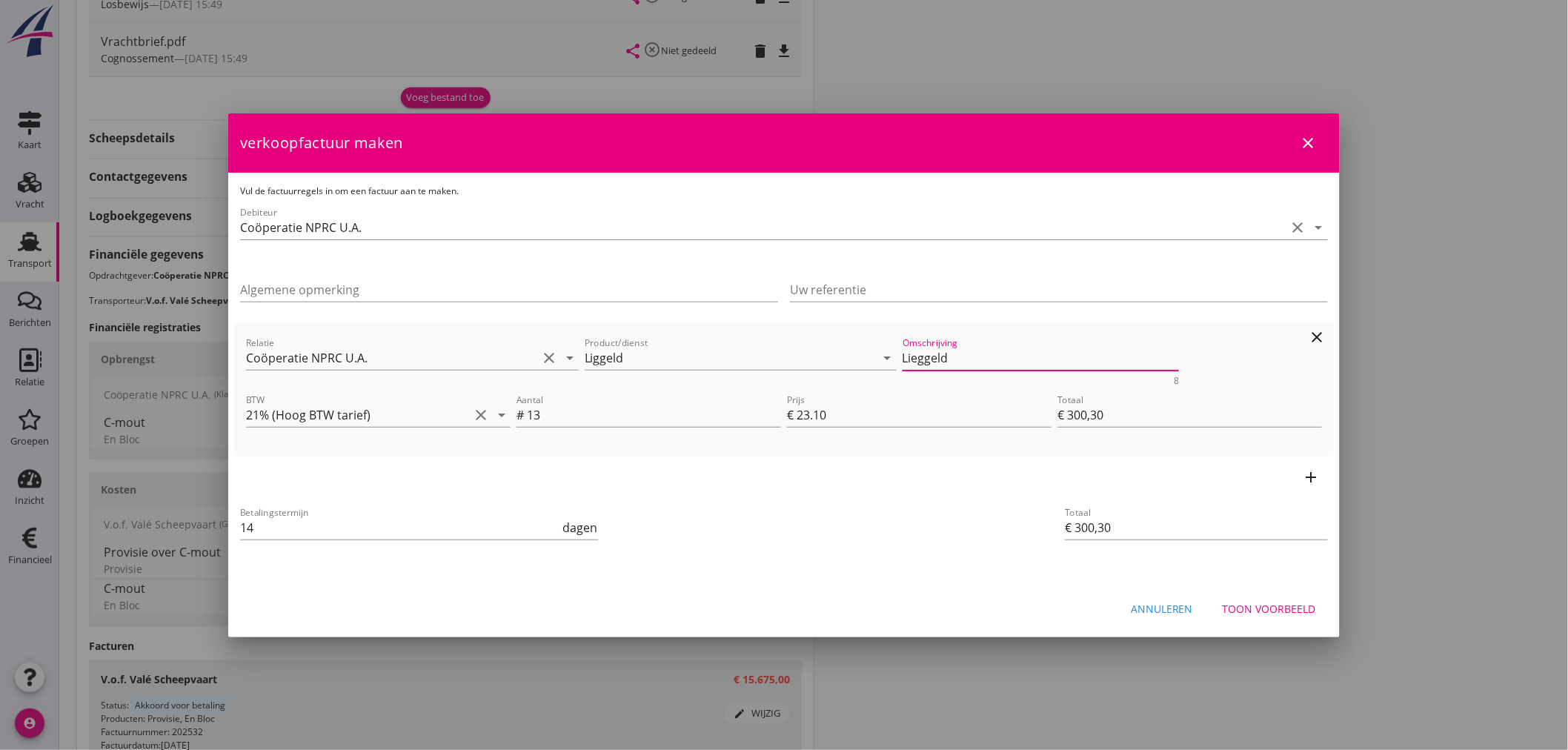
click at [909, 357] on textarea "Lieggeld" at bounding box center [1041, 358] width 277 height 25
click at [1097, 350] on textarea "Liggeld ontstaan met lossen," at bounding box center [1041, 358] width 277 height 25
click at [1139, 360] on textarea "Liggeld ontstaan met lossen, 13 uur van" at bounding box center [1041, 358] width 277 height 25
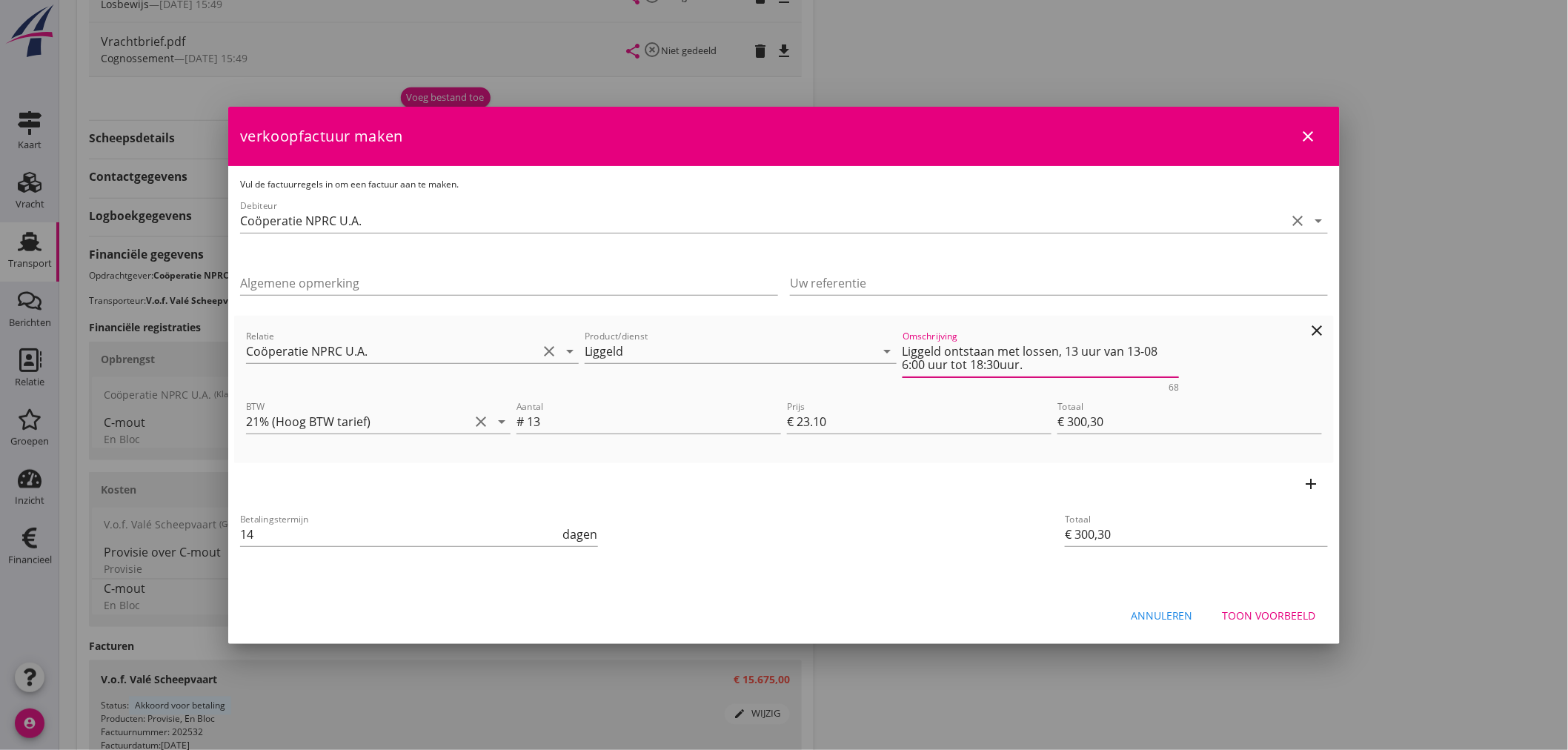
click at [994, 366] on textarea "Liggeld ontstaan met lossen, 13 uur van 13-08 6:00 uur tot 18:30uur." at bounding box center [1041, 358] width 277 height 38
type textarea "Liggeld ontstaan met lossen, 13 uur van 13-08 6:00 uur tot 18:30 uur."
click at [979, 514] on div "Betalingstermijn 14 dagen Totaal € 300,30" at bounding box center [784, 536] width 1099 height 63
click at [852, 540] on div "Betalingstermijn 14 dagen" at bounding box center [600, 535] width 726 height 57
click at [1024, 284] on input "Uw referentie" at bounding box center [1059, 283] width 538 height 24
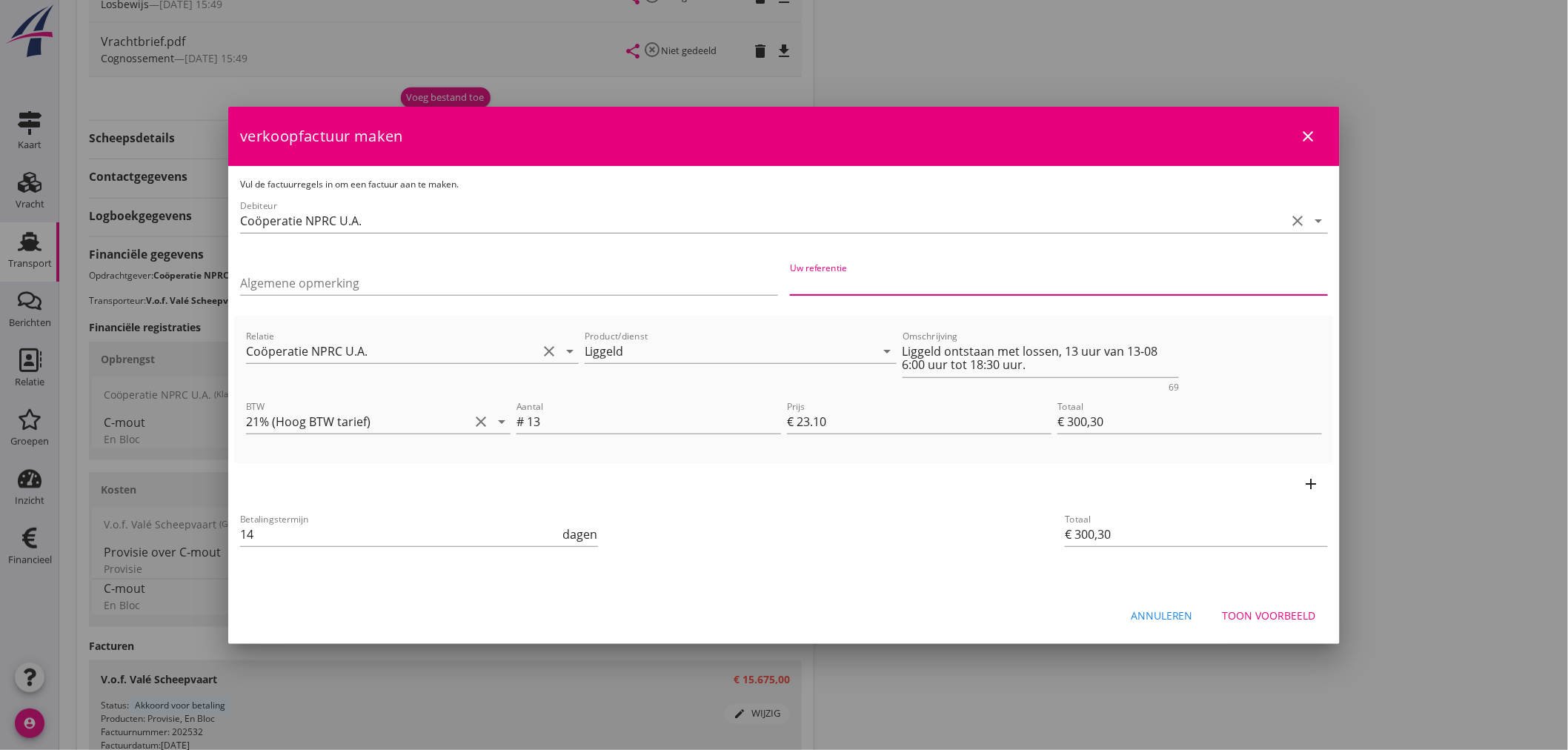
paste input "145163"
type input "145163"
click at [921, 553] on div "Betalingstermijn 14 dagen" at bounding box center [600, 535] width 726 height 57
click at [1253, 605] on button "Toon voorbeeld" at bounding box center [1269, 616] width 117 height 27
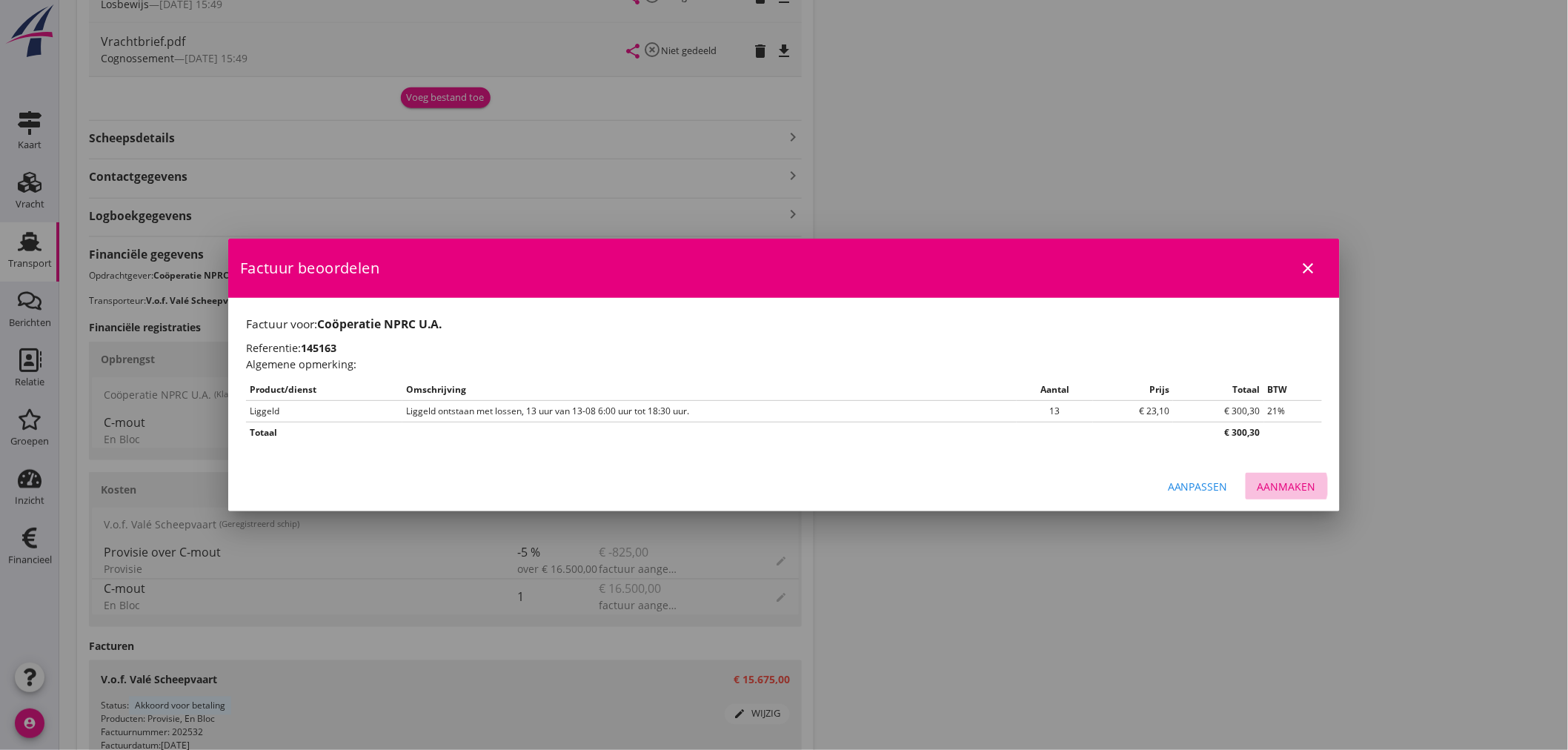
click at [1278, 477] on button "Aanmaken" at bounding box center [1286, 486] width 82 height 27
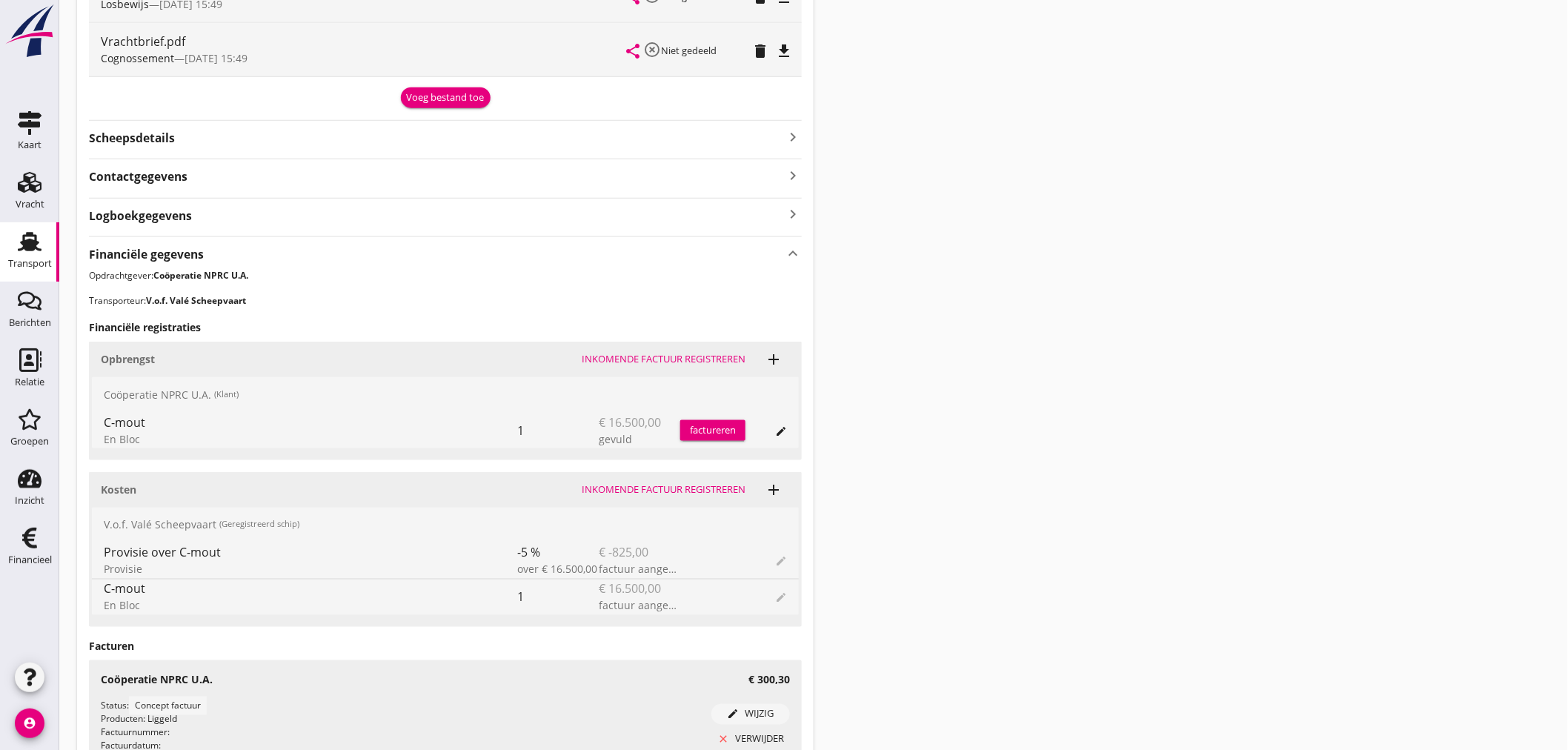
click at [721, 424] on div "factureren" at bounding box center [712, 430] width 65 height 15
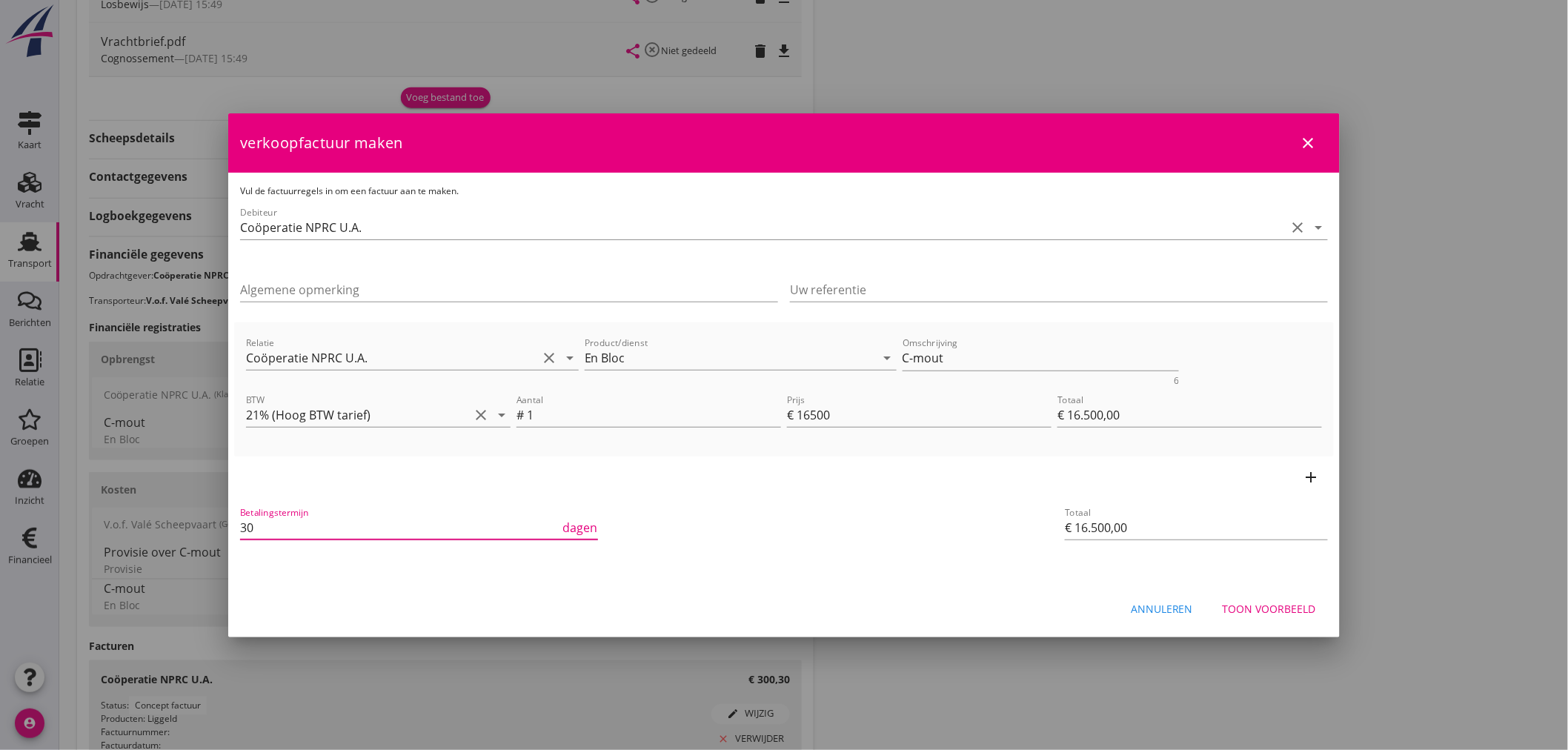
drag, startPoint x: 282, startPoint y: 528, endPoint x: 234, endPoint y: 528, distance: 48.0
click at [234, 528] on div "Betalingstermijn 30 dagen" at bounding box center [600, 529] width 732 height 63
type input "14"
click at [847, 291] on input "Uw referentie" at bounding box center [1059, 290] width 538 height 24
paste input "145163"
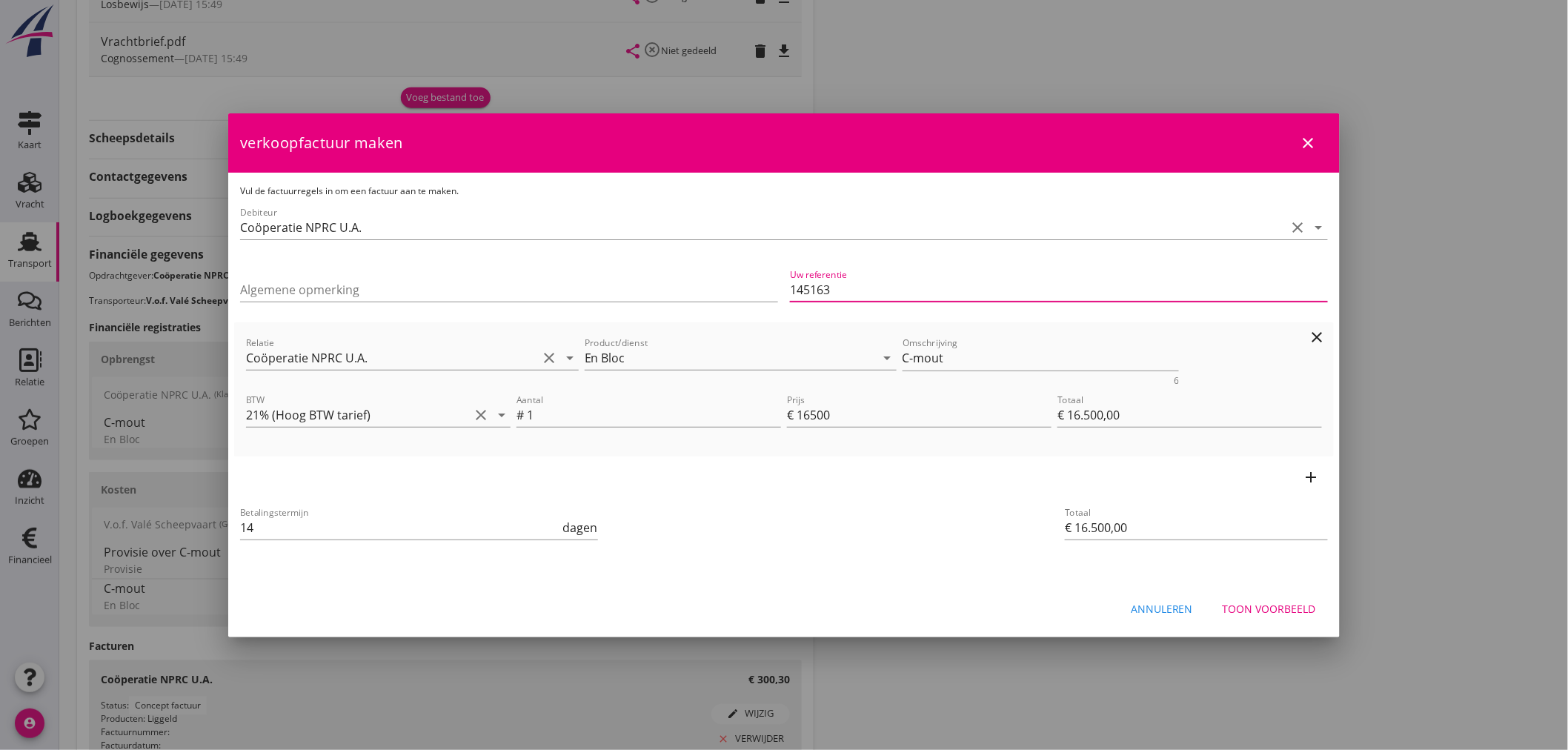
type input "145163"
click at [858, 528] on div "Betalingstermijn 14 dagen" at bounding box center [600, 528] width 726 height 57
click at [1275, 604] on div "Toon voorbeeld" at bounding box center [1269, 608] width 93 height 15
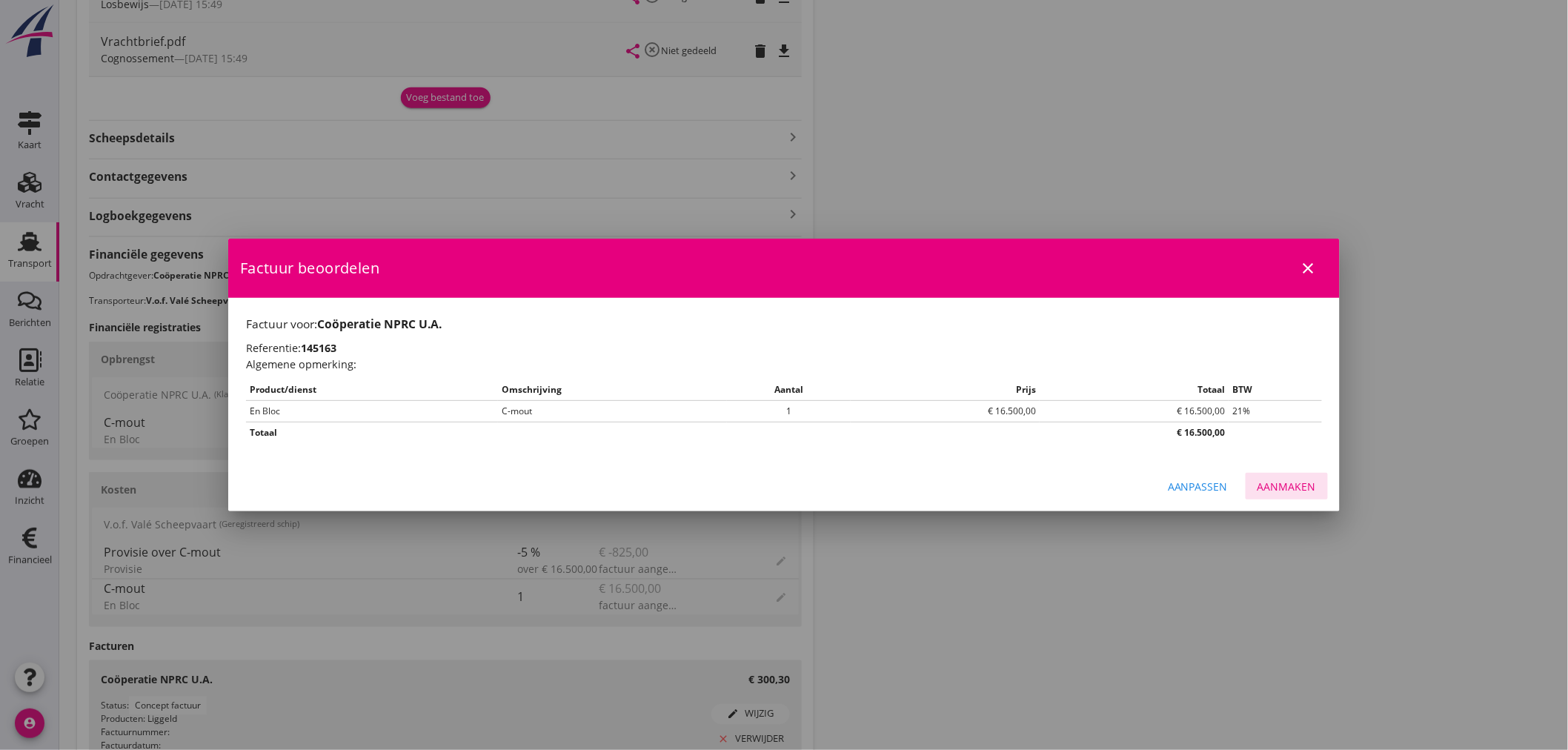
click at [1290, 485] on div "Aanmaken" at bounding box center [1286, 486] width 58 height 15
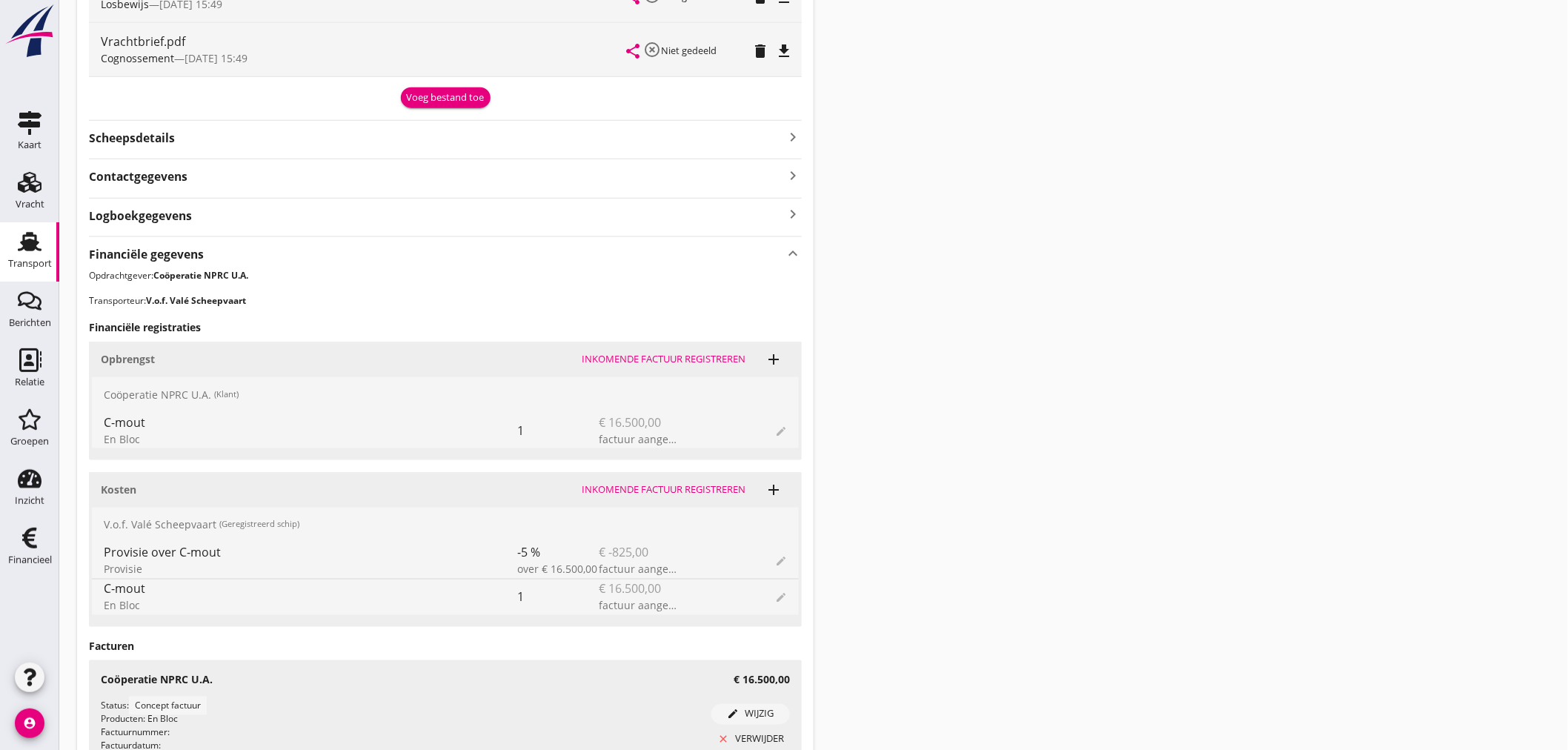
click at [1204, 631] on div "Transport overzicht B-250371 Valé ([PERSON_NAME]) local_gas_station emergency_s…" at bounding box center [814, 216] width 1509 height 1771
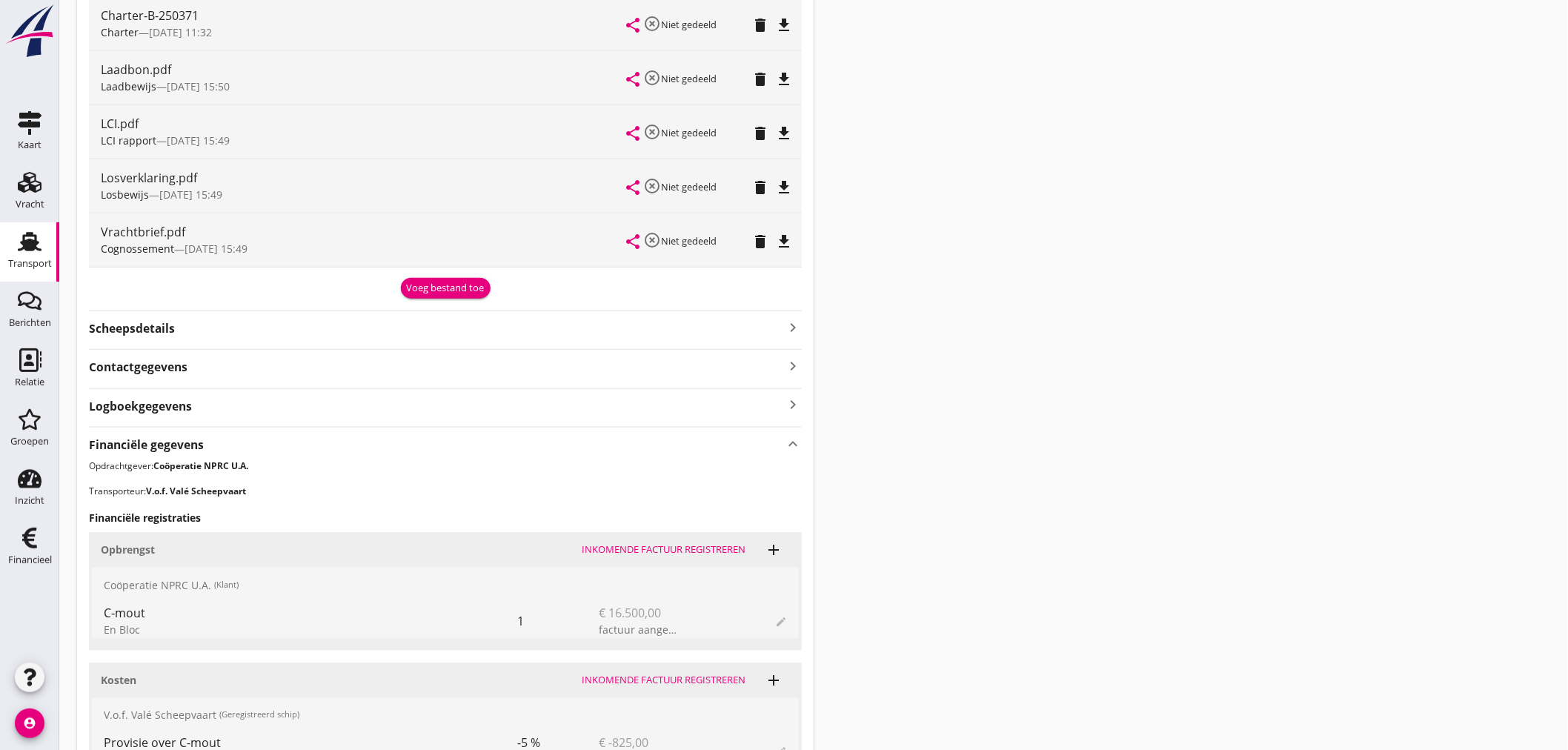
scroll to position [0, 0]
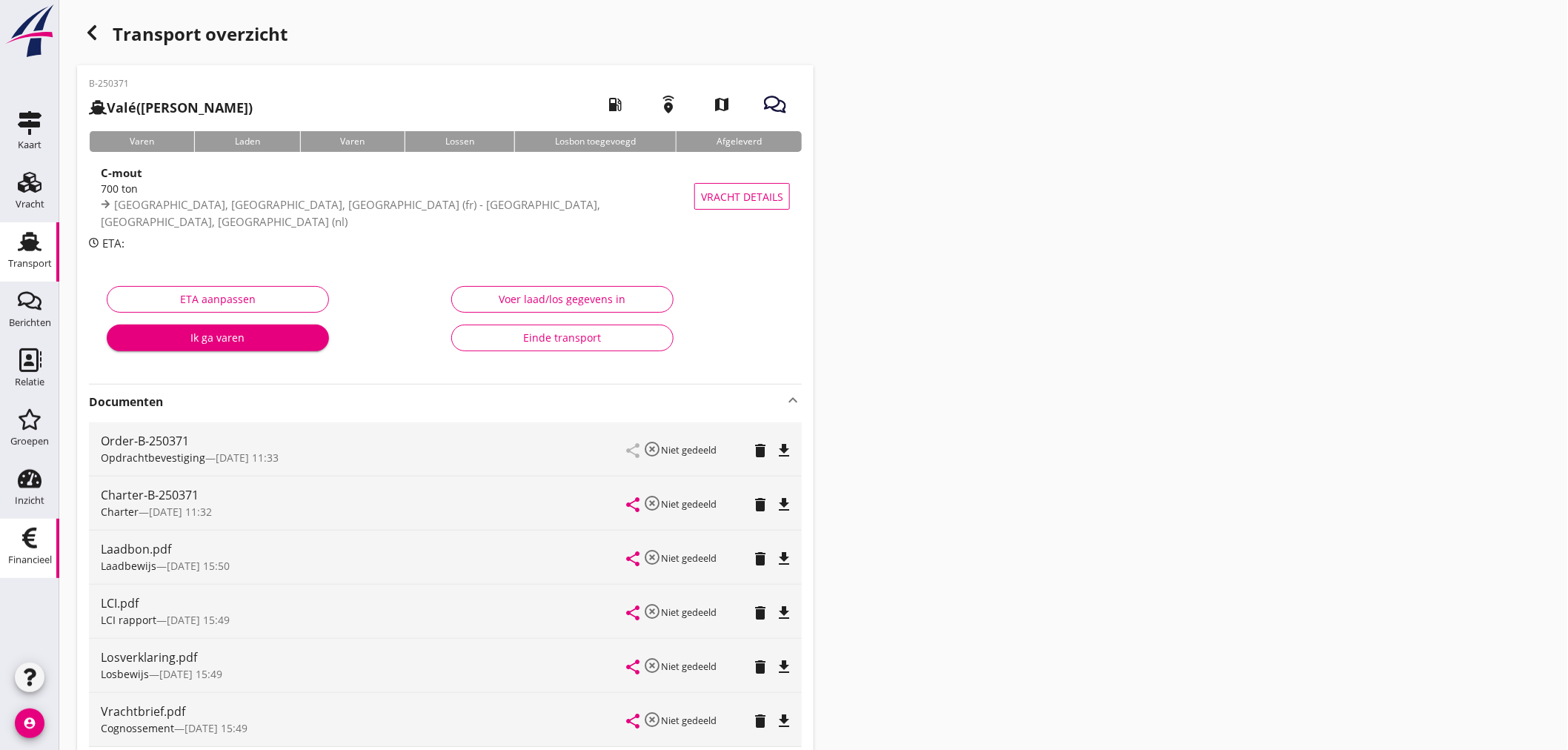
click at [32, 546] on use at bounding box center [30, 538] width 15 height 21
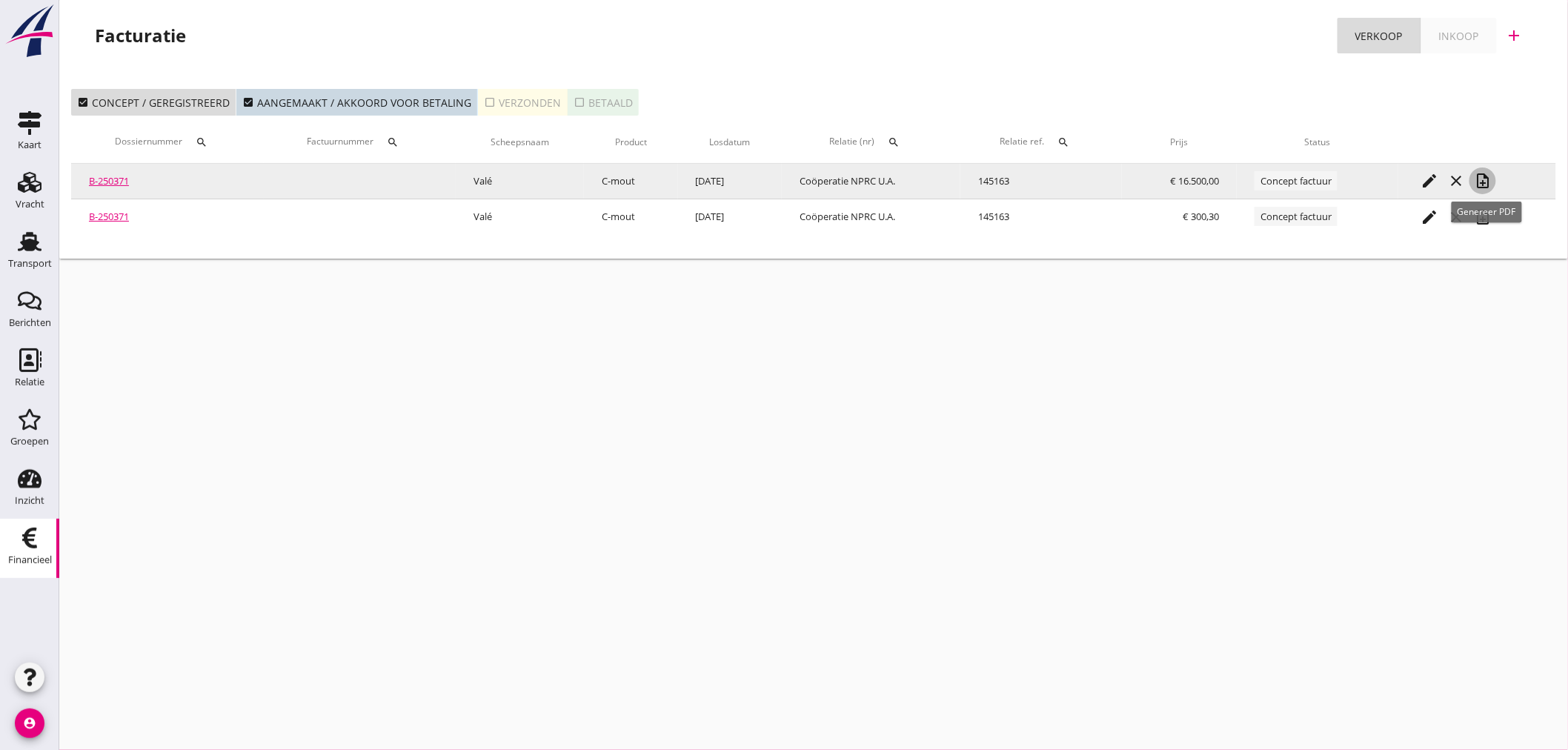
click at [1487, 186] on icon "note_add" at bounding box center [1482, 180] width 18 height 18
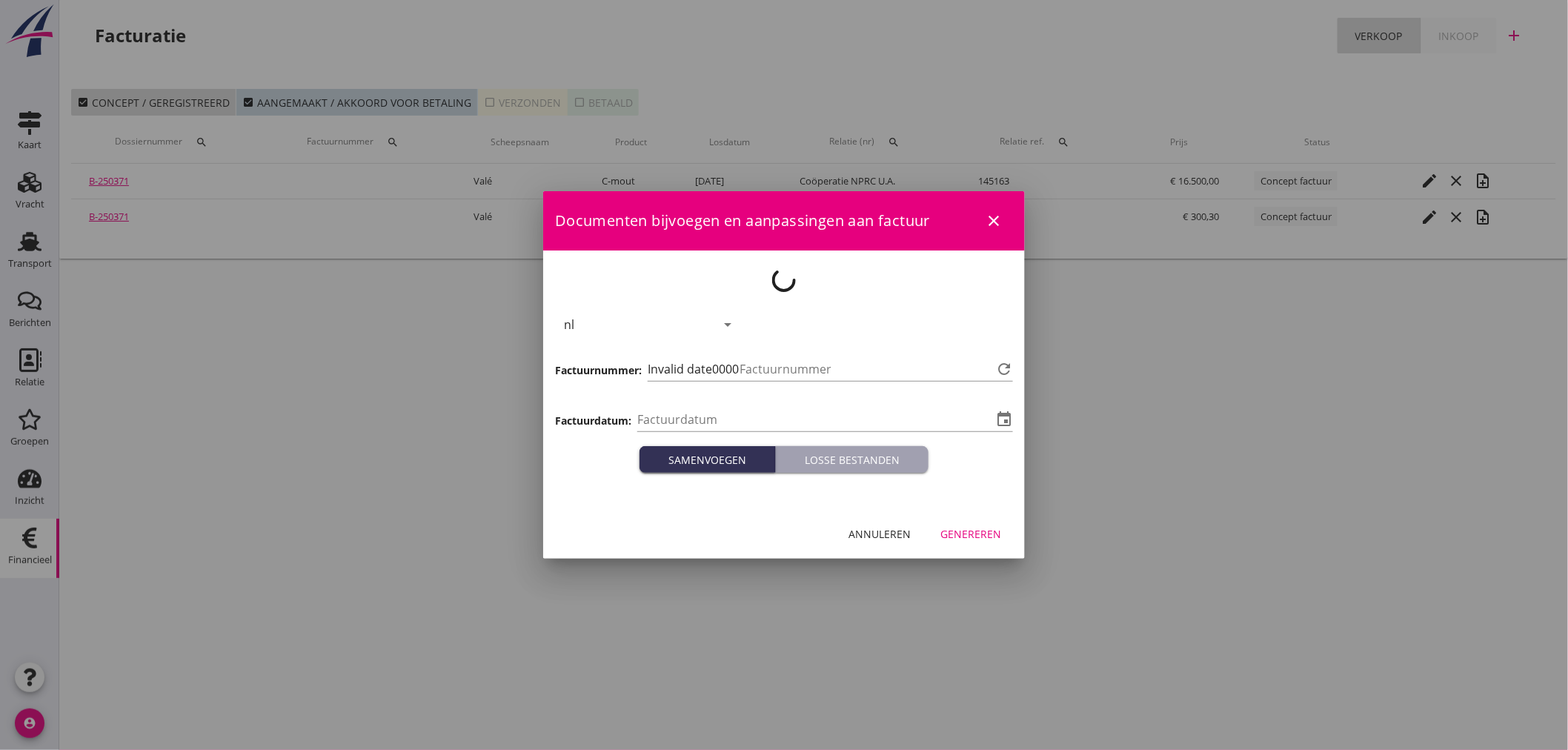
type input "[DATE]"
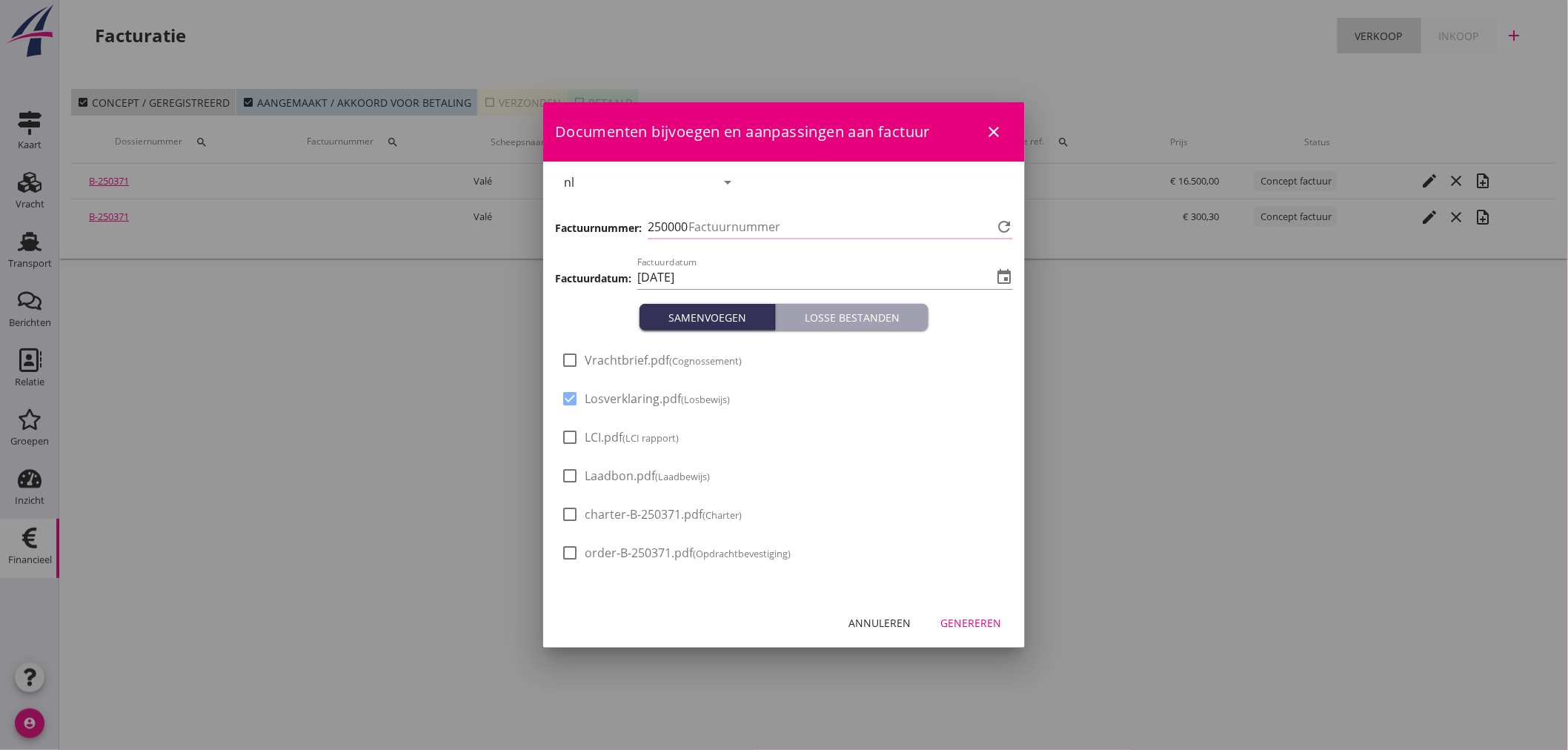
type input "451"
click at [571, 358] on div at bounding box center [570, 360] width 25 height 25
checkbox input "true"
click at [568, 433] on div at bounding box center [570, 437] width 25 height 25
checkbox input "true"
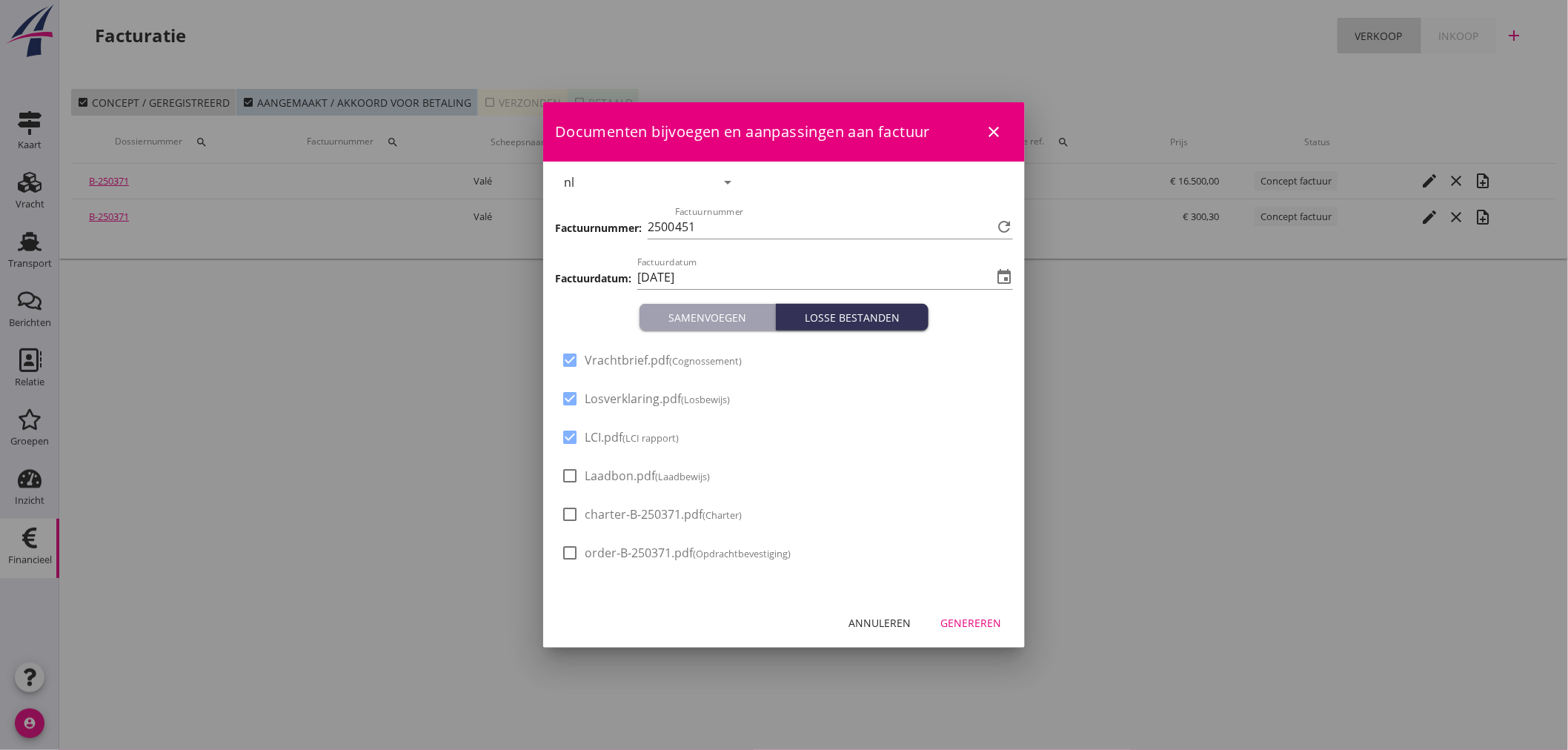
click at [567, 474] on div at bounding box center [570, 476] width 25 height 25
checkbox input "true"
click at [971, 618] on div "Genereren" at bounding box center [971, 622] width 61 height 15
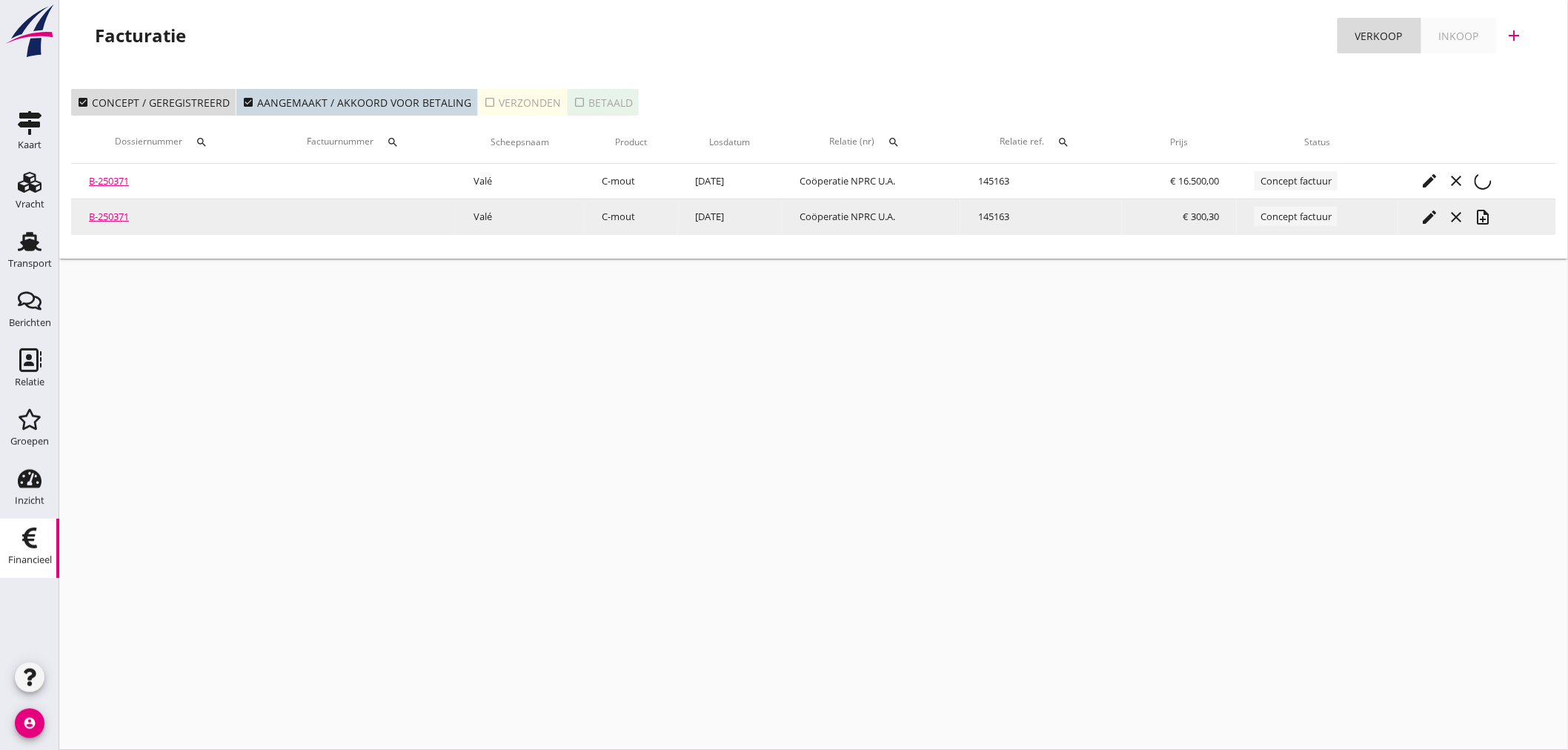
click at [1483, 216] on icon "note_add" at bounding box center [1482, 216] width 18 height 18
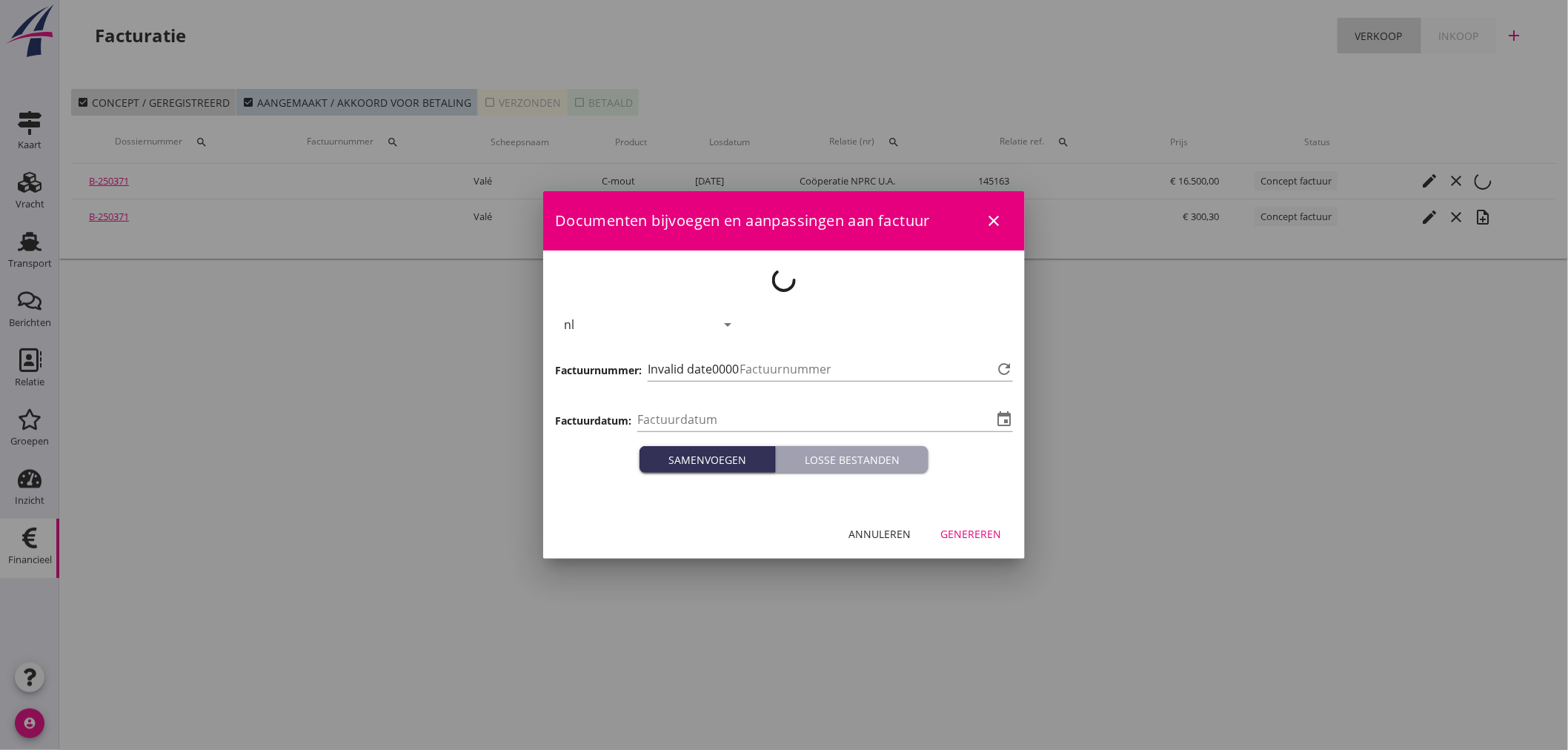
type input "[DATE]"
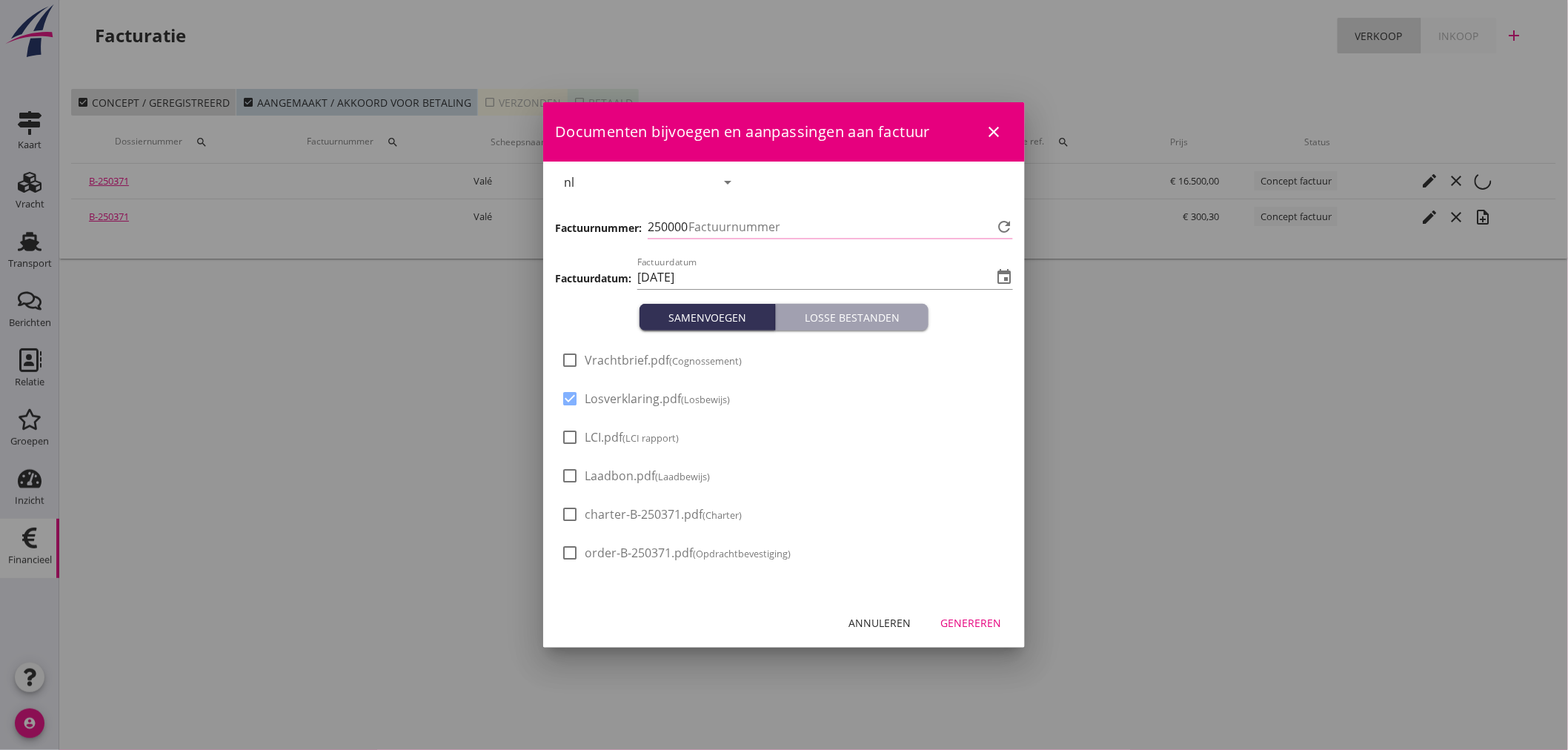
type input "452"
click at [966, 612] on button "Genereren" at bounding box center [971, 622] width 85 height 27
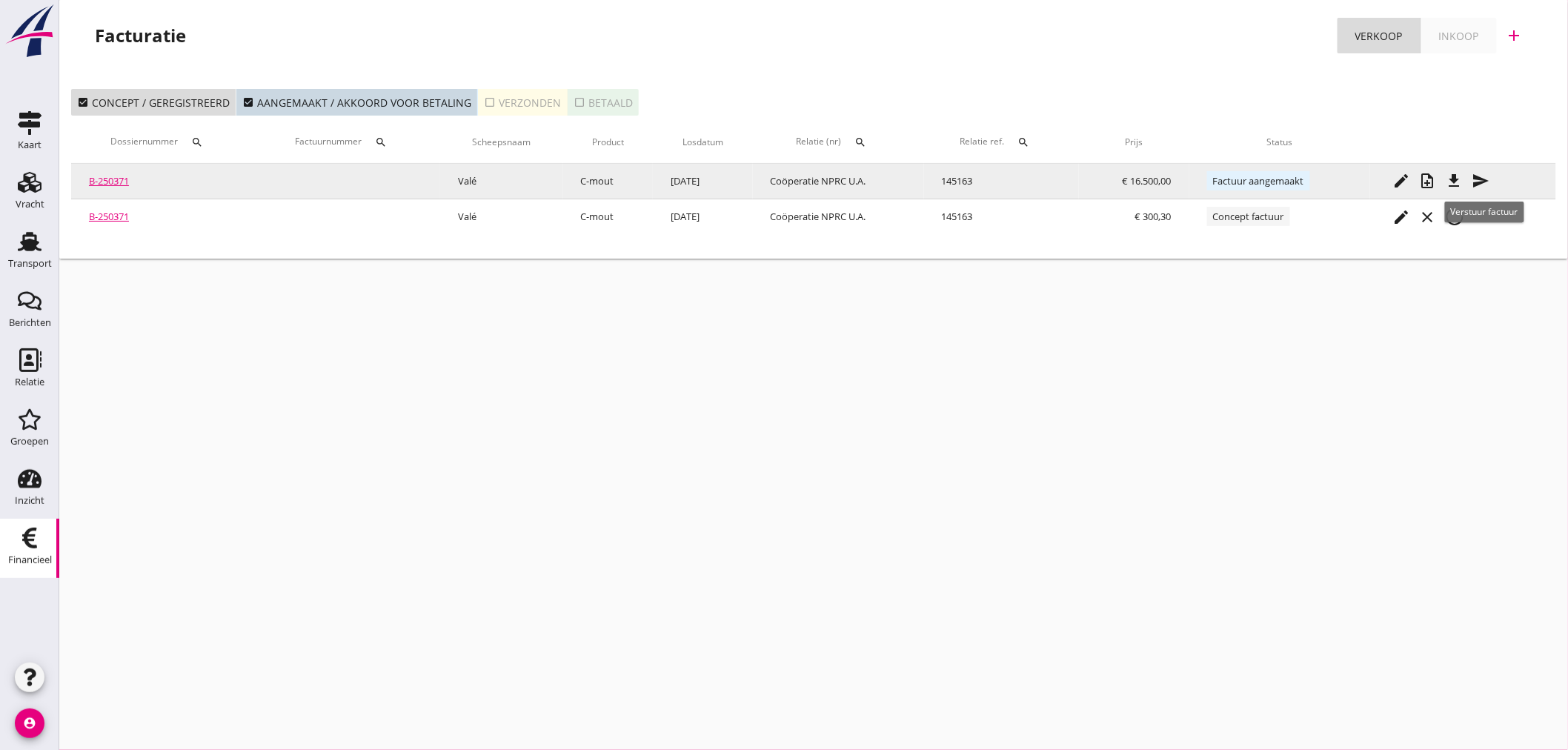
click at [1486, 172] on icon "send" at bounding box center [1481, 180] width 18 height 18
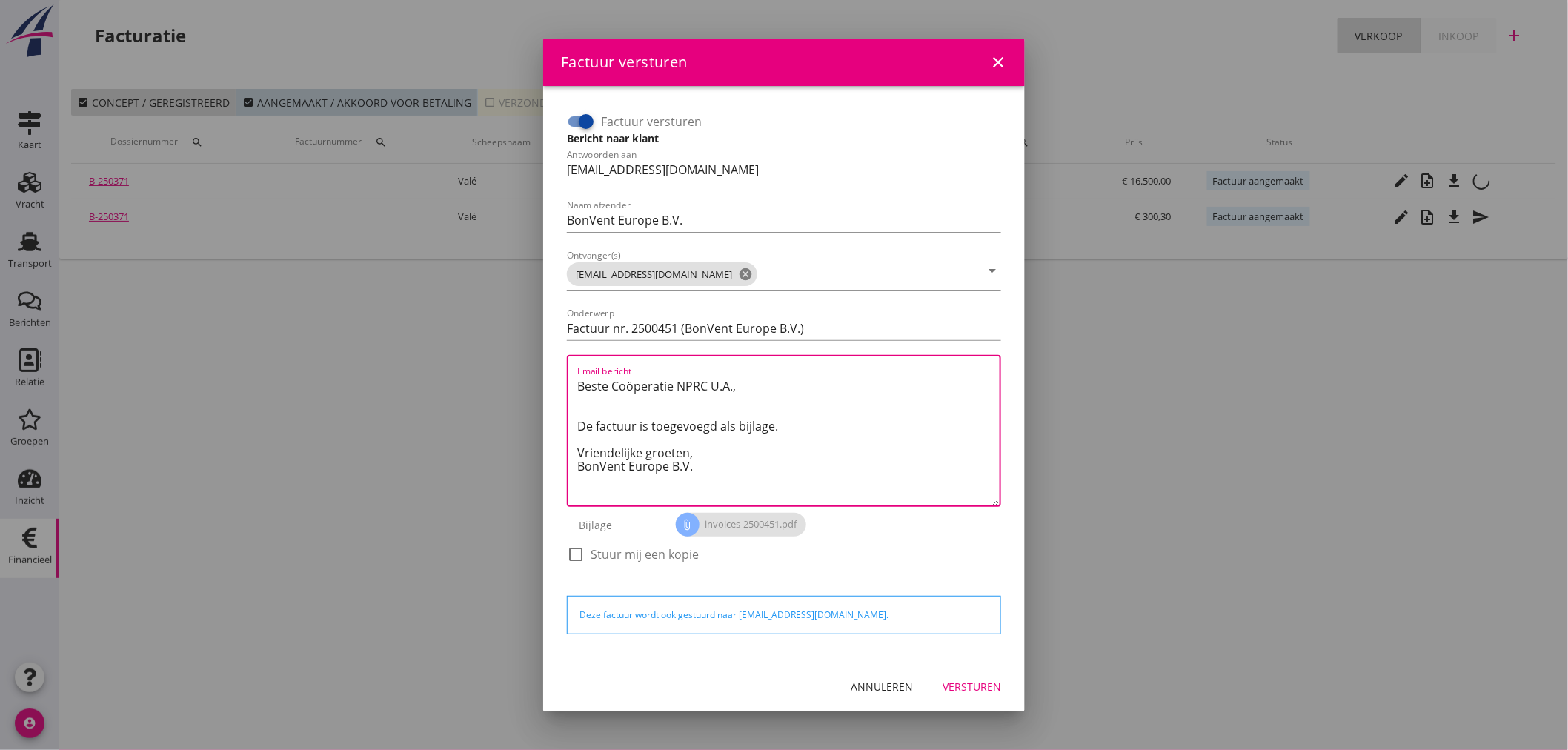
drag, startPoint x: 752, startPoint y: 387, endPoint x: 562, endPoint y: 370, distance: 190.8
click at [562, 370] on div "Factuur versturen Bericht naar klant Antwoorden aan [EMAIL_ADDRESS][DOMAIN_NAME…" at bounding box center [783, 345] width 446 height 483
drag, startPoint x: 798, startPoint y: 463, endPoint x: 574, endPoint y: 459, distance: 224.0
click at [574, 459] on div "Email bericht [PERSON_NAME], In de bijlage vindt u de afrekening voor de reis v…" at bounding box center [783, 431] width 434 height 152
click at [582, 467] on textarea "Goedemiddag, In de bijlage vindt u de afrekening voor de reis van de MS Vale. B…" at bounding box center [787, 439] width 422 height 131
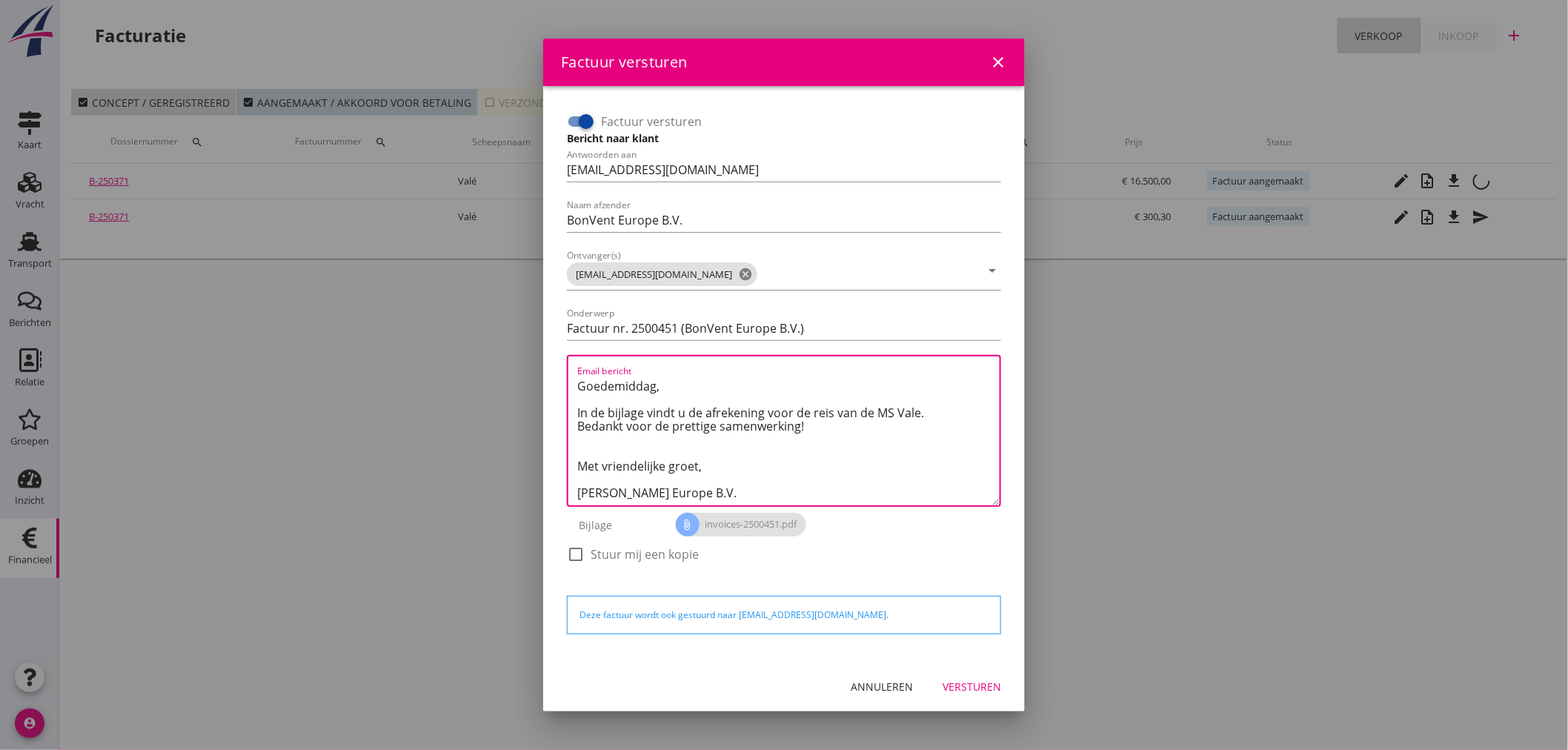
drag, startPoint x: 737, startPoint y: 492, endPoint x: 559, endPoint y: 353, distance: 225.8
click at [559, 353] on div "Factuur versturen Bericht naar klant Antwoorden aan [EMAIL_ADDRESS][DOMAIN_NAME…" at bounding box center [783, 374] width 458 height 551
click at [765, 452] on textarea "Goedemiddag, In de bijlage vindt u de afrekening voor de reis van de MS Vale. B…" at bounding box center [787, 439] width 422 height 131
type textarea "Goedemiddag, In de bijlage vindt u de afrekening voor de reis van de MS Vale. B…"
click at [972, 678] on div "Versturen" at bounding box center [971, 686] width 58 height 15
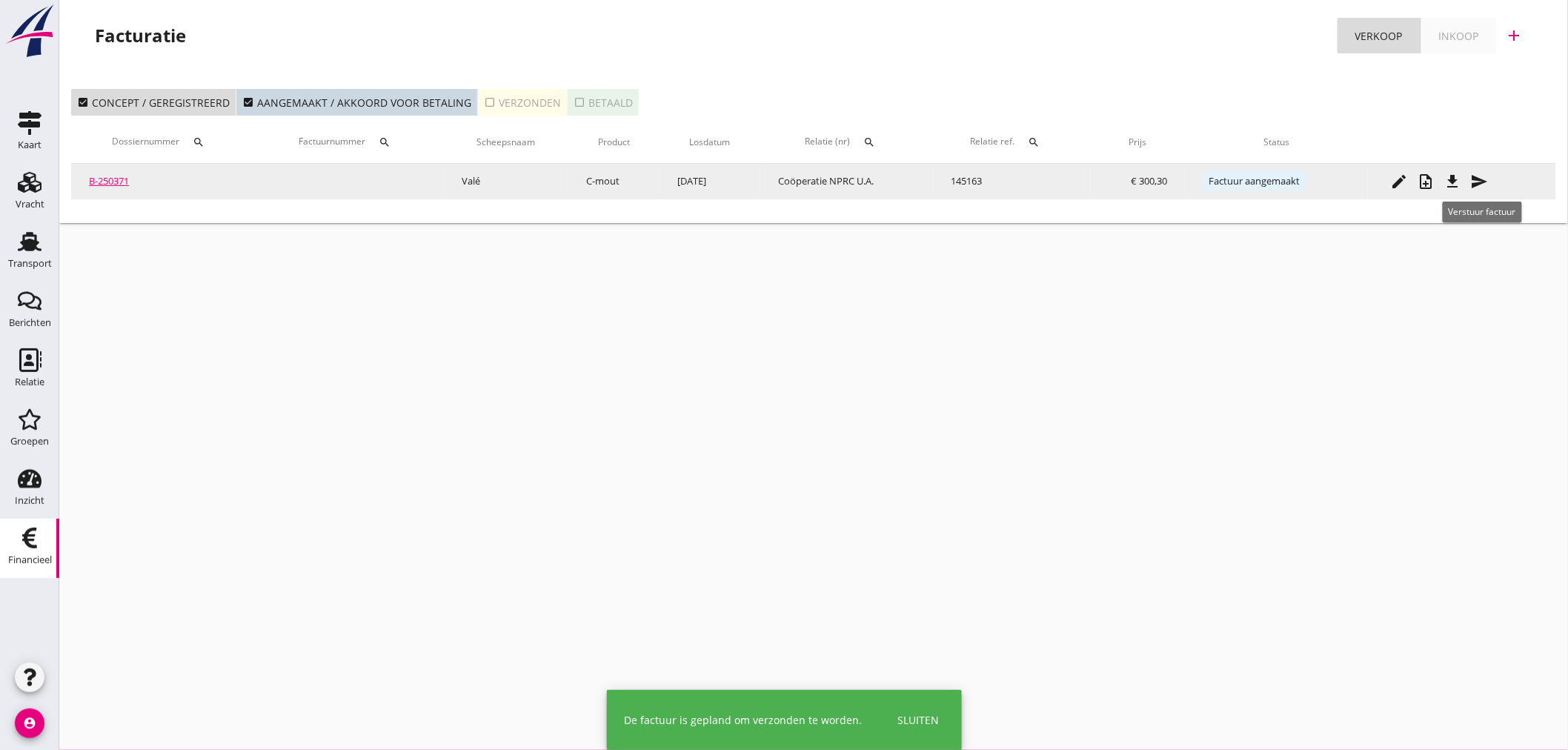
click at [1482, 175] on icon "send" at bounding box center [1478, 181] width 18 height 18
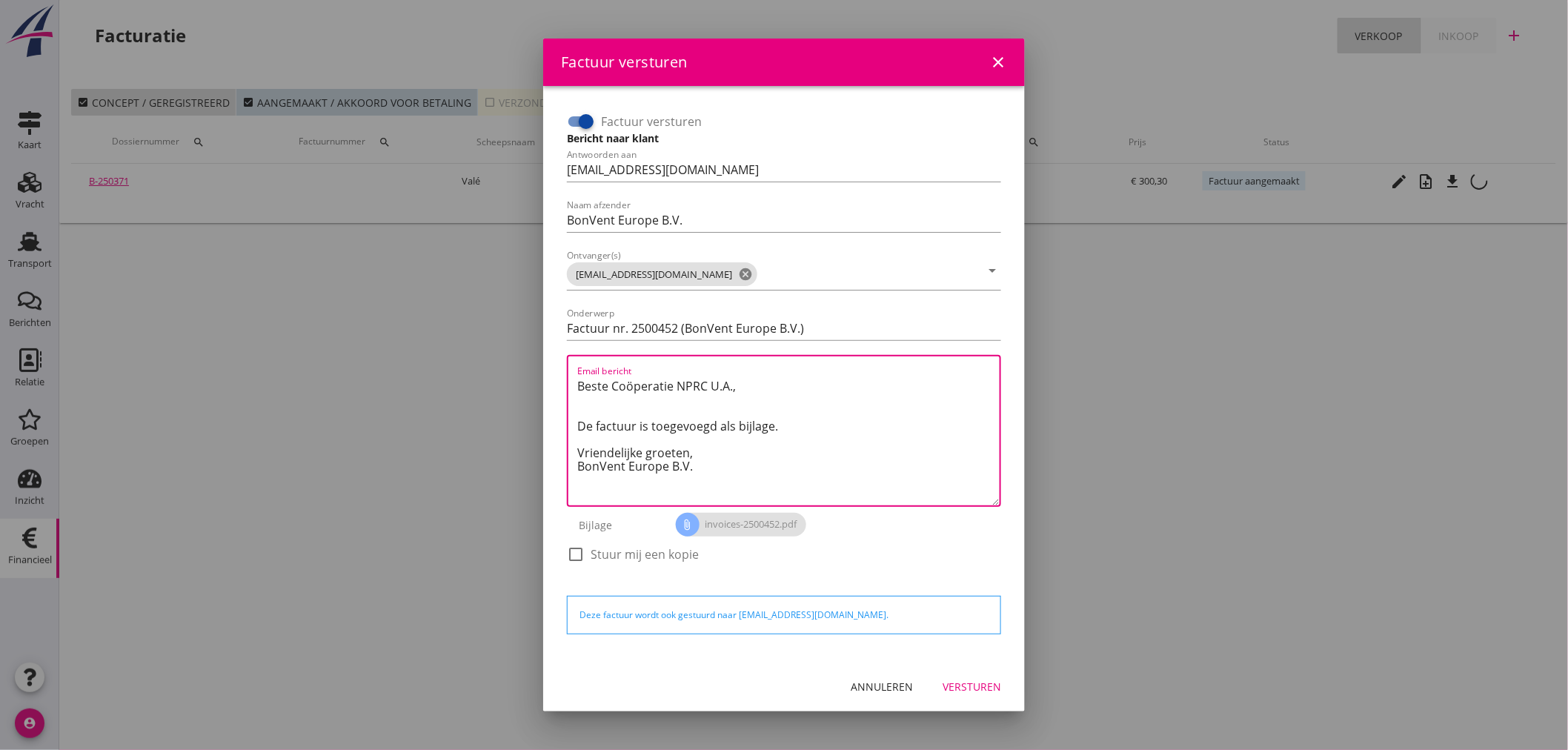
drag, startPoint x: 579, startPoint y: 500, endPoint x: 554, endPoint y: 386, distance: 116.7
click at [555, 386] on div "Factuur versturen Bericht naar klant Antwoorden aan [EMAIL_ADDRESS][DOMAIN_NAME…" at bounding box center [783, 374] width 458 height 551
paste textarea "Goedemiddag, In de bijlage vindt u de afrekening voor de reis van de MS Vale. B…"
drag, startPoint x: 765, startPoint y: 409, endPoint x: 704, endPoint y: 404, distance: 61.2
click at [704, 404] on textarea "Goedemiddag, In de bijlage vindt u de afrekening voor de reis van de MS Vale. B…" at bounding box center [787, 439] width 422 height 131
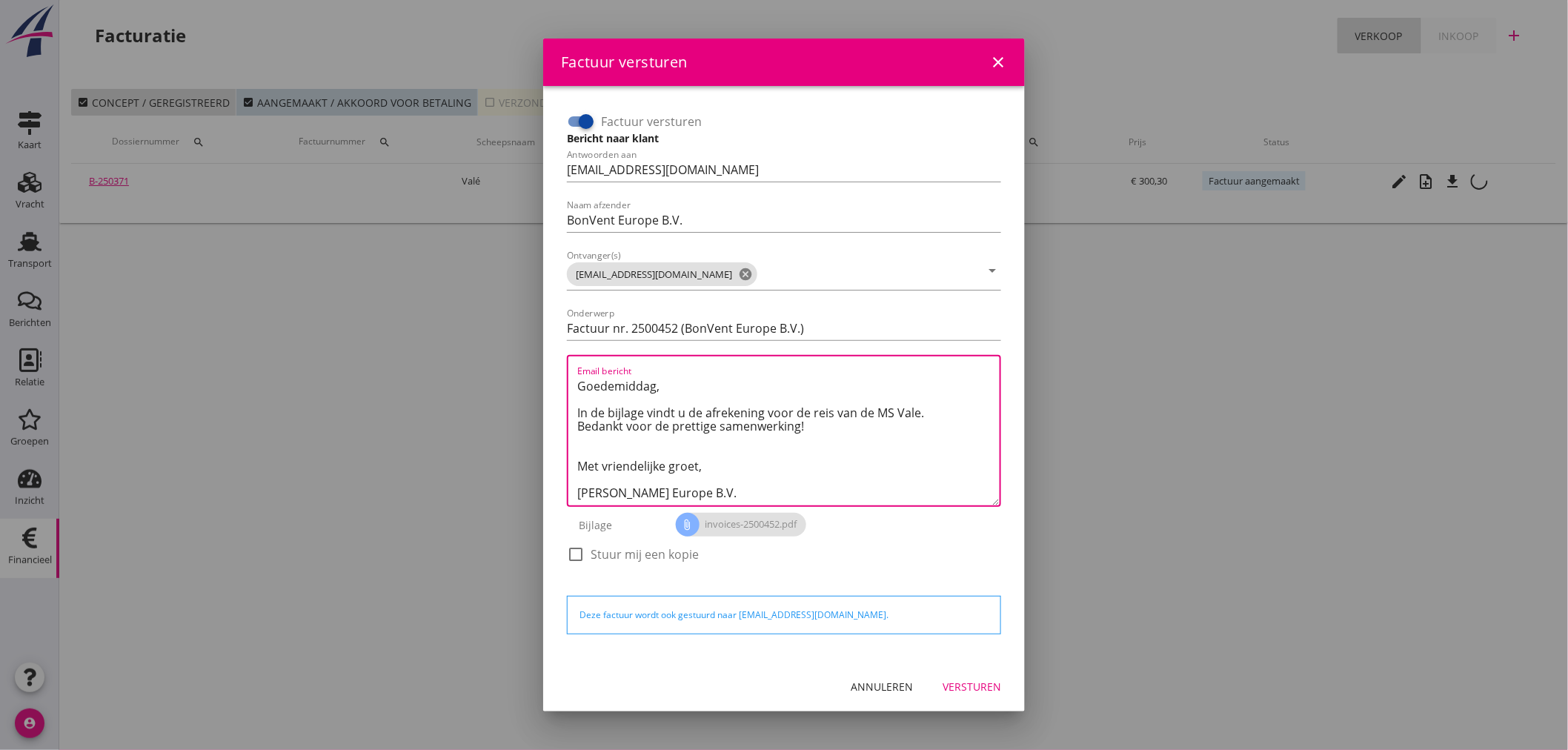
drag, startPoint x: 831, startPoint y: 413, endPoint x: 796, endPoint y: 411, distance: 35.1
click at [796, 411] on textarea "Goedemiddag, In de bijlage vindt u de afrekening voor de reis van de MS Vale. B…" at bounding box center [787, 439] width 422 height 131
click at [818, 449] on textarea "Goedemiddag, In de bijlage vindt u de afrekening voor het liggeld van de [GEOGR…" at bounding box center [787, 439] width 422 height 131
click at [582, 412] on textarea "Goedemiddag, In de bijlage vindt u de afrekening voor het liggeld van de [GEOGR…" at bounding box center [787, 439] width 422 height 131
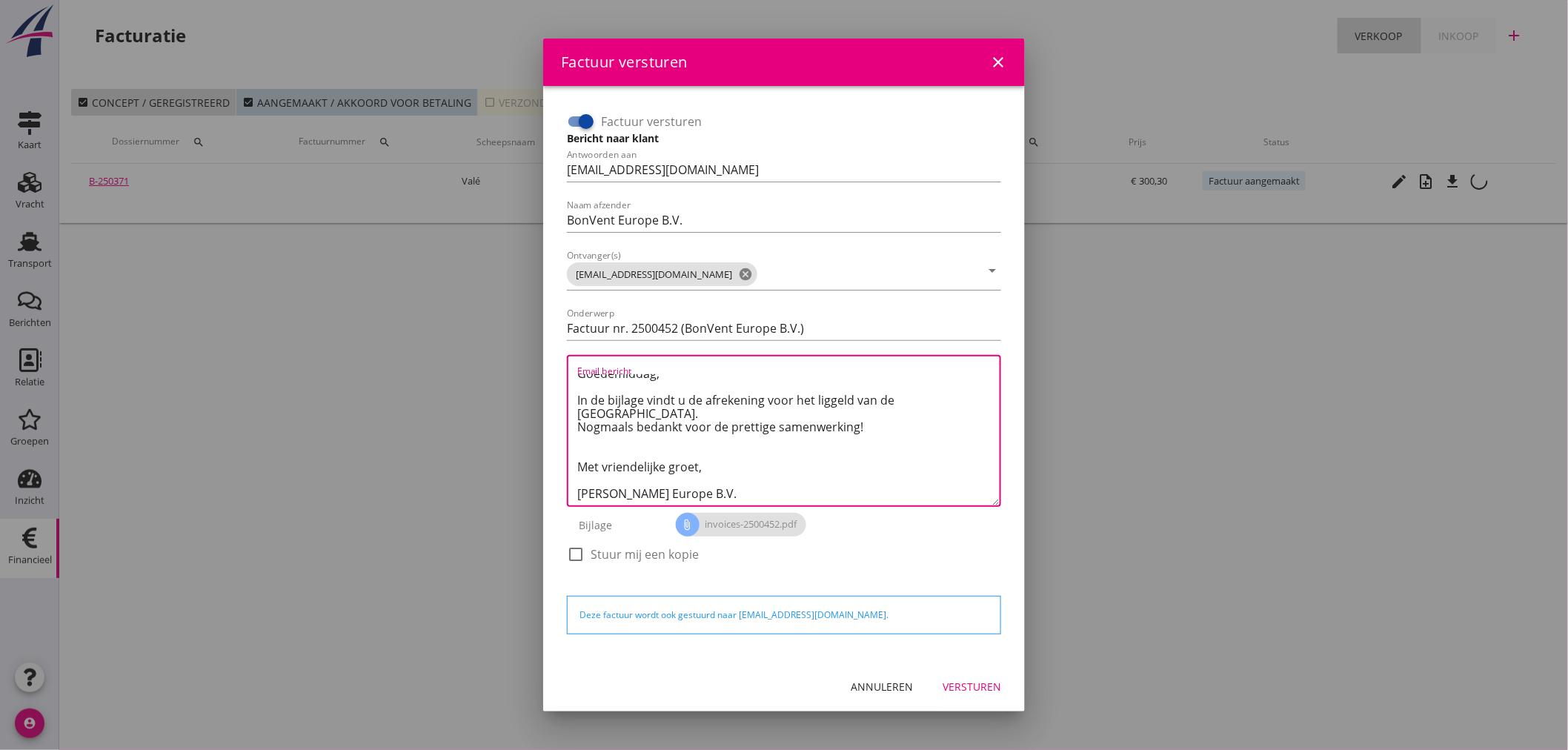
click at [735, 456] on textarea "Goedemiddag, In de bijlage vindt u de afrekening voor het liggeld van de [GEOGR…" at bounding box center [787, 439] width 422 height 131
type textarea "Goedemiddag, In de bijlage vindt u de afrekening voor het liggeld van de [GEOGR…"
click at [973, 685] on div "Versturen" at bounding box center [971, 686] width 58 height 15
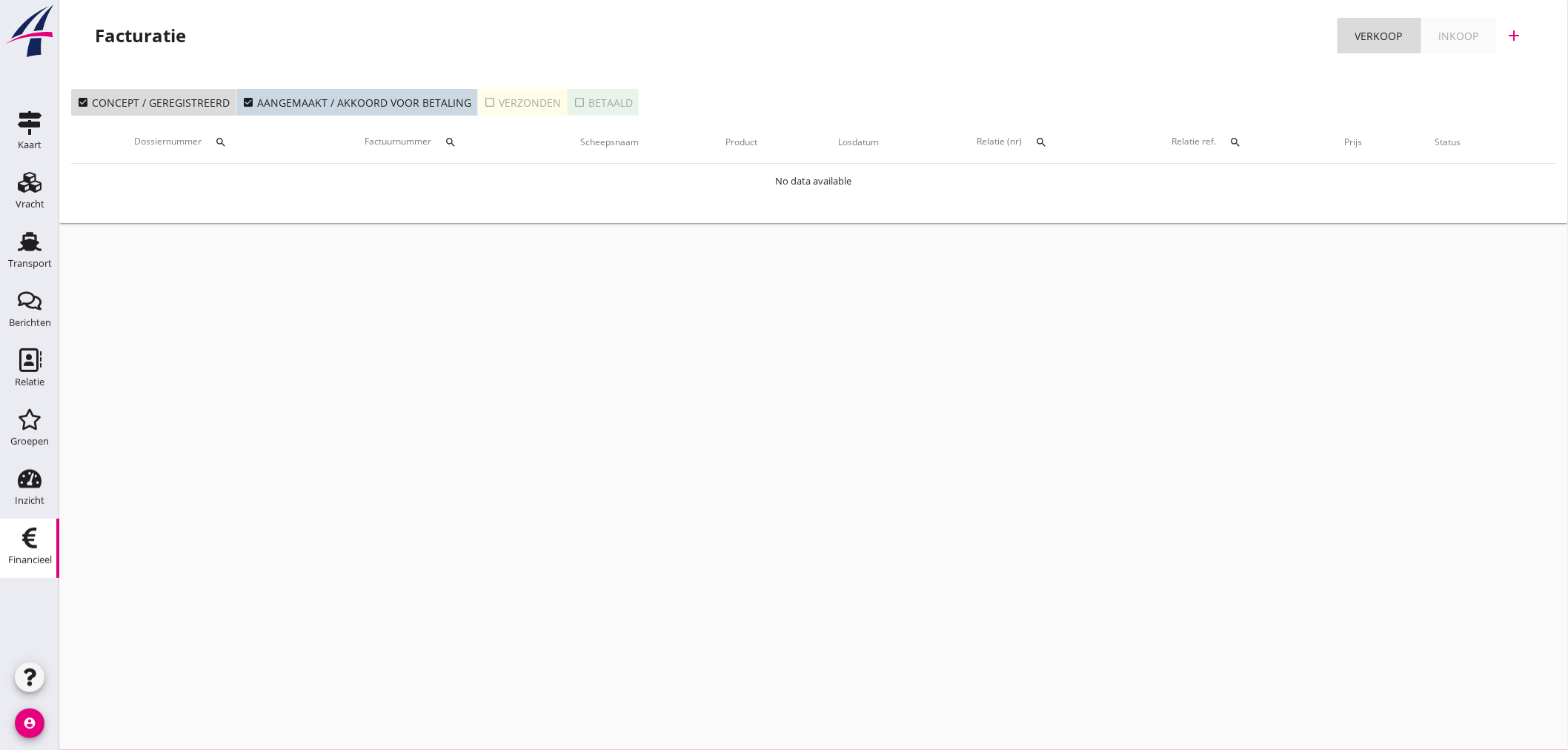
click at [597, 349] on div "cancel You are impersonating another user. Facturatie Verkoop Inkoop add check_…" at bounding box center [814, 375] width 1509 height 750
click at [33, 264] on div "Transport" at bounding box center [30, 263] width 44 height 9
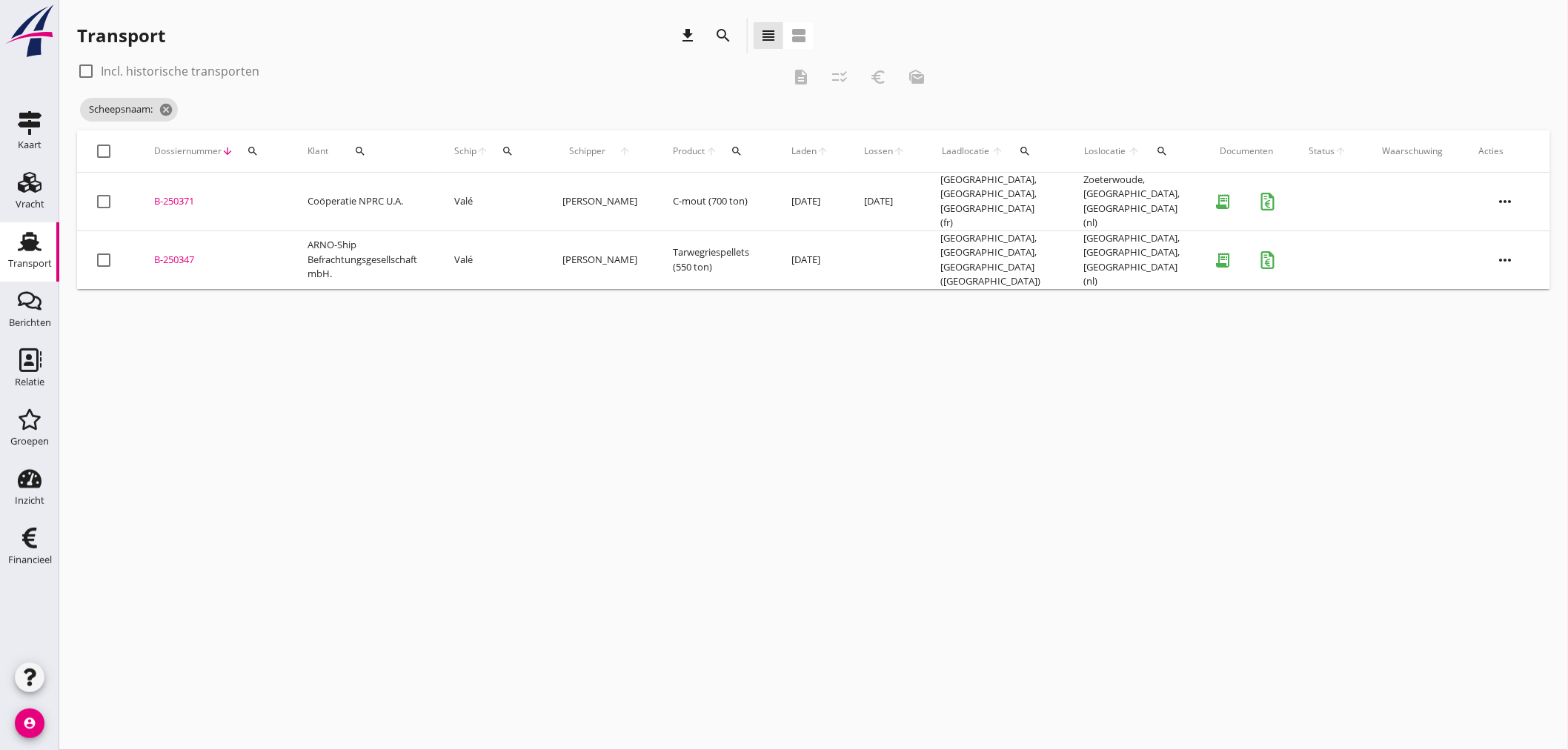
click at [582, 63] on div "check_box_outline_blank Incl. historische transporten" at bounding box center [430, 71] width 705 height 24
